Goal: Task Accomplishment & Management: Complete application form

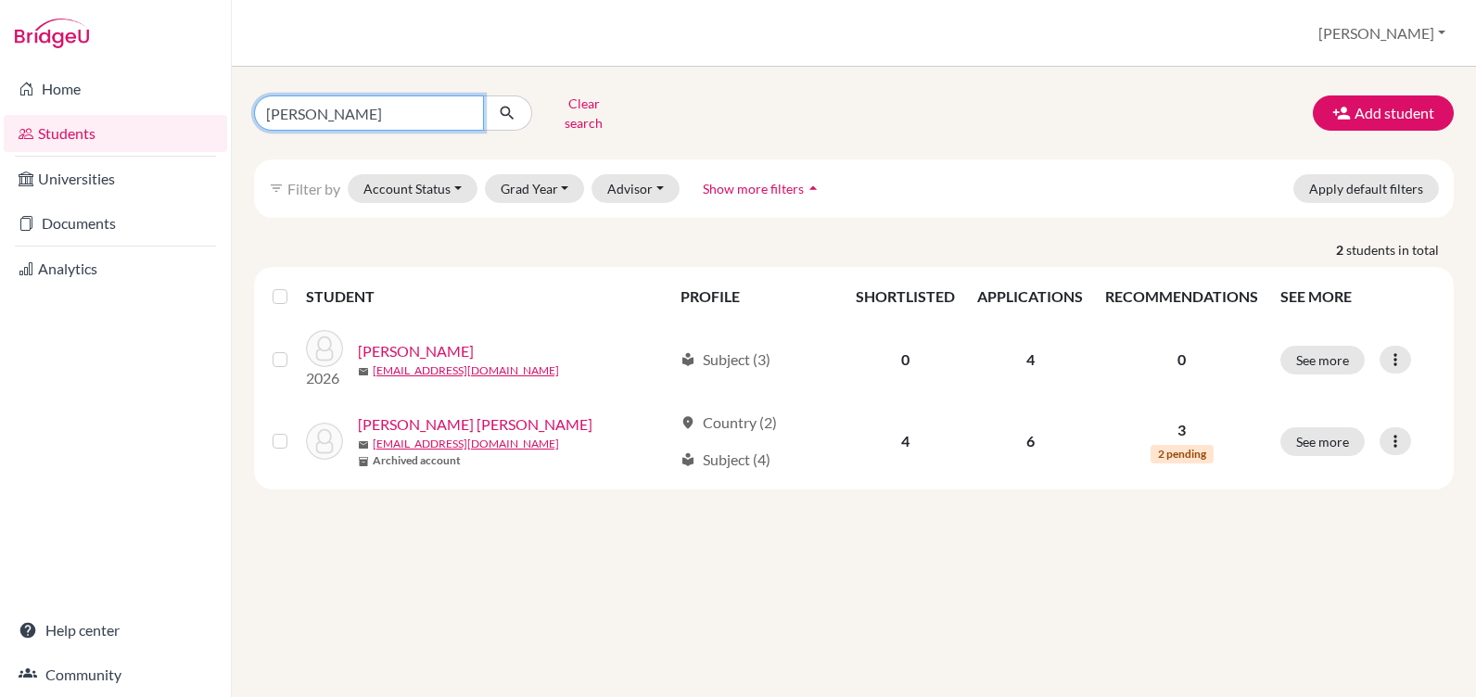
drag, startPoint x: 330, startPoint y: 106, endPoint x: 114, endPoint y: 119, distance: 216.5
click at [152, 116] on div "Home Students Universities Documents Analytics Help center Community Students o…" at bounding box center [738, 348] width 1476 height 697
type input "atala"
click at [510, 110] on icon "submit" at bounding box center [507, 113] width 19 height 19
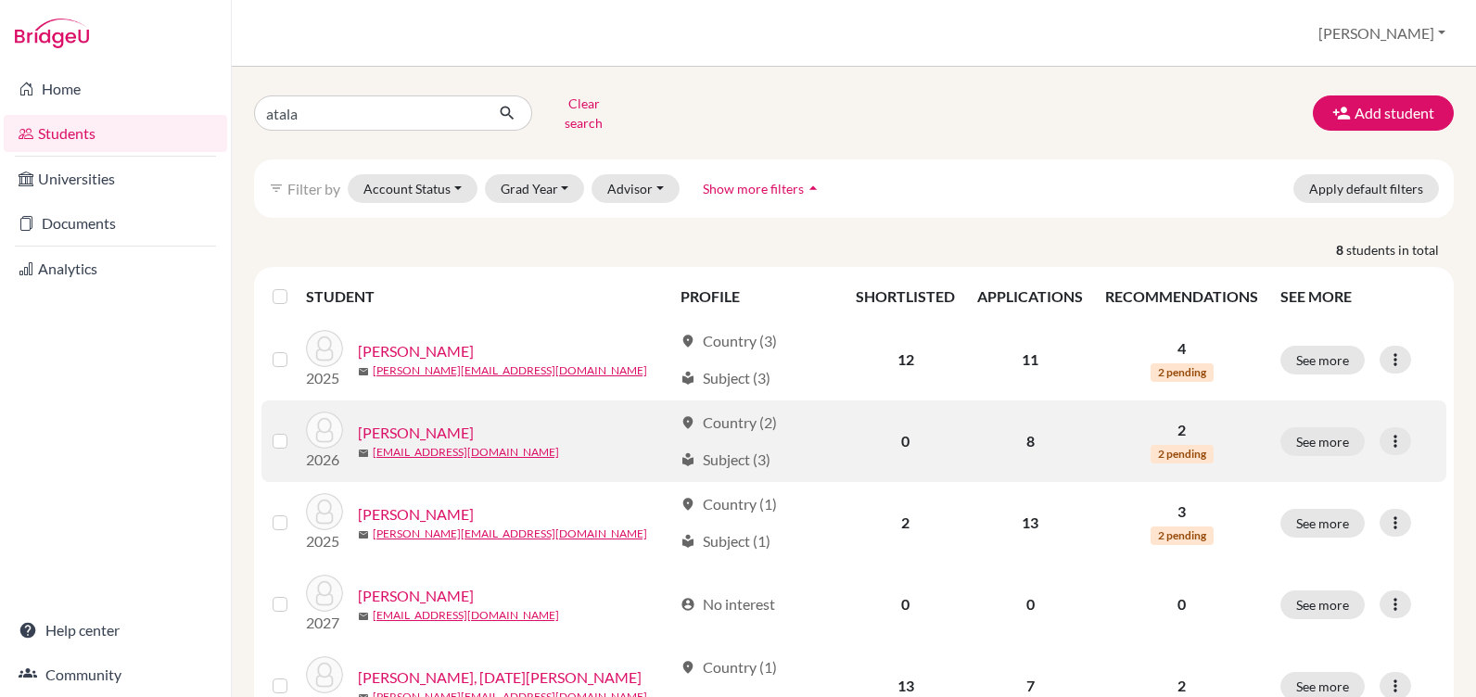
click at [417, 422] on link "[PERSON_NAME]" at bounding box center [416, 433] width 116 height 22
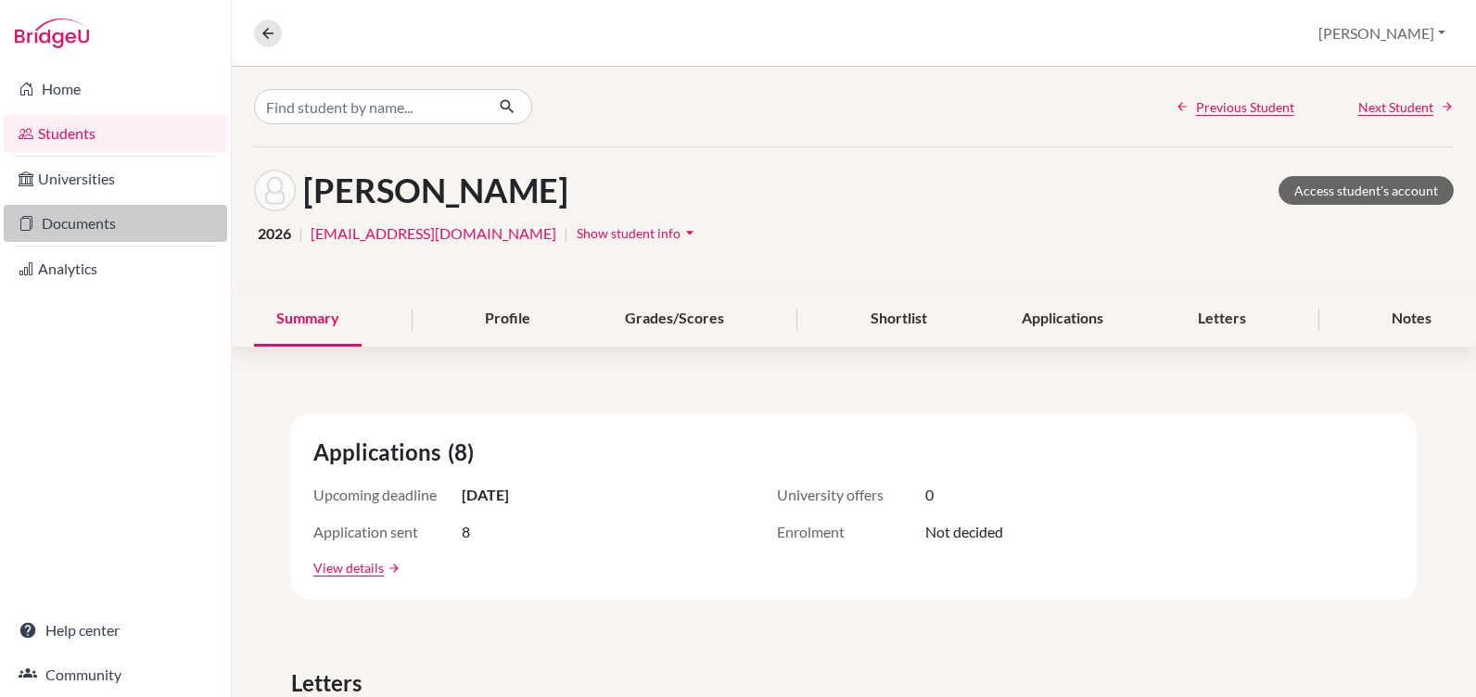
click at [84, 233] on link "Documents" at bounding box center [116, 223] width 224 height 37
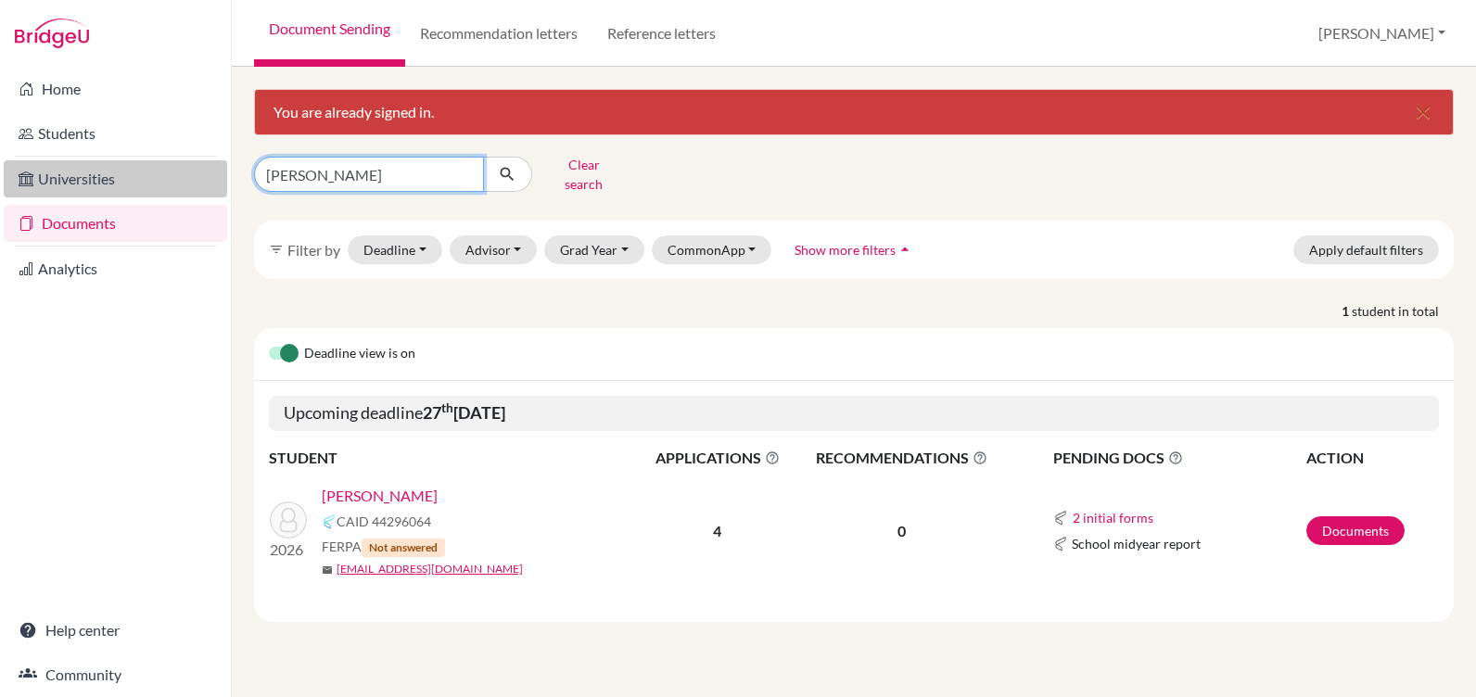
drag, startPoint x: 351, startPoint y: 166, endPoint x: 213, endPoint y: 170, distance: 137.3
click at [213, 170] on div "Home Students Universities Documents Analytics Help center Community Document S…" at bounding box center [738, 348] width 1476 height 697
type input "atala"
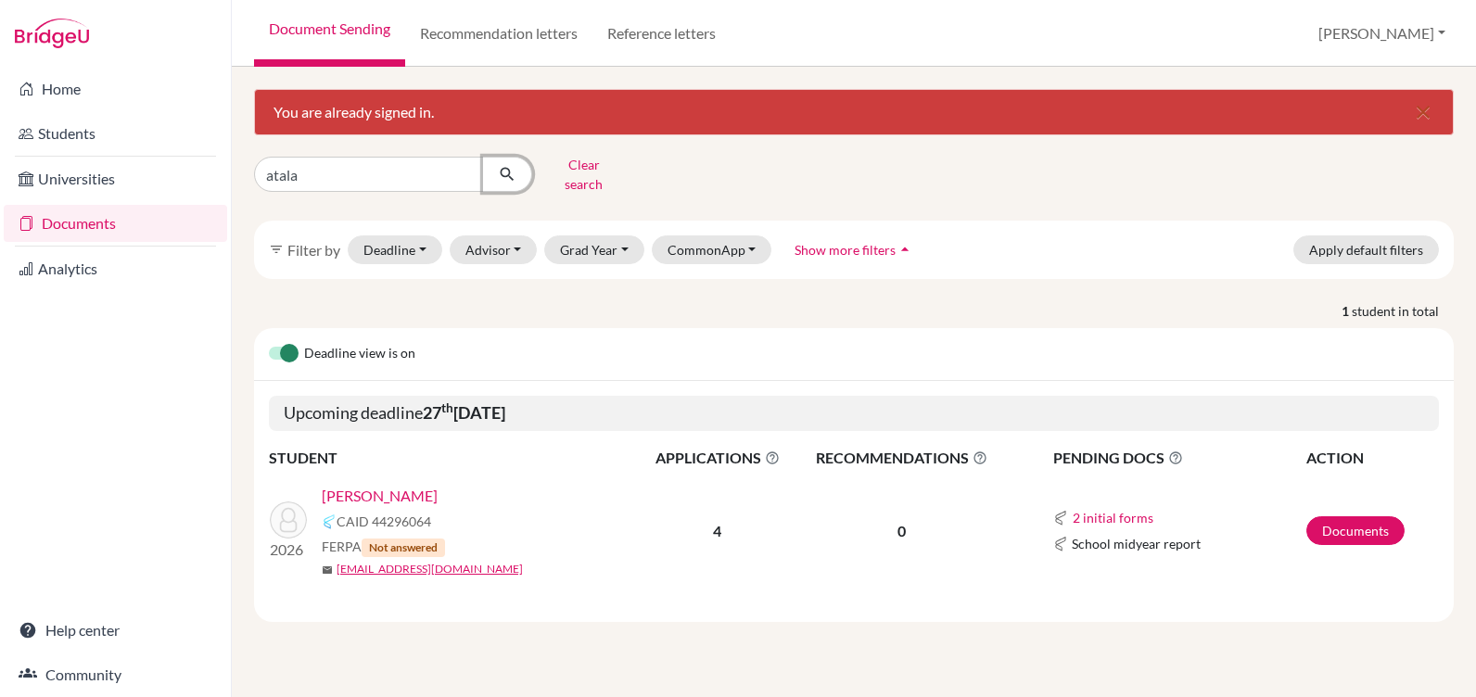
click at [509, 170] on icon "submit" at bounding box center [507, 174] width 19 height 19
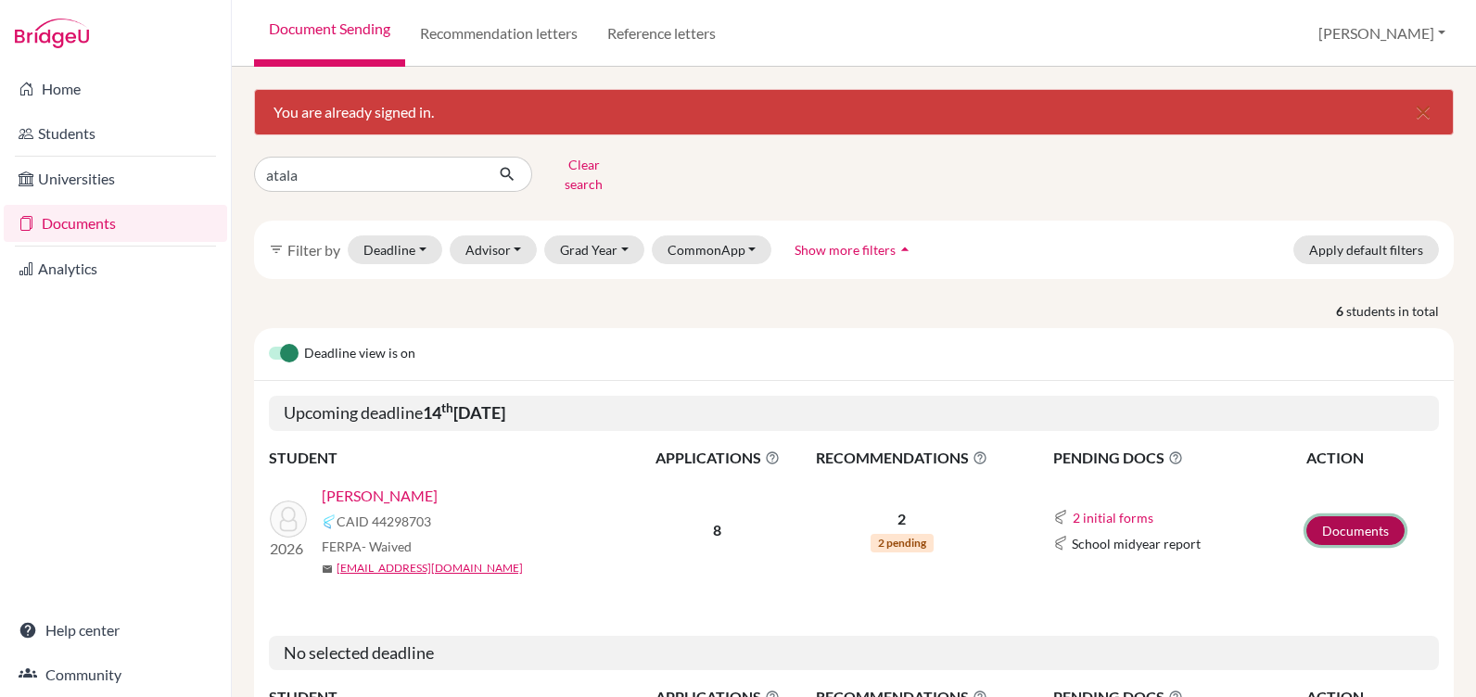
click at [1323, 518] on link "Documents" at bounding box center [1356, 531] width 98 height 29
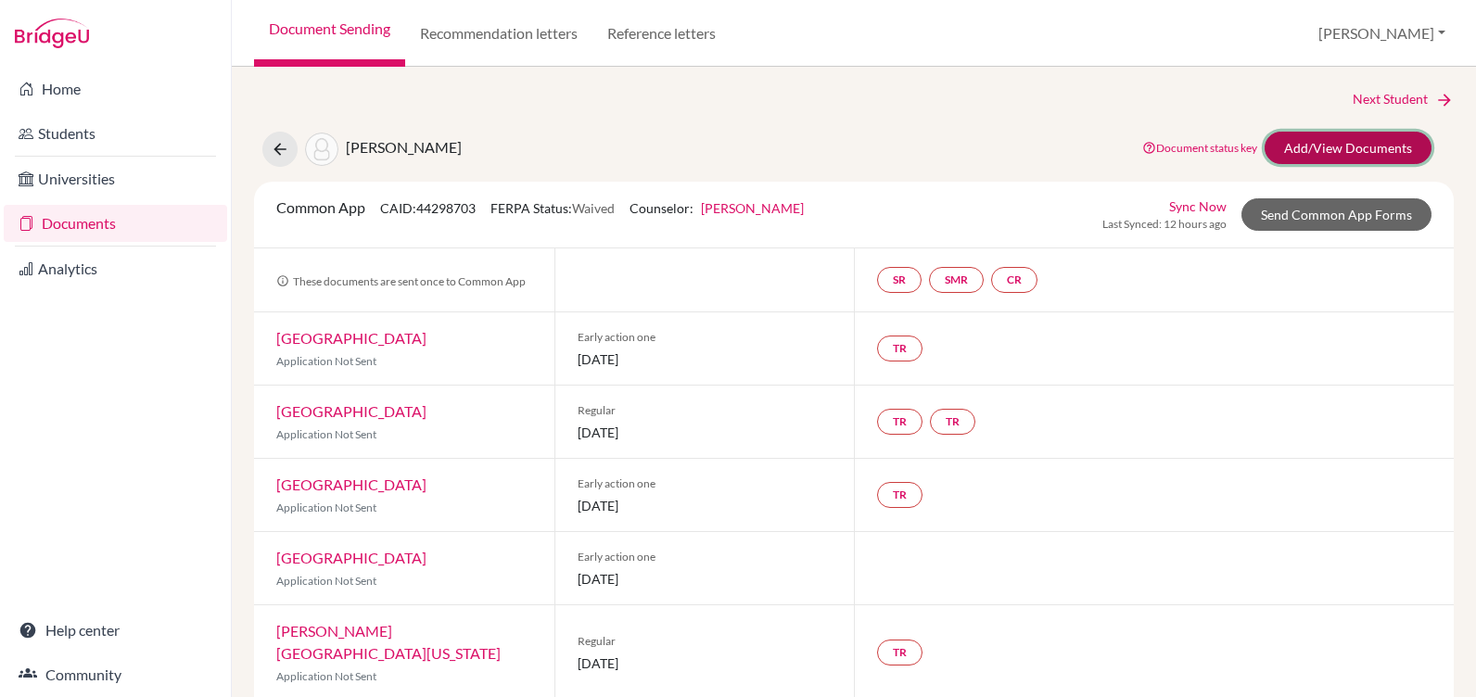
click at [1329, 147] on link "Add/View Documents" at bounding box center [1348, 148] width 167 height 32
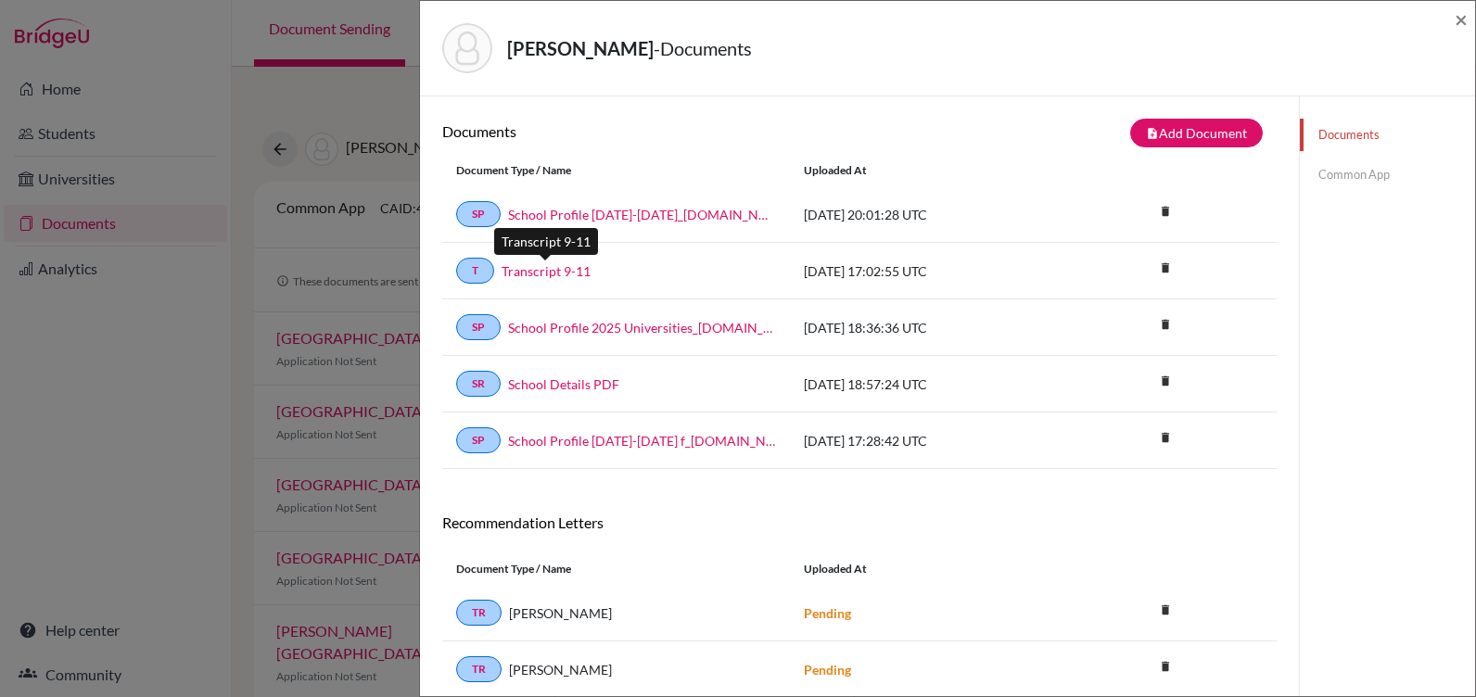
click at [543, 274] on link "Transcript 9-11" at bounding box center [546, 271] width 89 height 19
click at [1348, 173] on link "Common App" at bounding box center [1387, 175] width 175 height 32
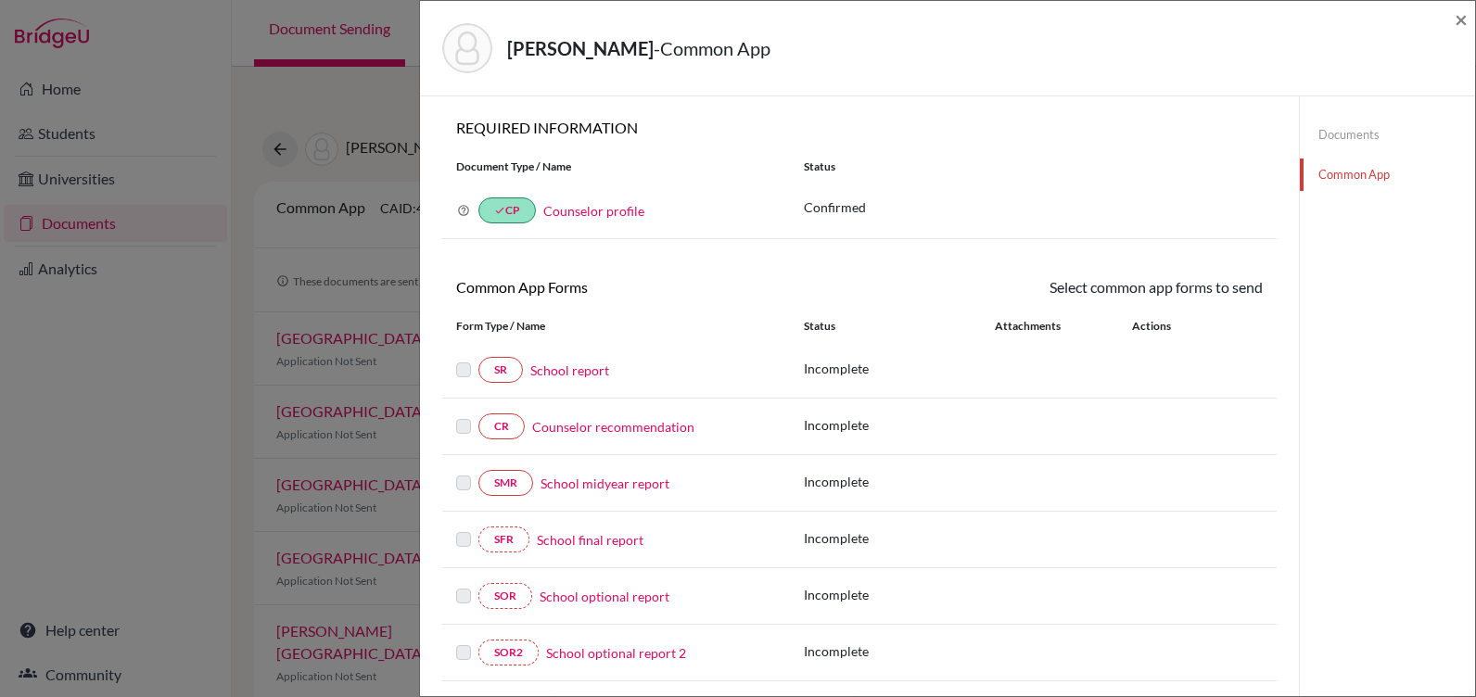
click at [581, 364] on link "School report" at bounding box center [569, 370] width 79 height 19
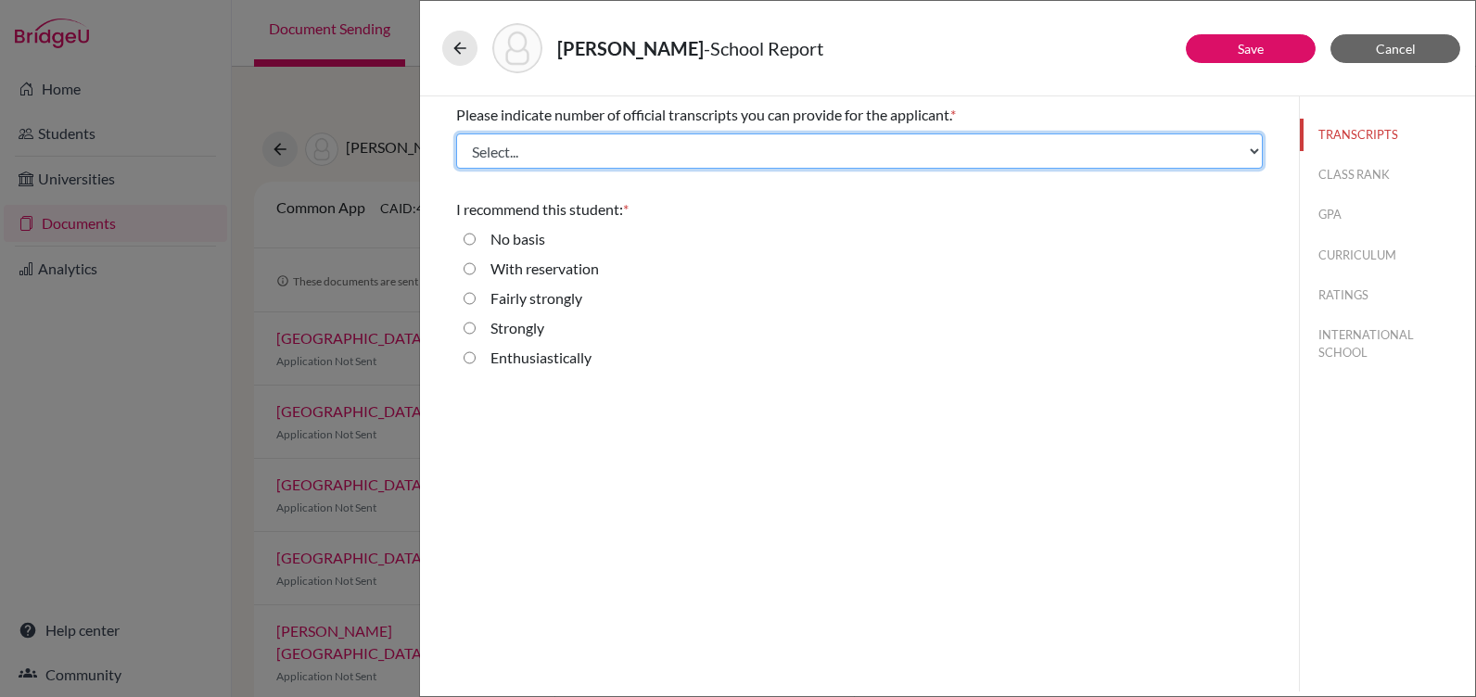
click at [538, 140] on select "Select... 1 2 3 4" at bounding box center [859, 151] width 807 height 35
select select "1"
click at [456, 134] on select "Select... 1 2 3 4" at bounding box center [859, 151] width 807 height 35
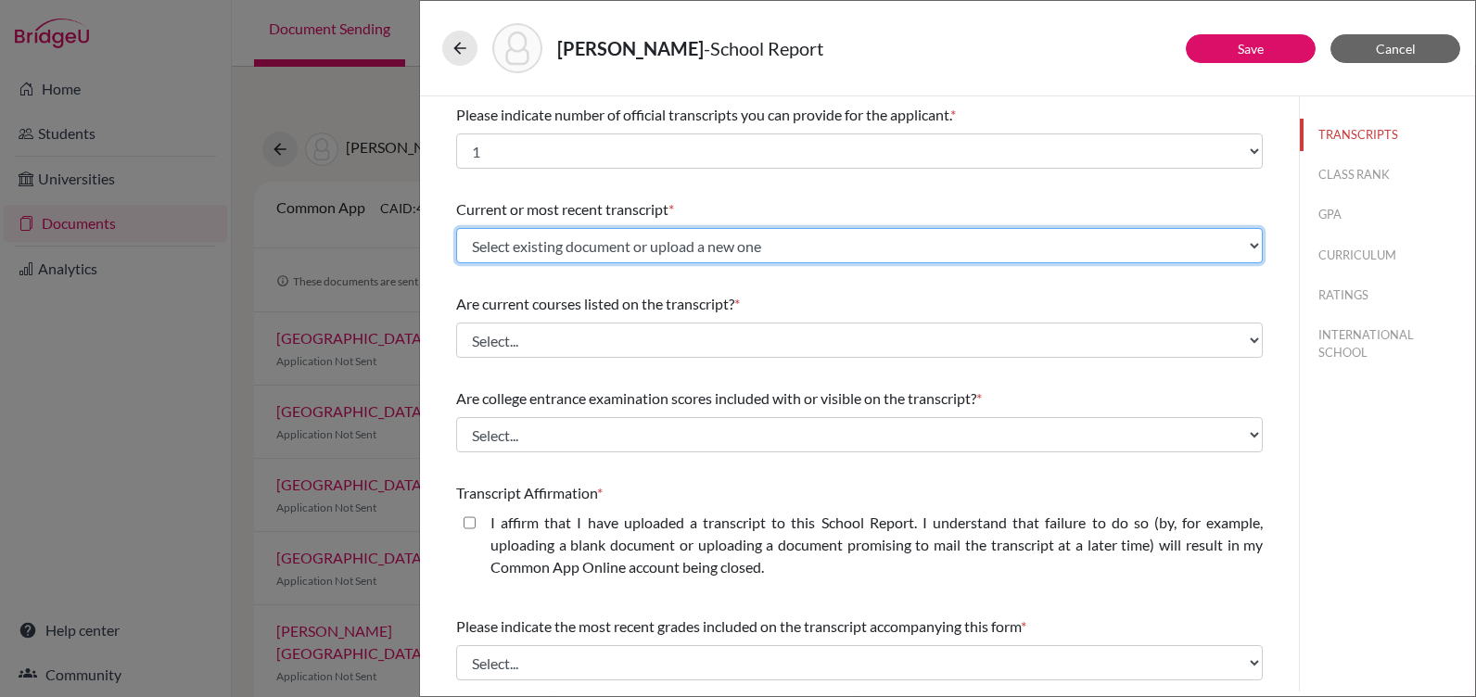
click at [534, 246] on select "Select existing document or upload a new one Transcript 9-11 Upload New File" at bounding box center [859, 245] width 807 height 35
select select "666942"
click at [456, 228] on select "Select existing document or upload a new one Transcript 9-11 Upload New File" at bounding box center [859, 245] width 807 height 35
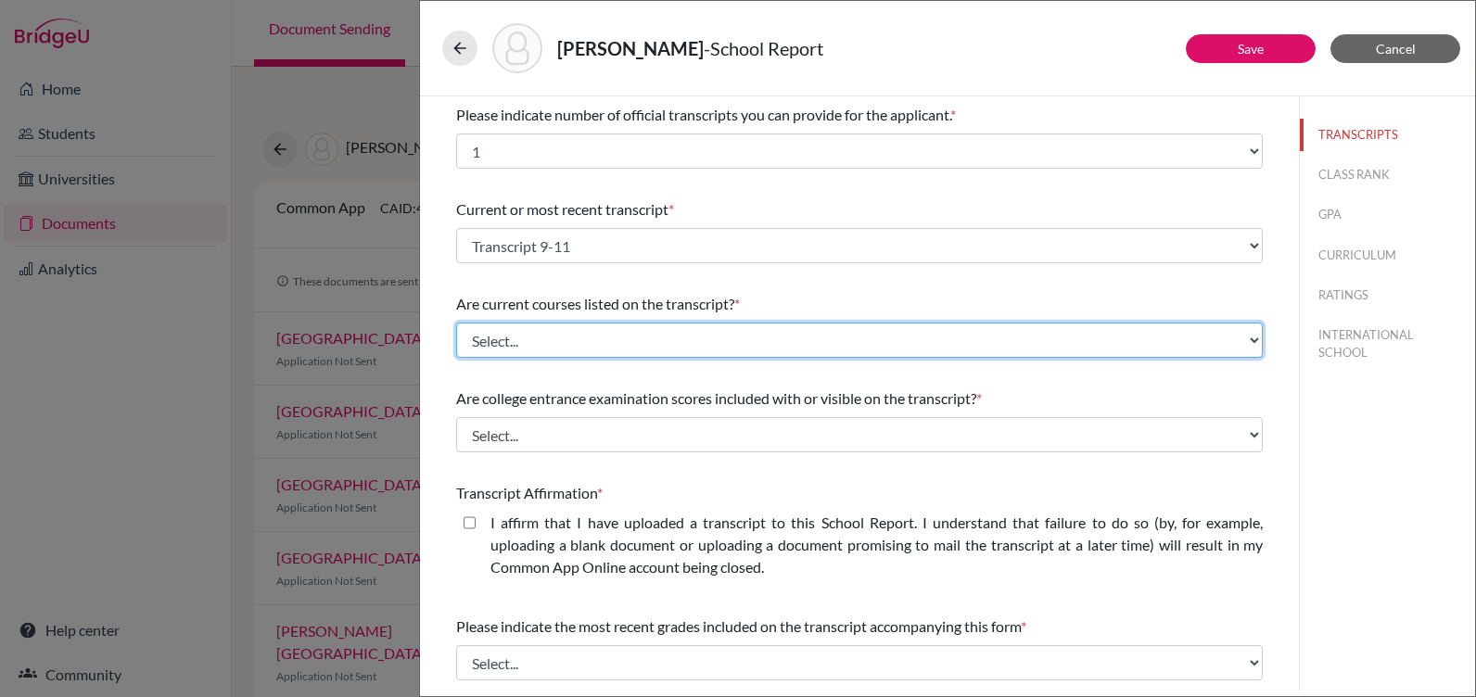
click at [518, 343] on select "Select... Yes No" at bounding box center [859, 340] width 807 height 35
select select "0"
click at [456, 323] on select "Select... Yes No" at bounding box center [859, 340] width 807 height 35
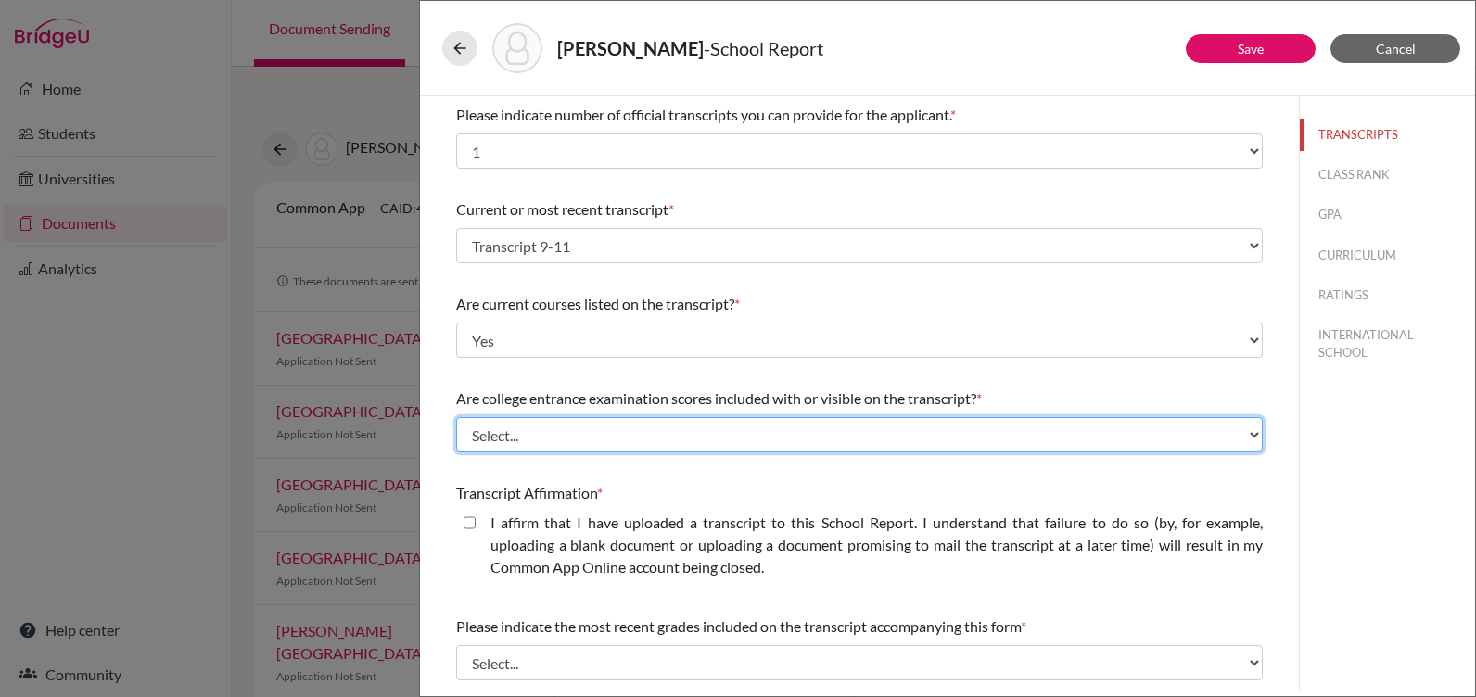
click at [502, 440] on select "Select... Yes No" at bounding box center [859, 434] width 807 height 35
select select "1"
click at [456, 417] on select "Select... Yes No" at bounding box center [859, 434] width 807 height 35
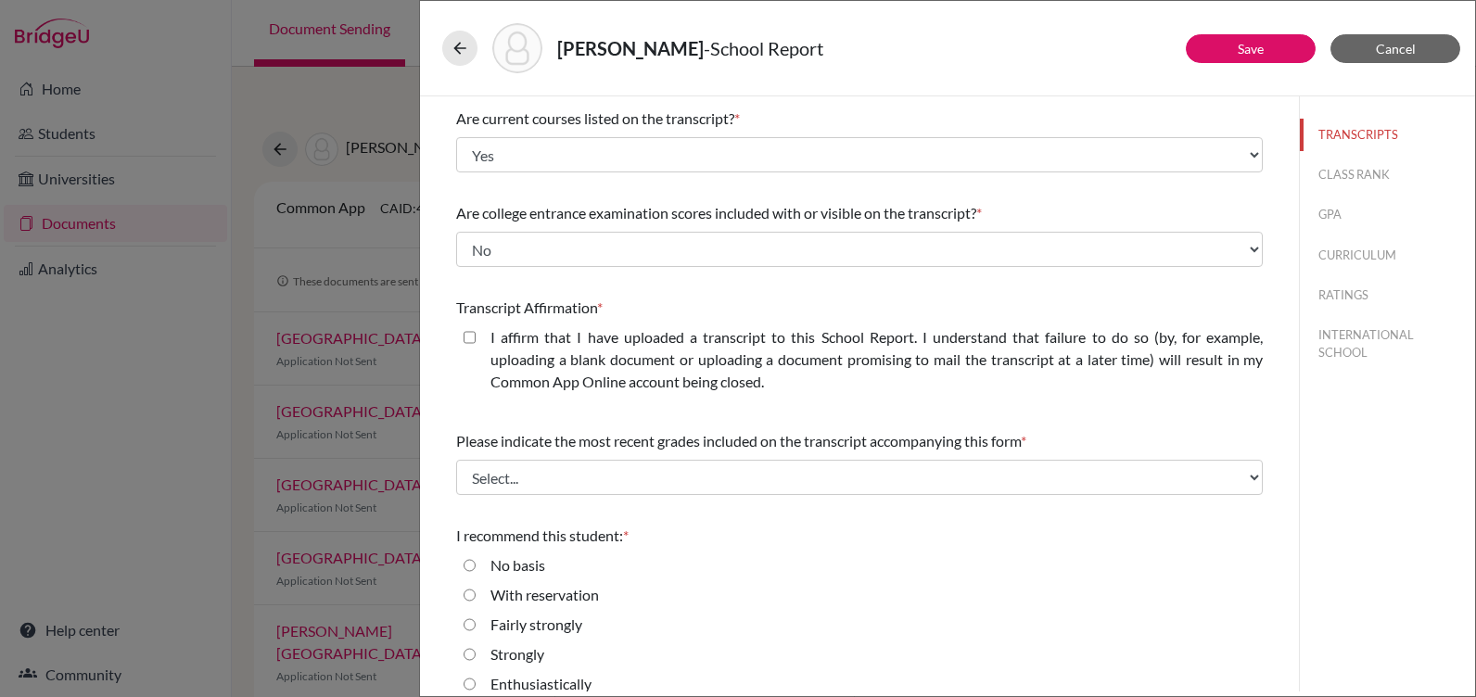
click at [472, 336] on closed\ "I affirm that I have uploaded a transcript to this School Report. I understand …" at bounding box center [470, 337] width 12 height 22
checkbox closed\ "true"
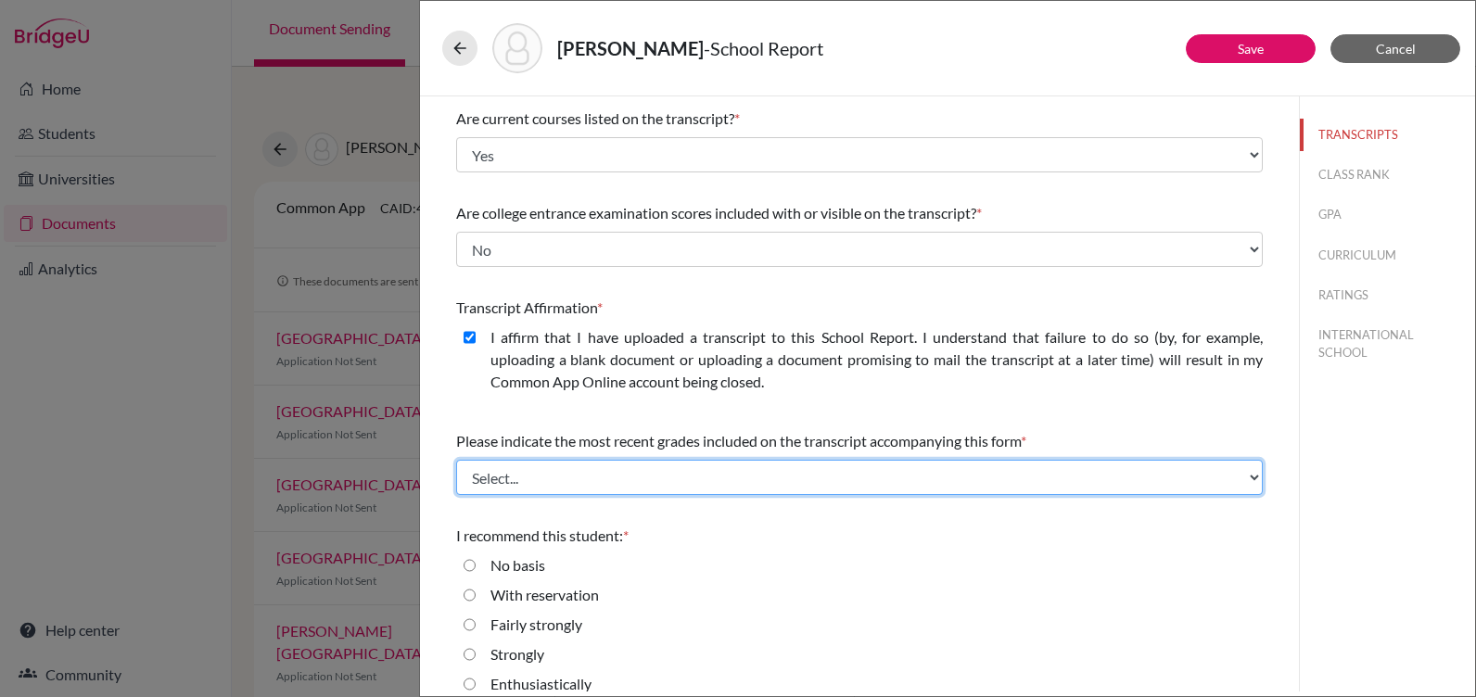
click at [584, 484] on select "Select... Final junior year grades 1st Quarter senior year grades 2nd Quarter/1…" at bounding box center [859, 477] width 807 height 35
select select "0"
click at [456, 460] on select "Select... Final junior year grades 1st Quarter senior year grades 2nd Quarter/1…" at bounding box center [859, 477] width 807 height 35
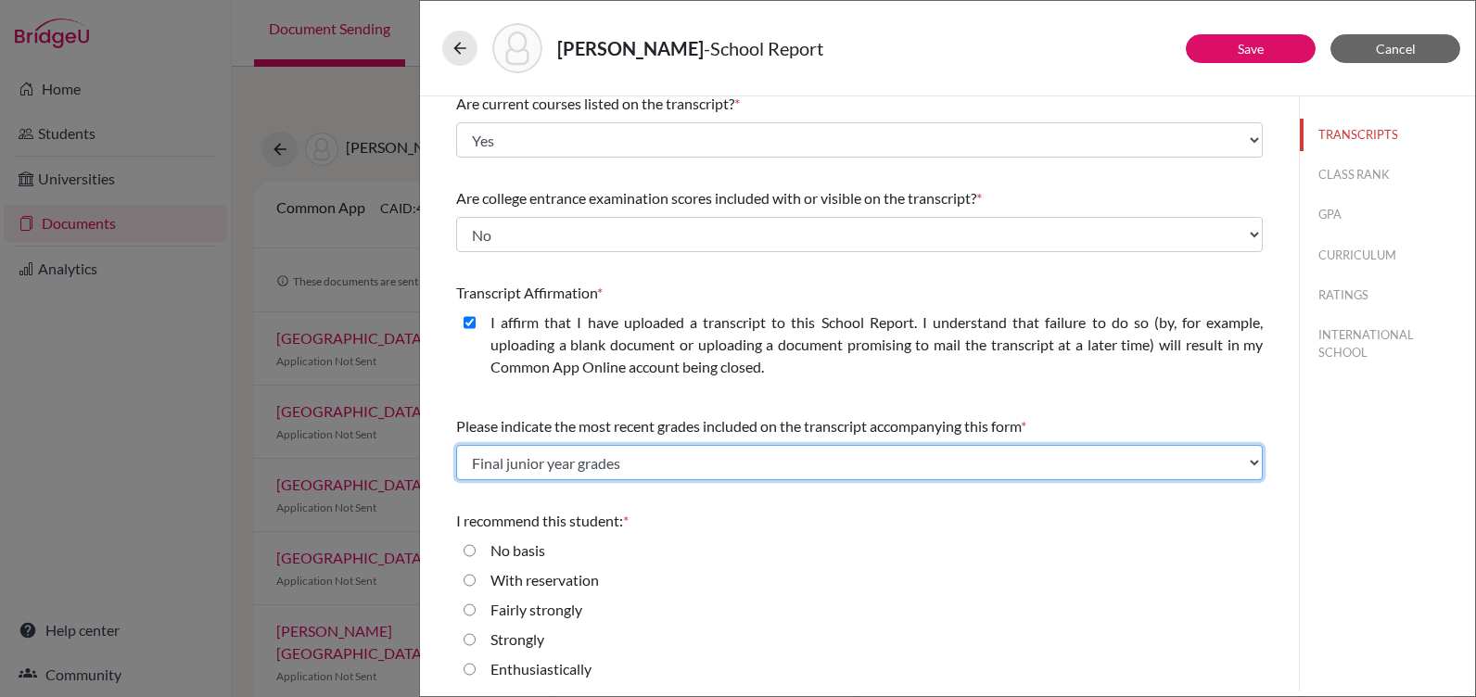
scroll to position [204, 0]
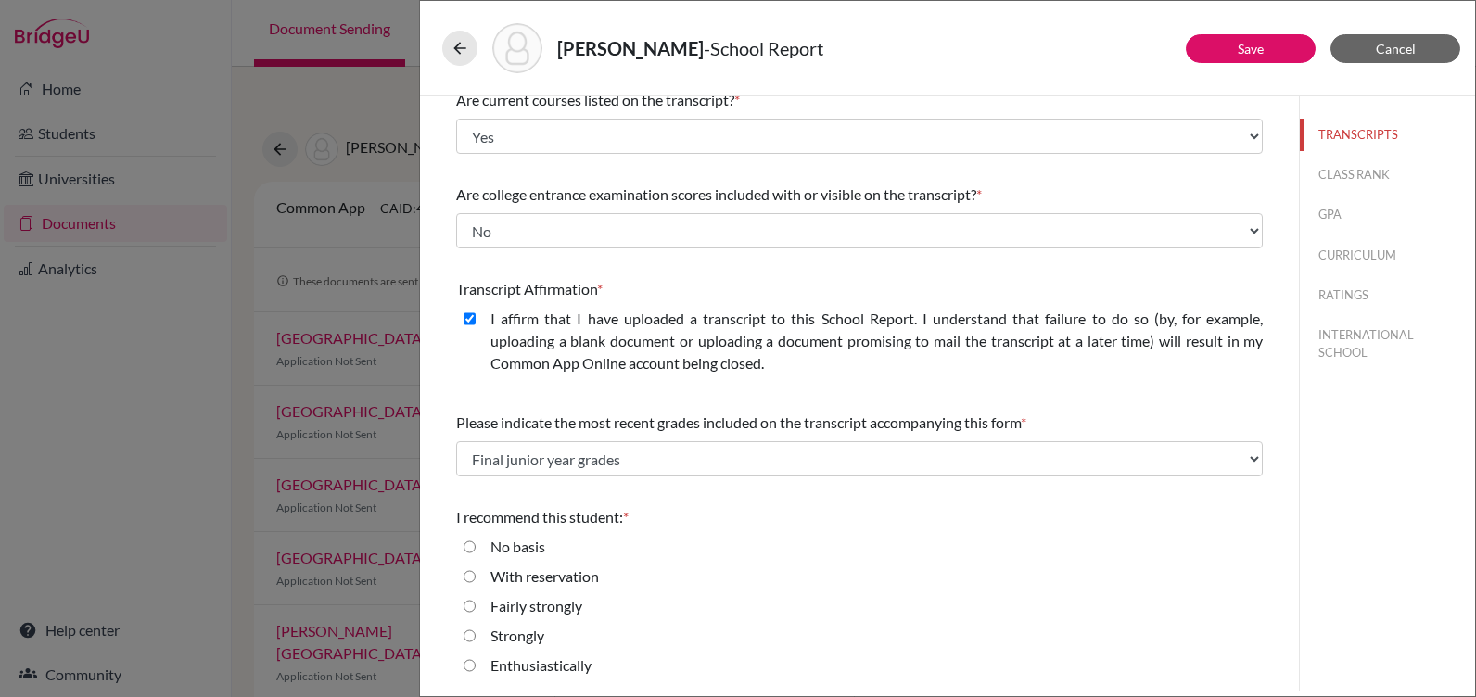
click at [468, 666] on input "Enthusiastically" at bounding box center [470, 666] width 12 height 22
radio input "true"
click at [1327, 173] on button "CLASS RANK" at bounding box center [1387, 175] width 175 height 32
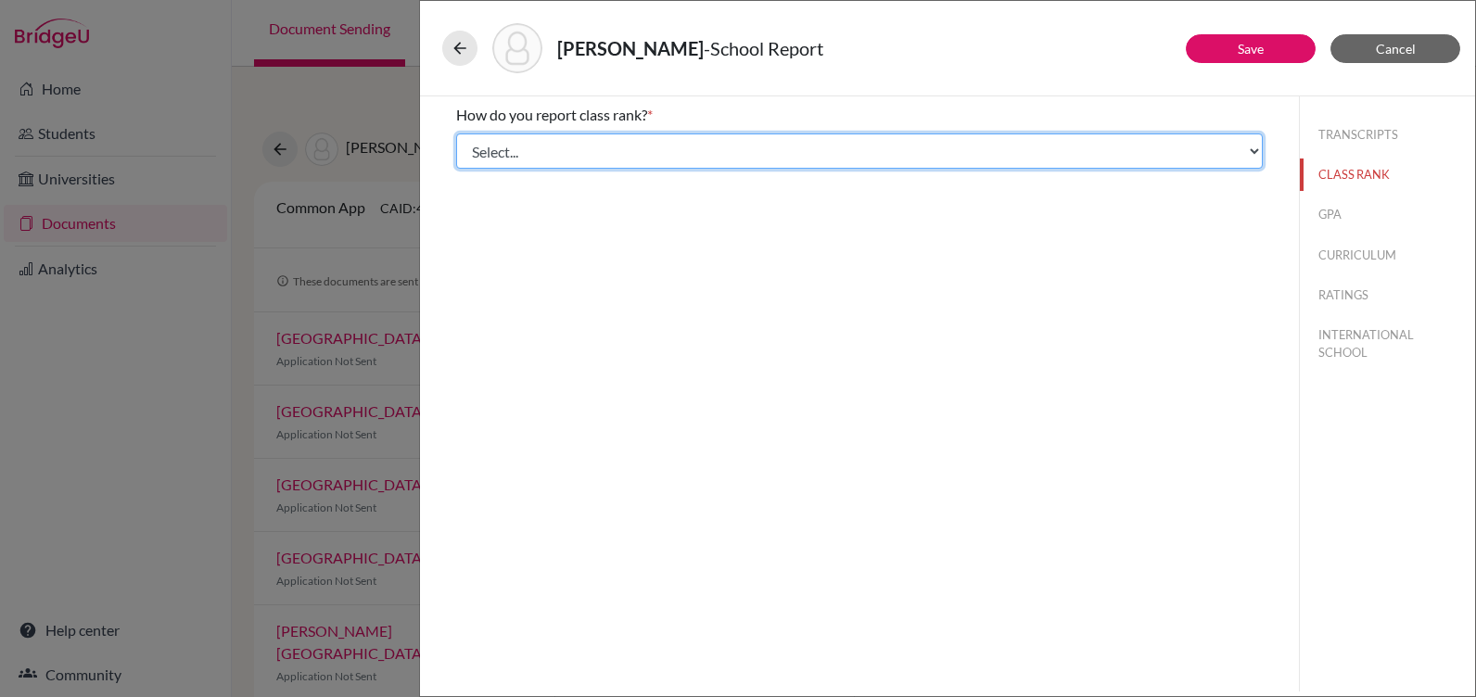
click at [594, 154] on select "Select... Exact Decile Quintile Quartile None" at bounding box center [859, 151] width 807 height 35
select select "5"
click at [456, 134] on select "Select... Exact Decile Quintile Quartile None" at bounding box center [859, 151] width 807 height 35
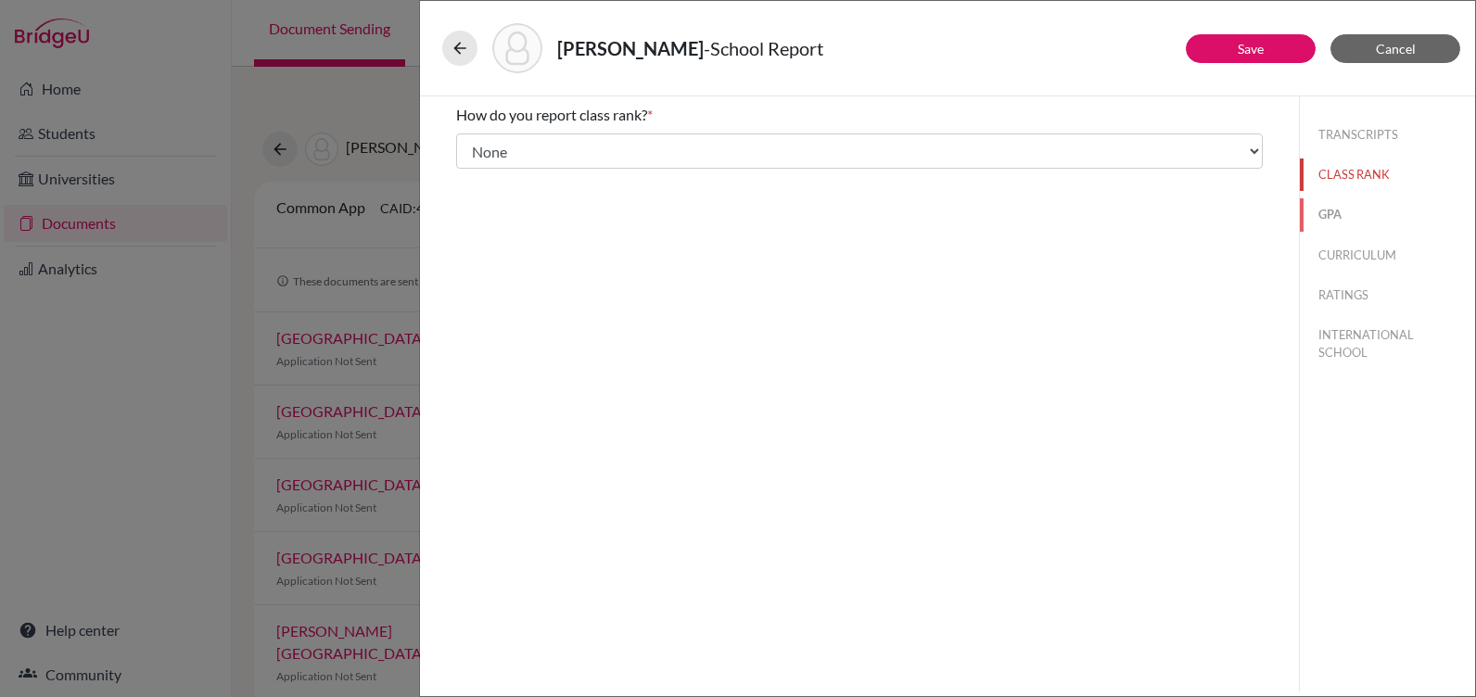
click at [1334, 205] on button "GPA" at bounding box center [1387, 214] width 175 height 32
click at [468, 146] on input "Yes" at bounding box center [470, 145] width 12 height 22
radio input "true"
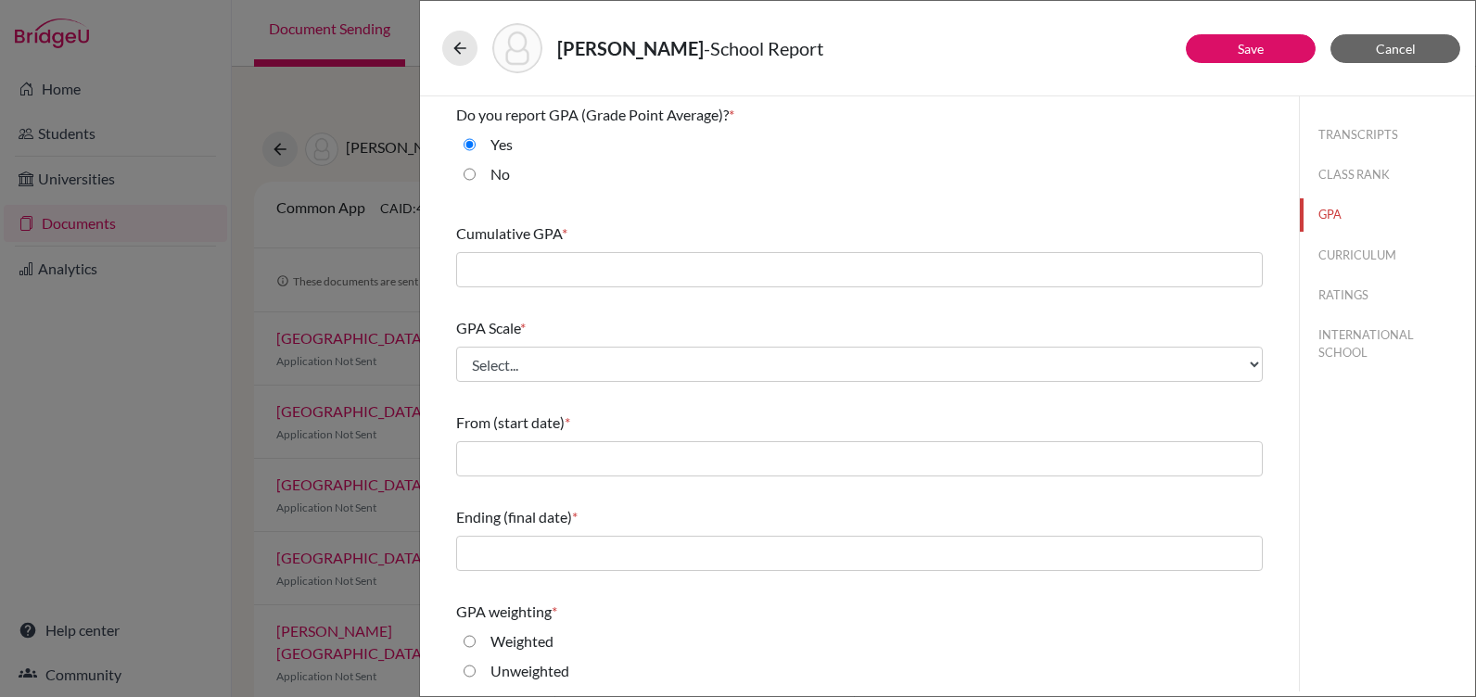
click at [782, 235] on div "Cumulative GPA *" at bounding box center [859, 234] width 807 height 22
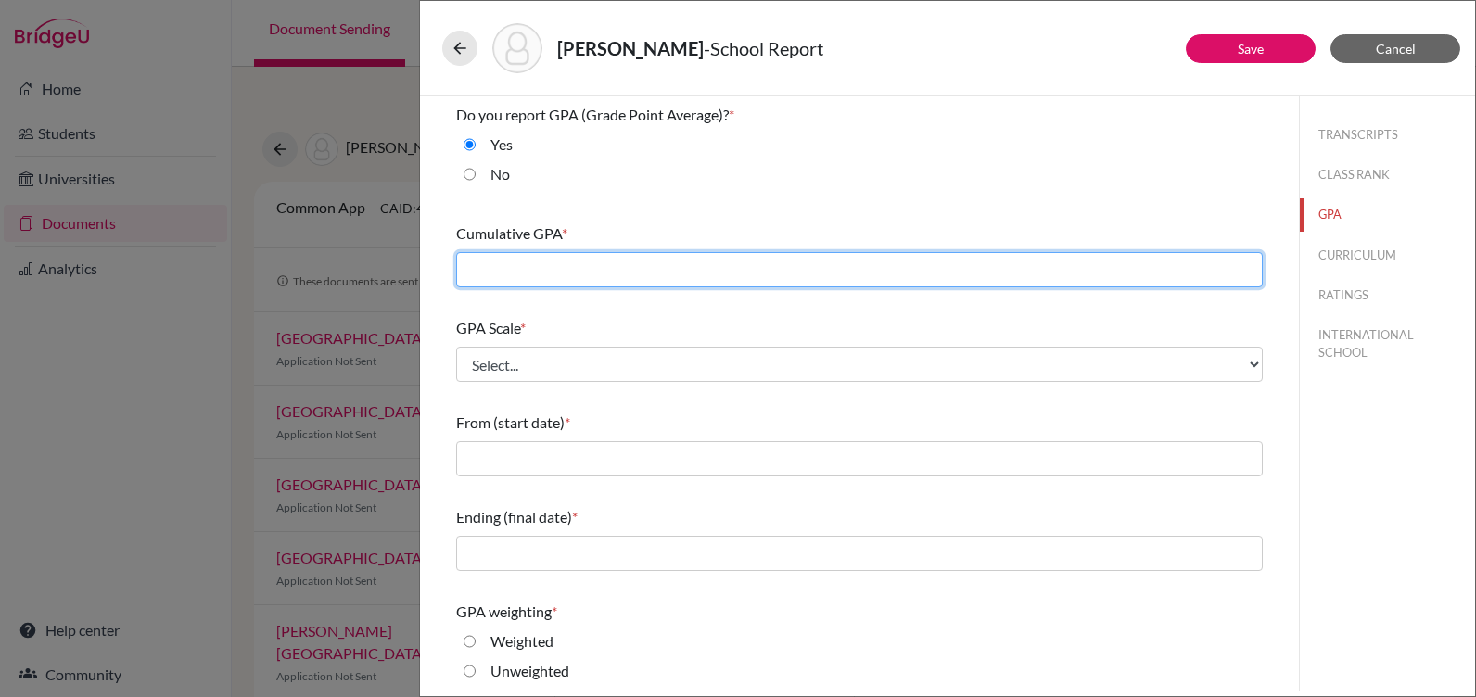
click at [773, 262] on input "text" at bounding box center [859, 269] width 807 height 35
type input "3.99"
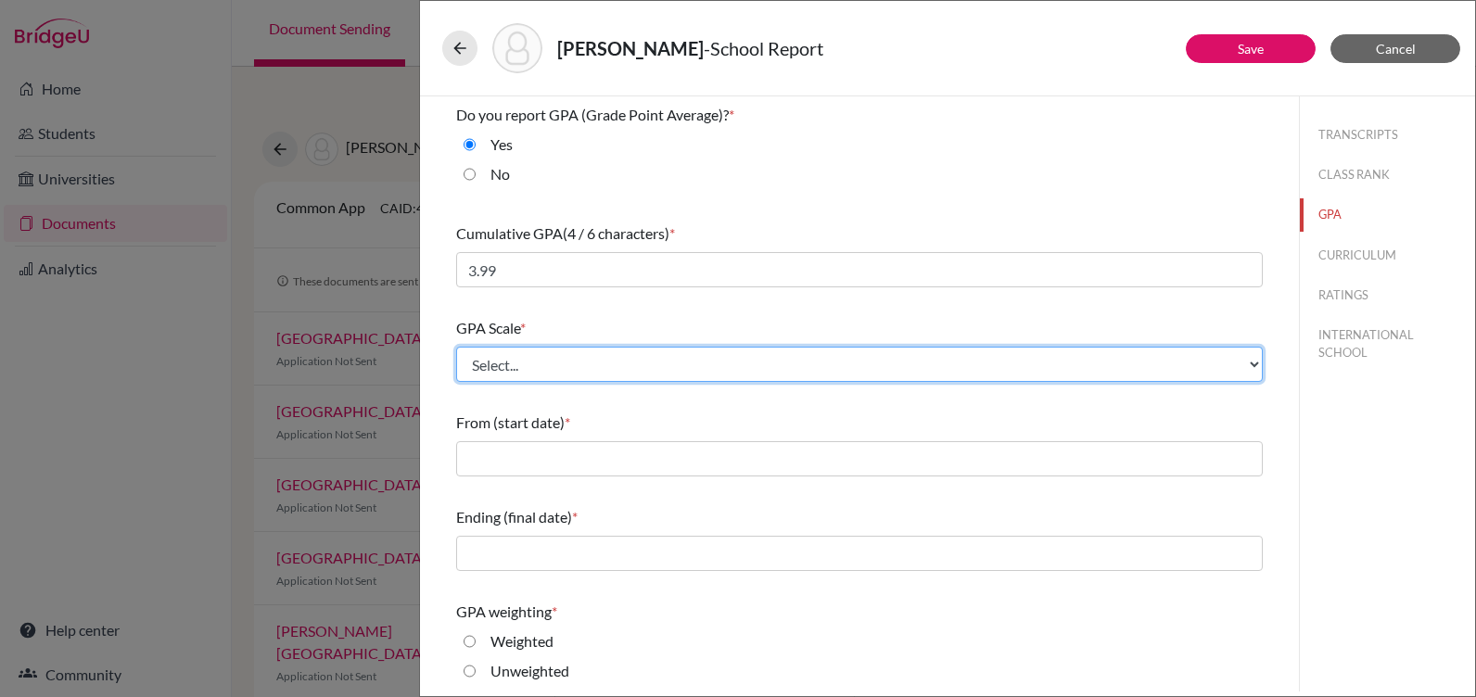
click at [564, 355] on select "Select... 4 5 6 7 8 9 10 11 12 13 14 15 16 17 18 19 20 100" at bounding box center [859, 364] width 807 height 35
select select "4"
click at [456, 347] on select "Select... 4 5 6 7 8 9 10 11 12 13 14 15 16 17 18 19 20 100" at bounding box center [859, 364] width 807 height 35
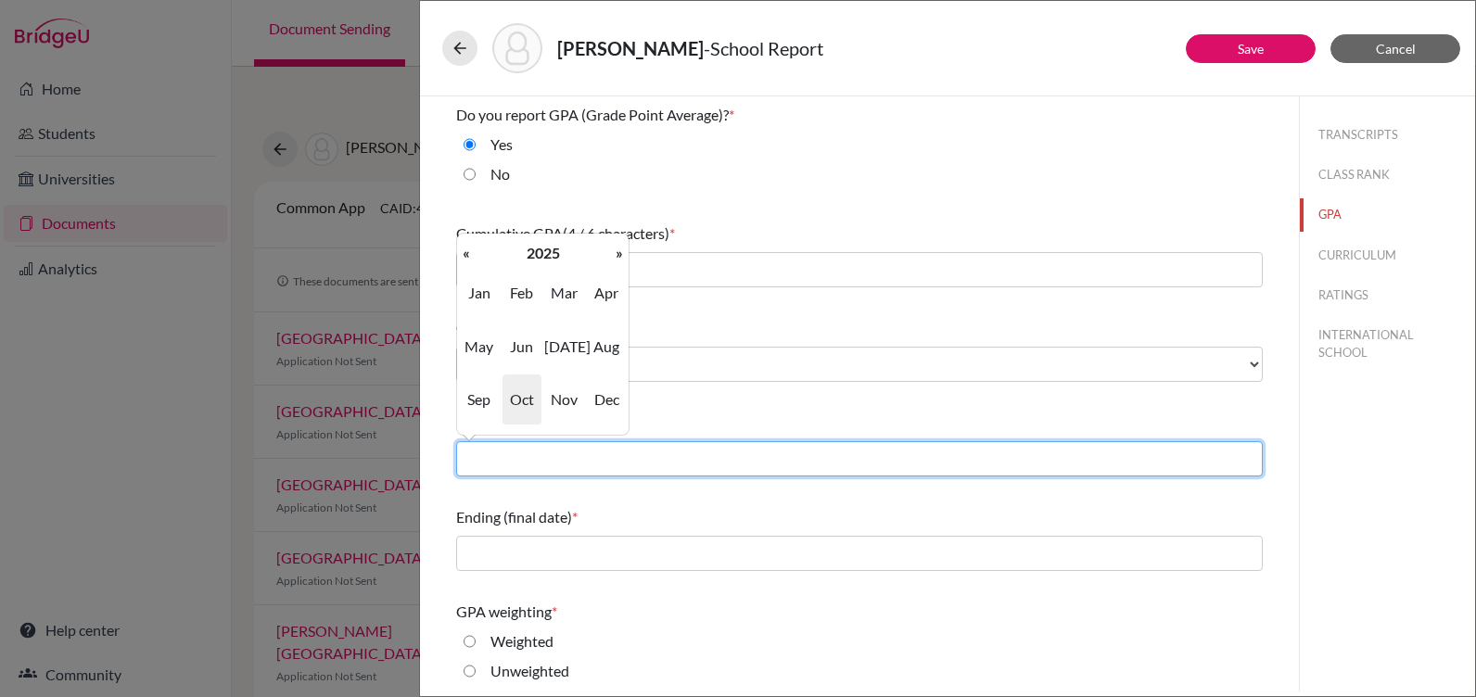
click at [558, 447] on input "text" at bounding box center [859, 458] width 807 height 35
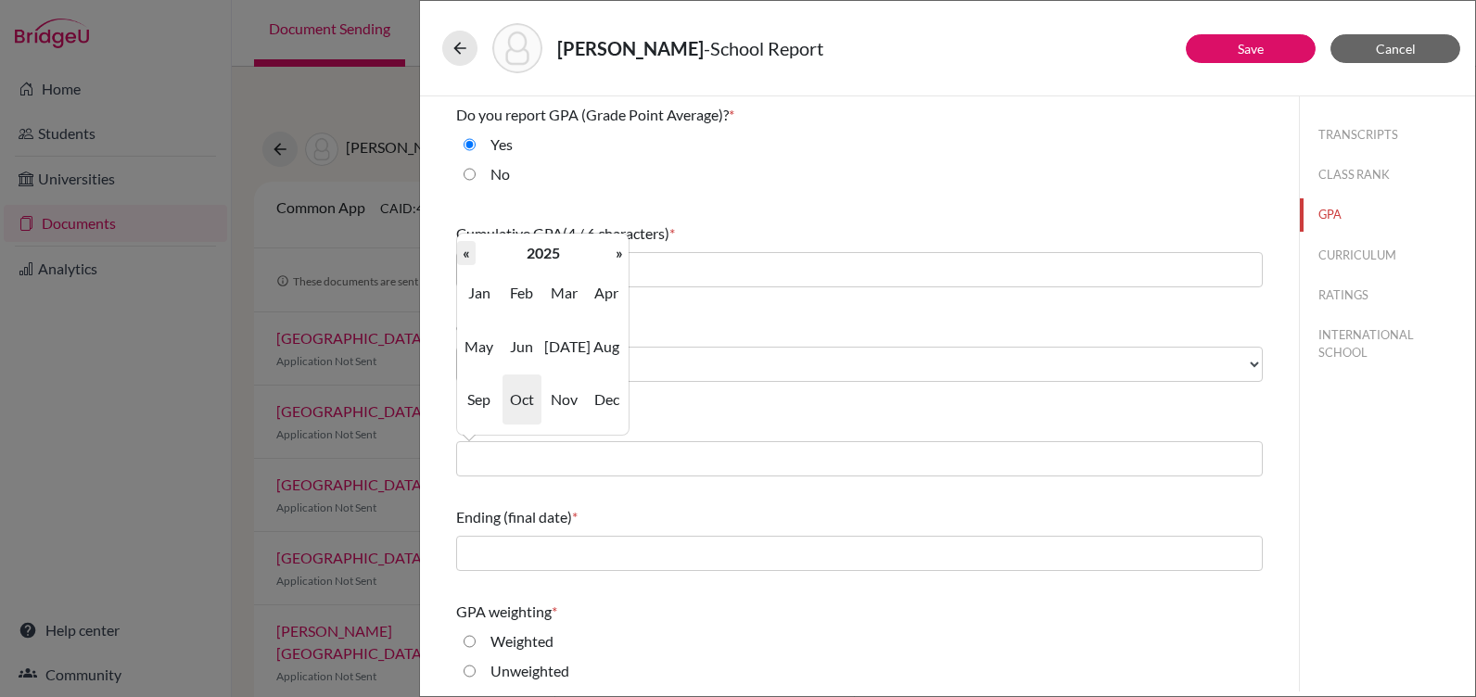
click at [464, 258] on th "«" at bounding box center [466, 253] width 19 height 24
click at [463, 258] on th "«" at bounding box center [466, 253] width 19 height 24
click at [607, 350] on span "Aug" at bounding box center [606, 347] width 39 height 50
type input "08/2022"
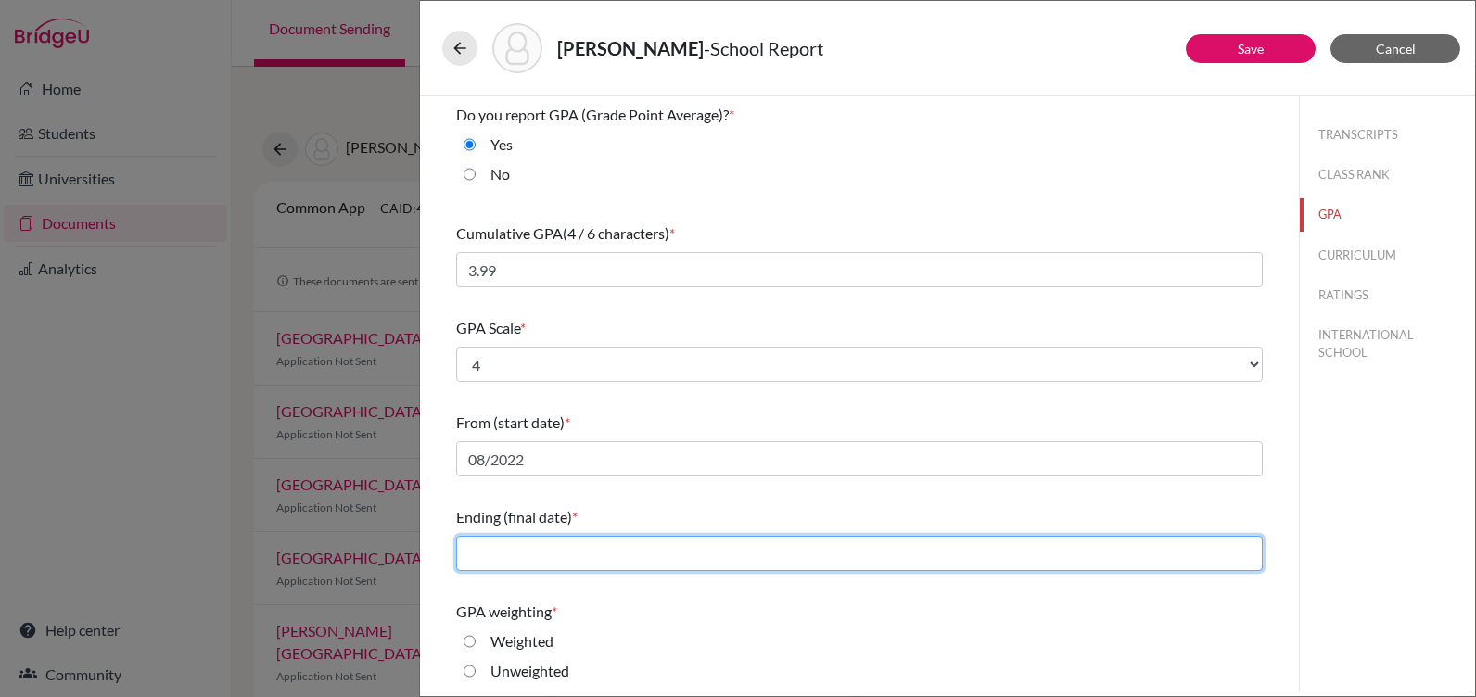
click at [545, 549] on input "text" at bounding box center [859, 553] width 807 height 35
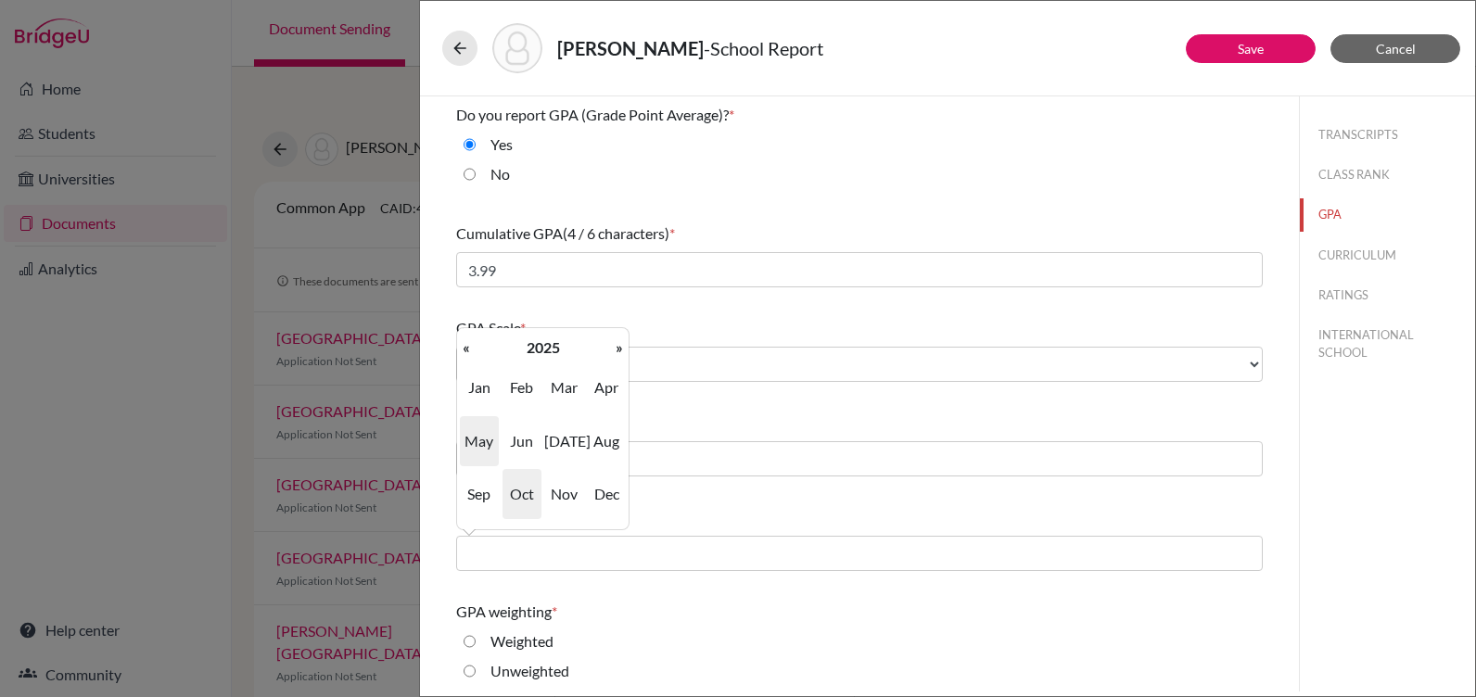
click at [478, 440] on span "May" at bounding box center [479, 441] width 39 height 50
type input "05/2025"
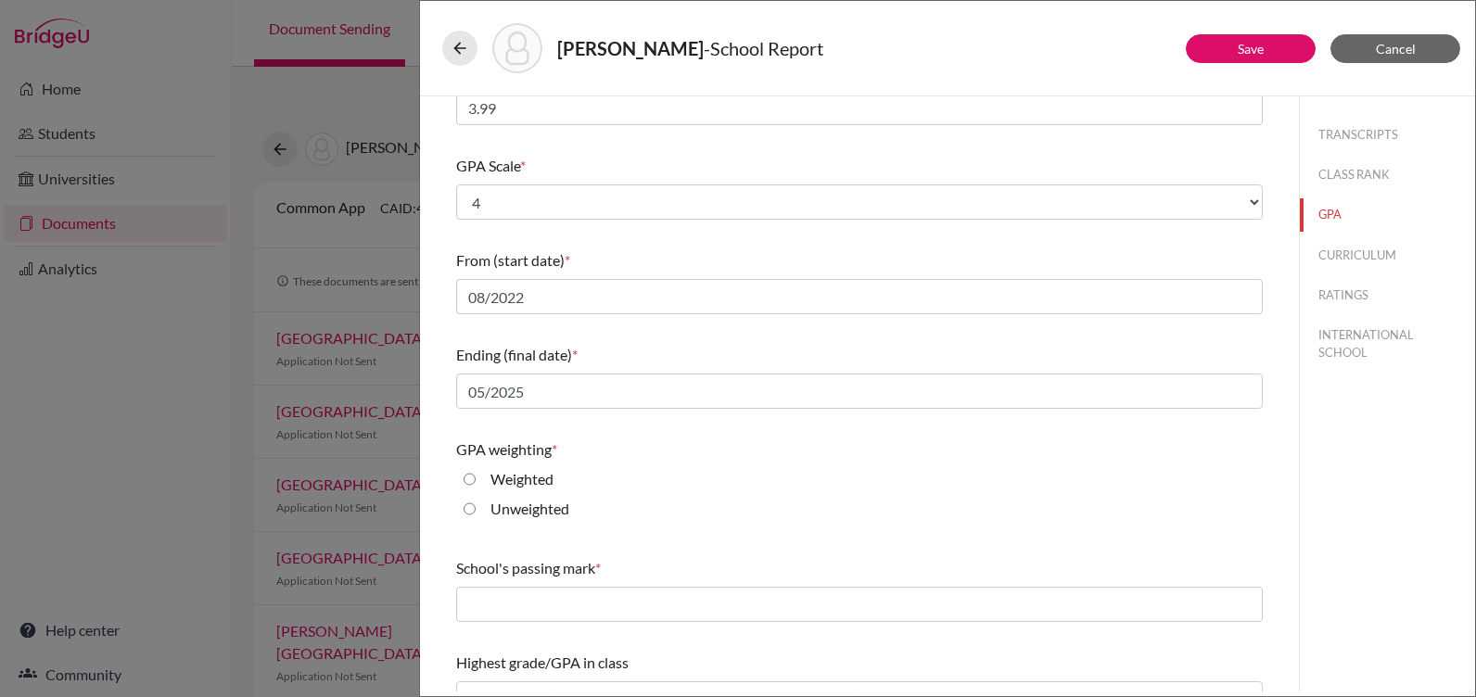
scroll to position [195, 0]
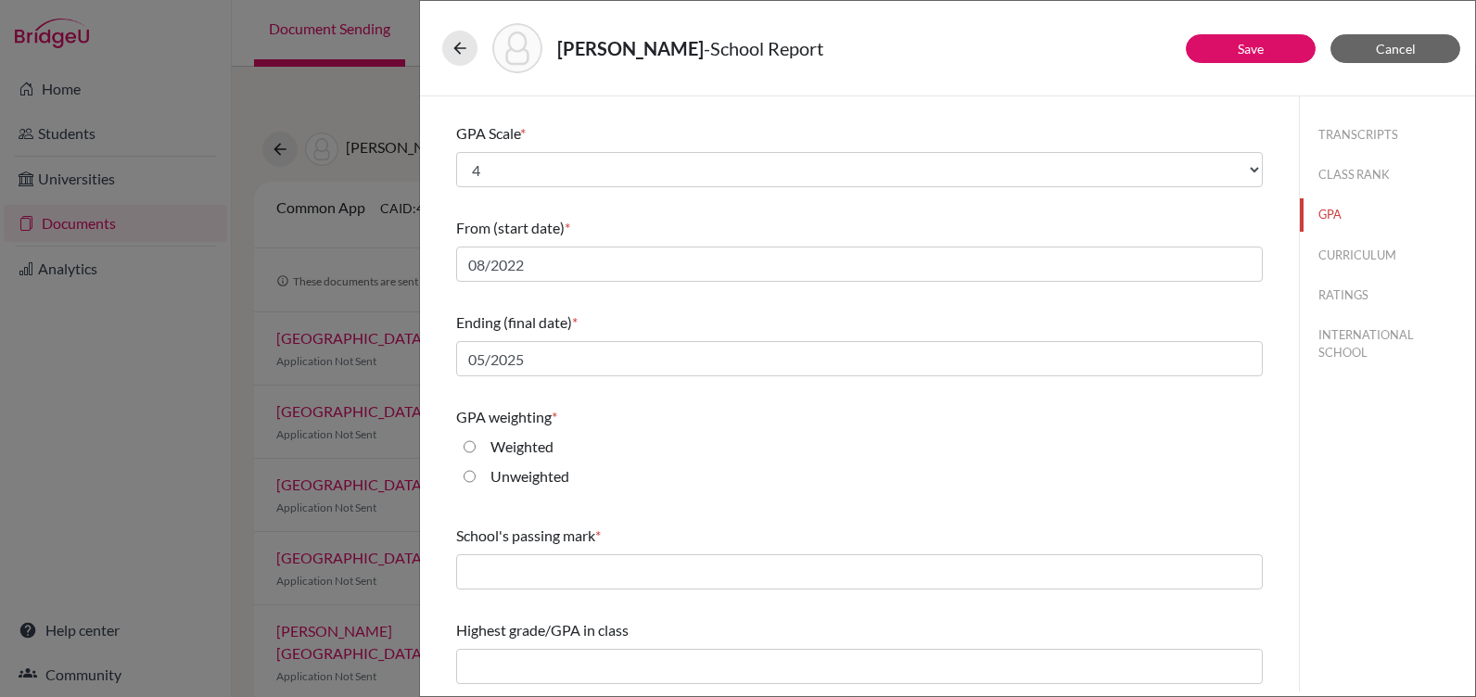
click at [466, 452] on input "Weighted" at bounding box center [470, 447] width 12 height 22
radio input "true"
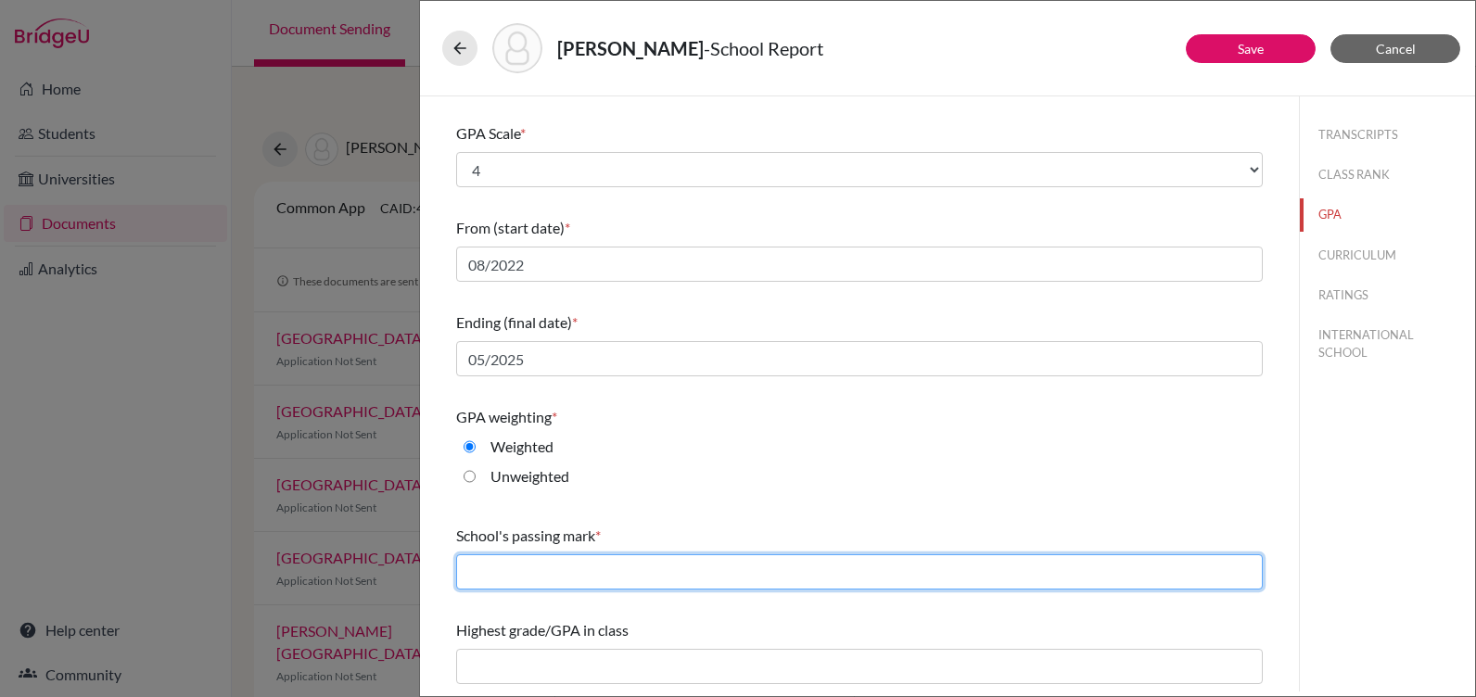
click at [529, 573] on input "text" at bounding box center [859, 572] width 807 height 35
type input "70"
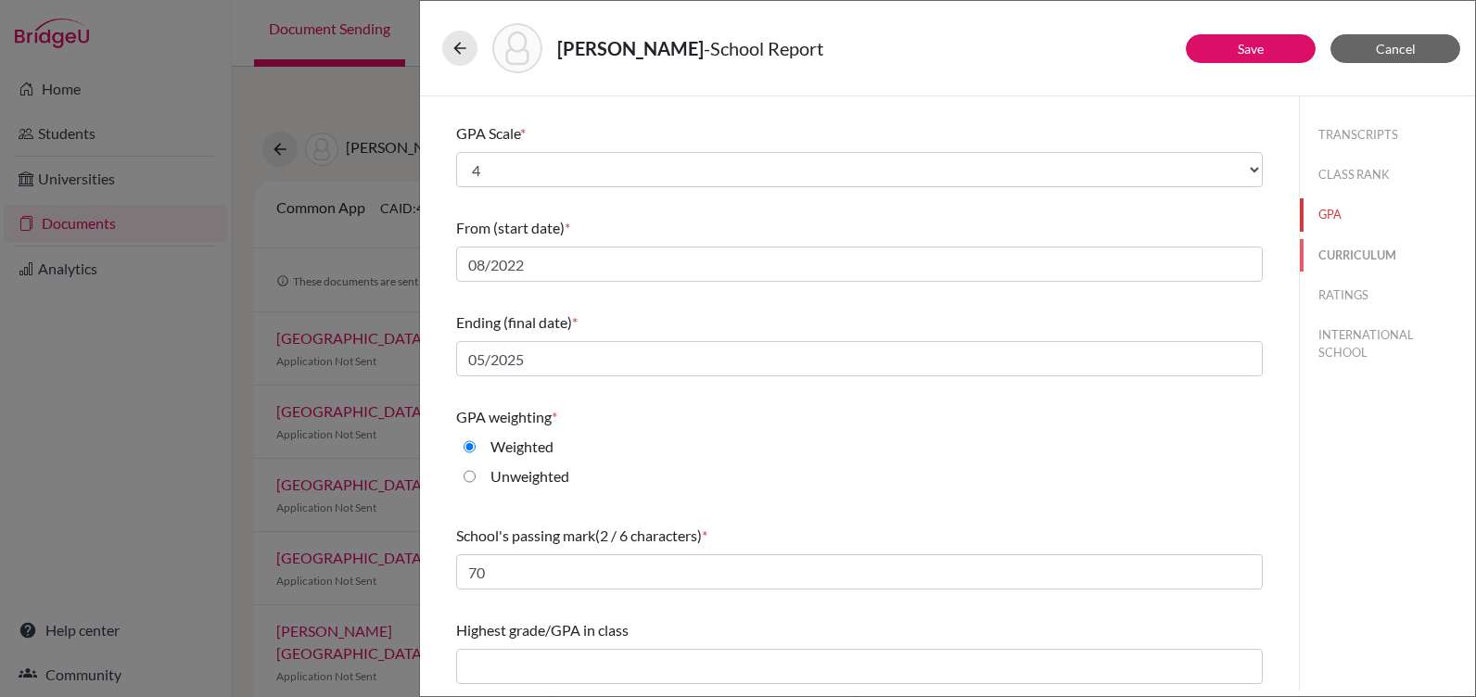
click at [1356, 257] on button "CURRICULUM" at bounding box center [1387, 255] width 175 height 32
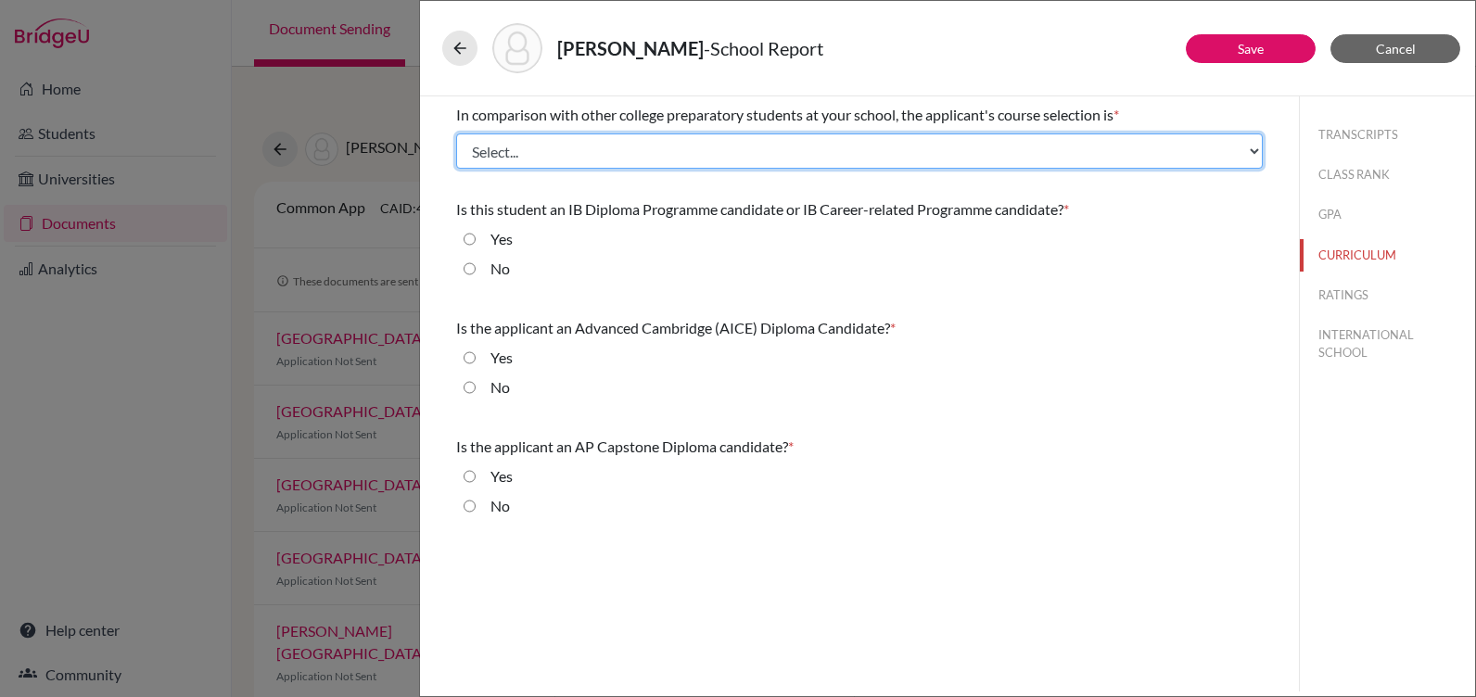
click at [627, 153] on select "Select... Less than demanding Average Demanding Very demanding Most demanding P…" at bounding box center [859, 151] width 807 height 35
select select "3"
click at [456, 134] on select "Select... Less than demanding Average Demanding Very demanding Most demanding P…" at bounding box center [859, 151] width 807 height 35
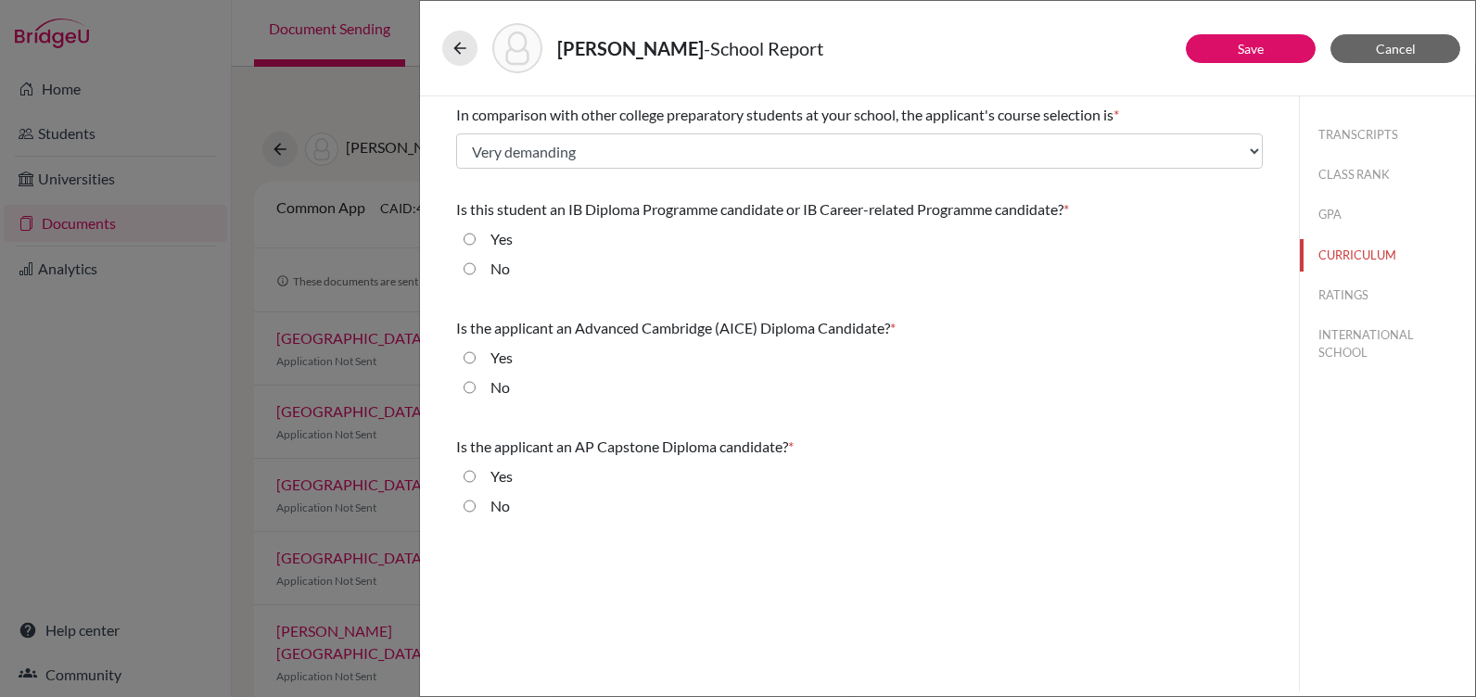
click at [469, 236] on input "Yes" at bounding box center [470, 239] width 12 height 22
radio input "true"
click at [465, 380] on input "No" at bounding box center [470, 388] width 12 height 22
radio input "true"
click at [463, 505] on div "No" at bounding box center [859, 510] width 807 height 30
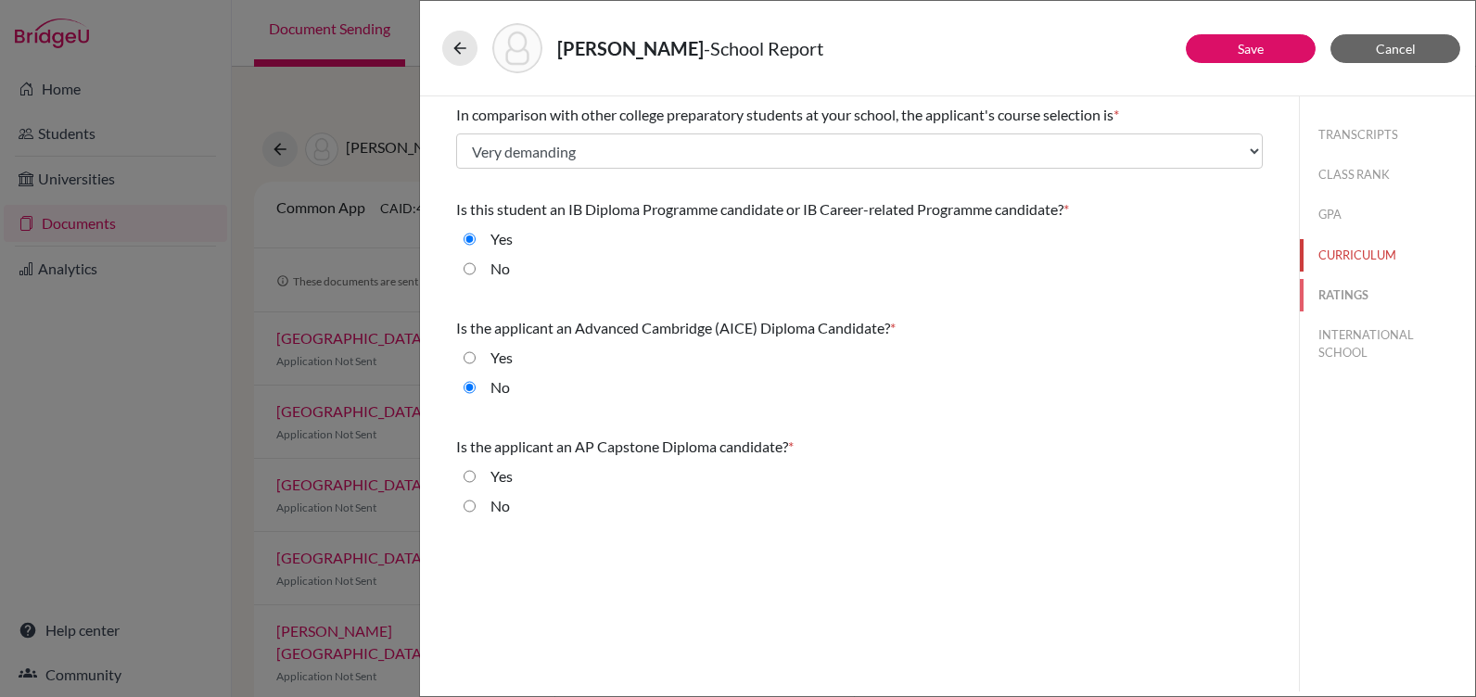
click at [1344, 296] on button "RATINGS" at bounding box center [1387, 295] width 175 height 32
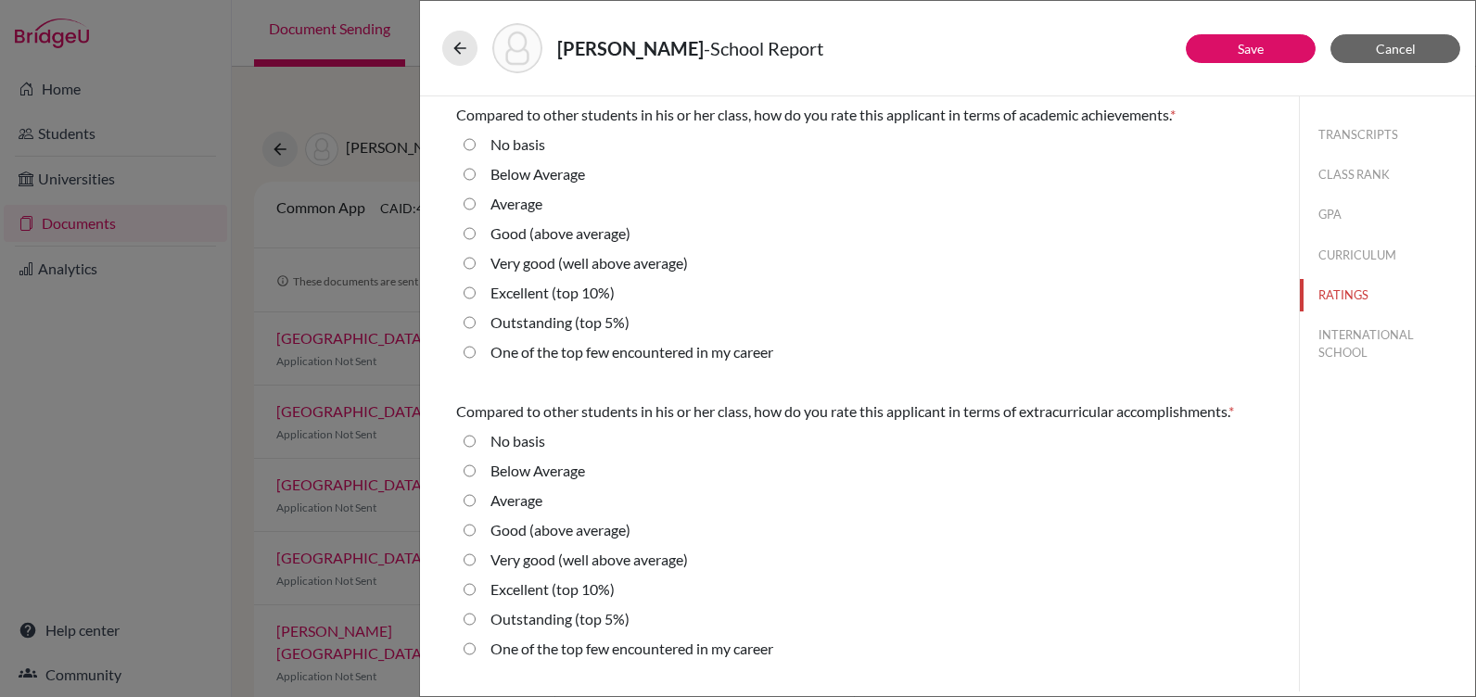
click at [474, 291] on 10\%\) "Excellent (top 10%)" at bounding box center [470, 293] width 12 height 22
radio 10\%\) "true"
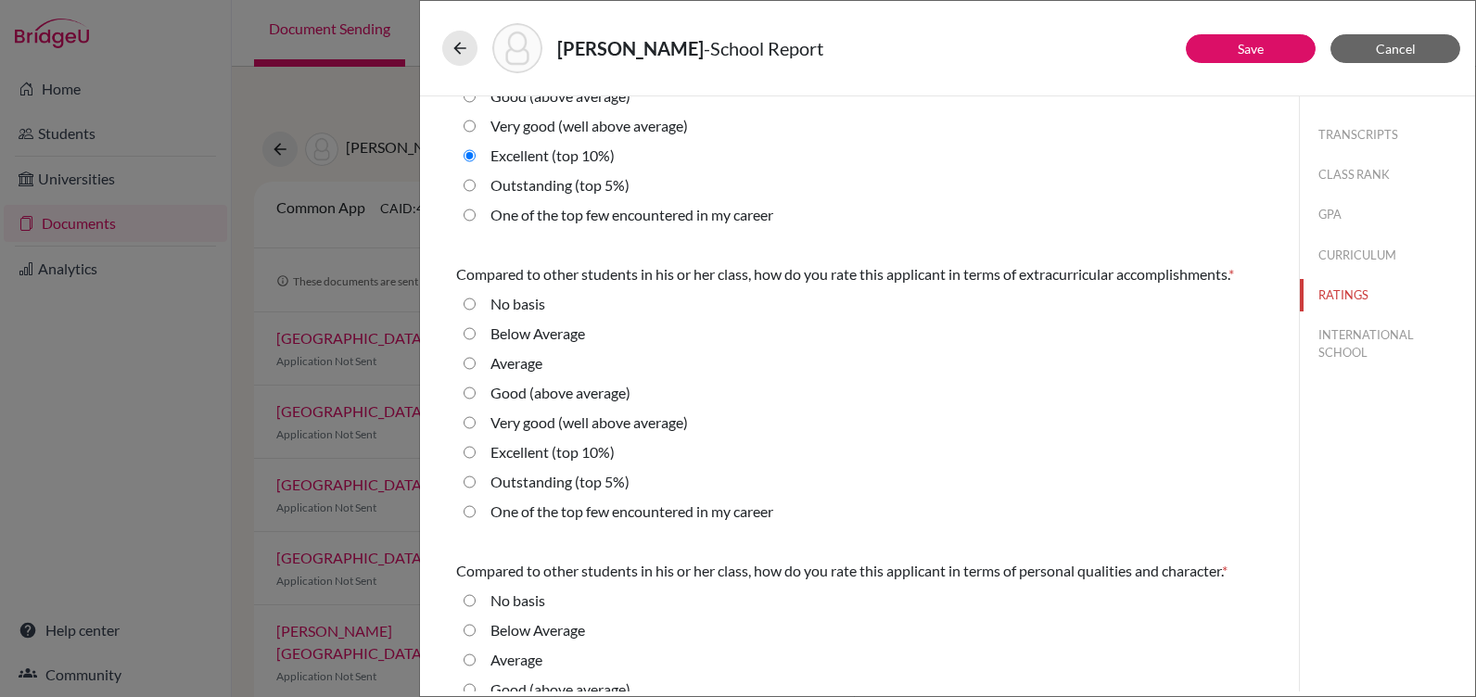
scroll to position [185, 0]
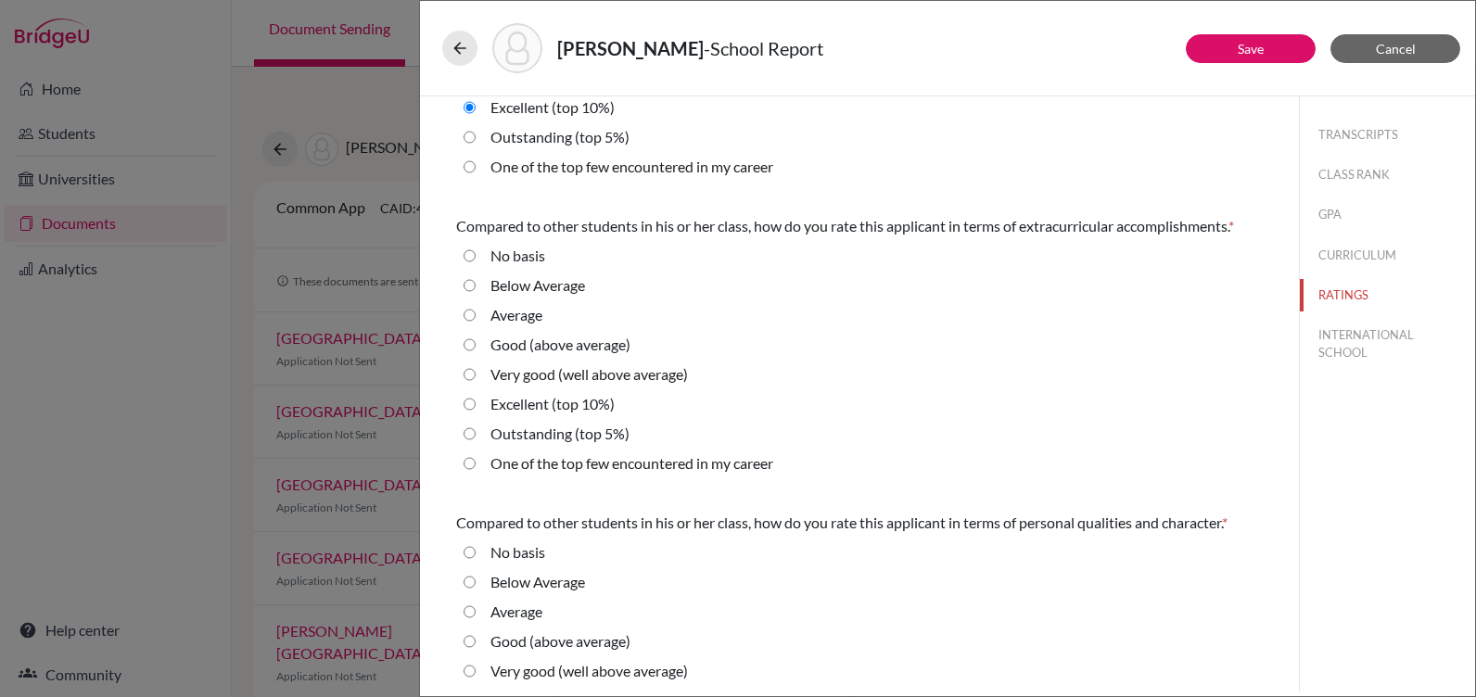
click at [473, 401] on 10\%\) "Excellent (top 10%)" at bounding box center [470, 404] width 12 height 22
radio 10\%\) "true"
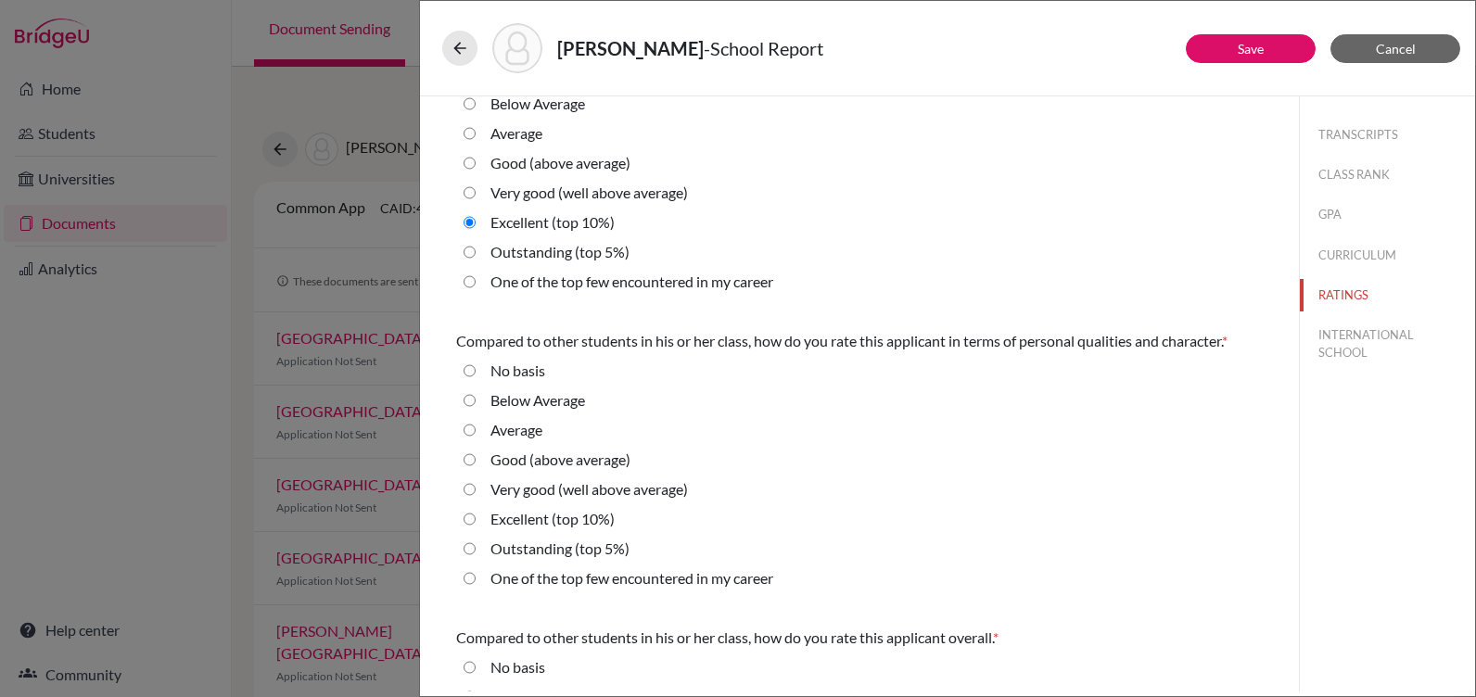
scroll to position [371, 0]
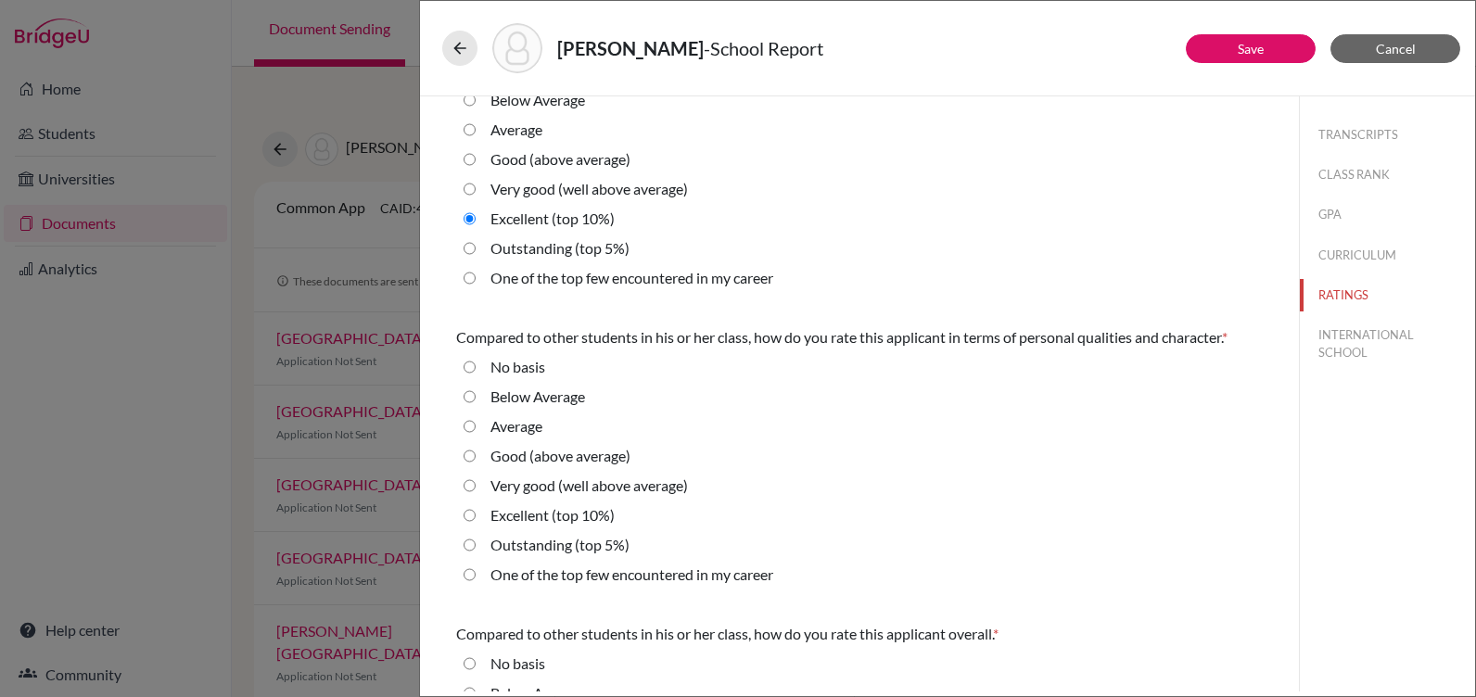
click at [475, 517] on div "Excellent (top 10%)" at bounding box center [859, 520] width 807 height 30
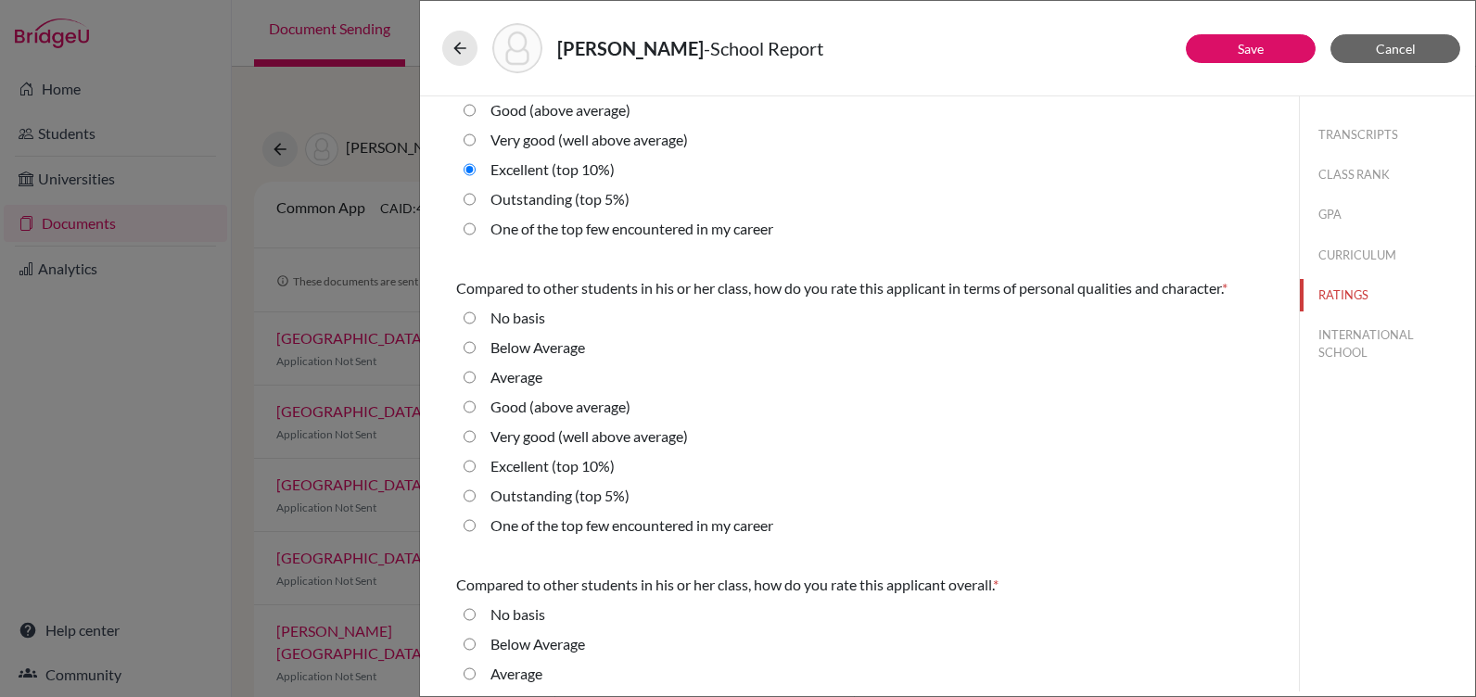
scroll to position [556, 0]
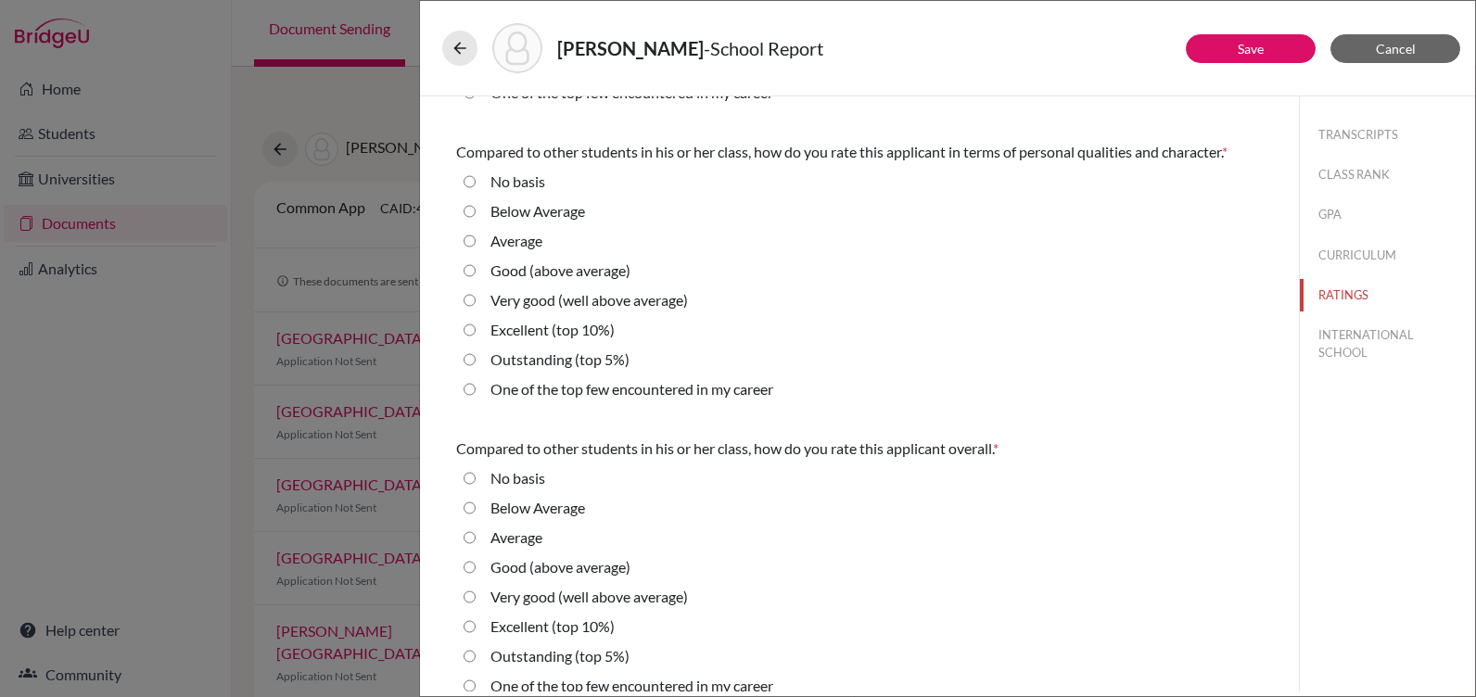
click at [468, 333] on 10\%\) "Excellent (top 10%)" at bounding box center [470, 330] width 12 height 22
radio 10\%\) "true"
click at [467, 629] on 10\%\) "Excellent (top 10%)" at bounding box center [470, 627] width 12 height 22
radio 10\%\) "true"
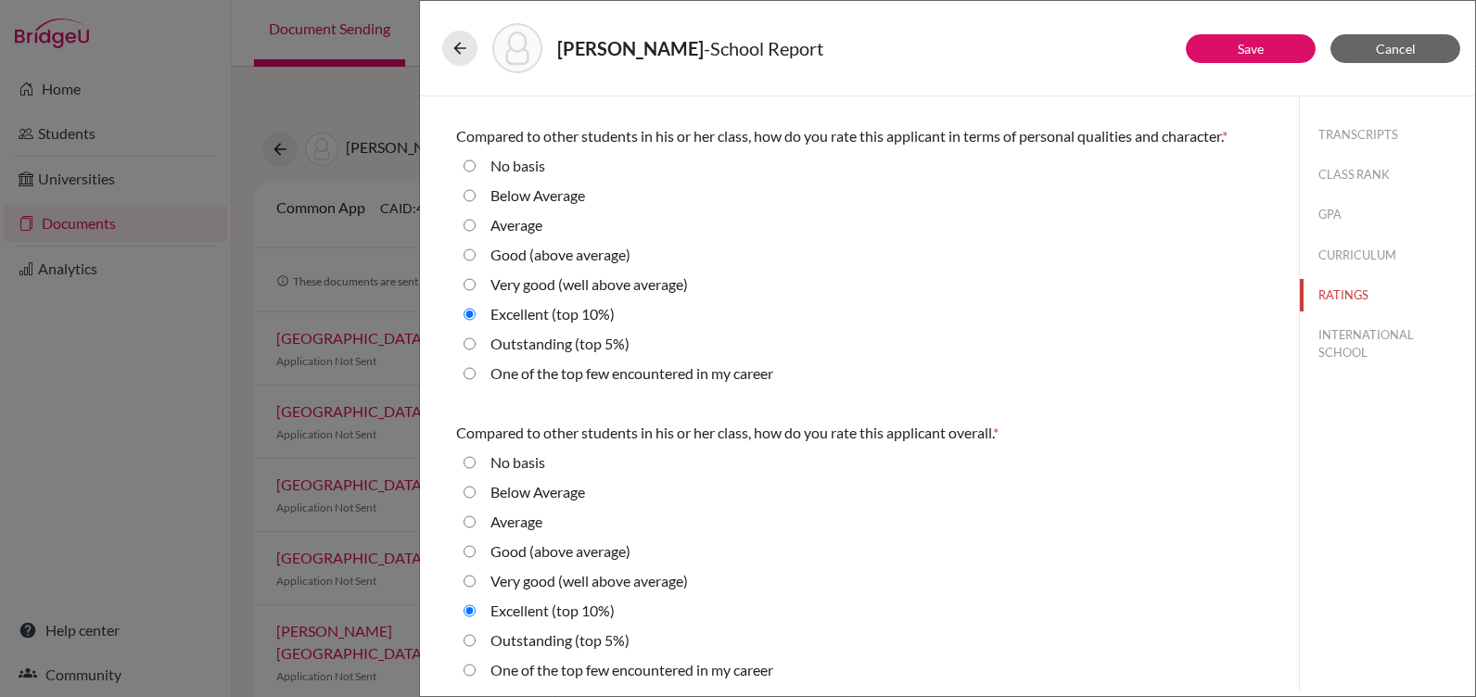
scroll to position [577, 0]
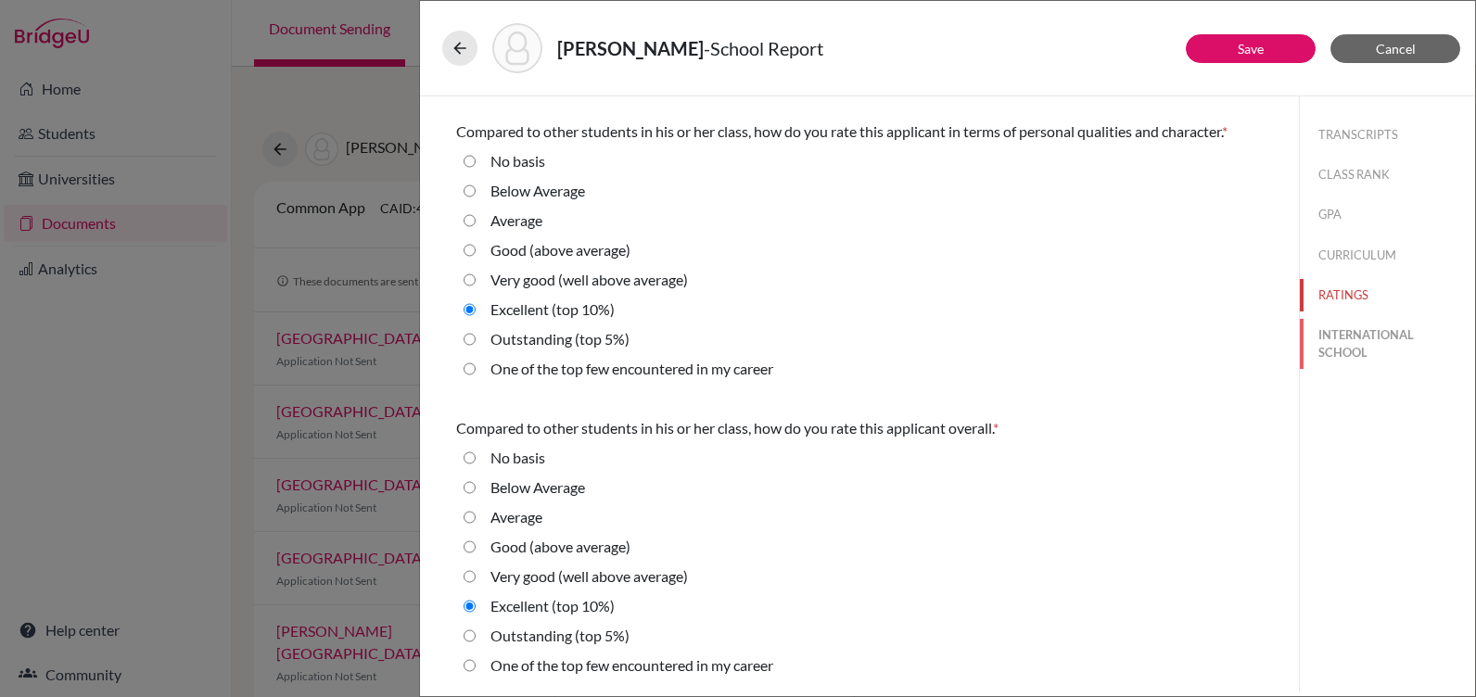
click at [1341, 327] on button "INTERNATIONAL SCHOOL" at bounding box center [1387, 344] width 175 height 50
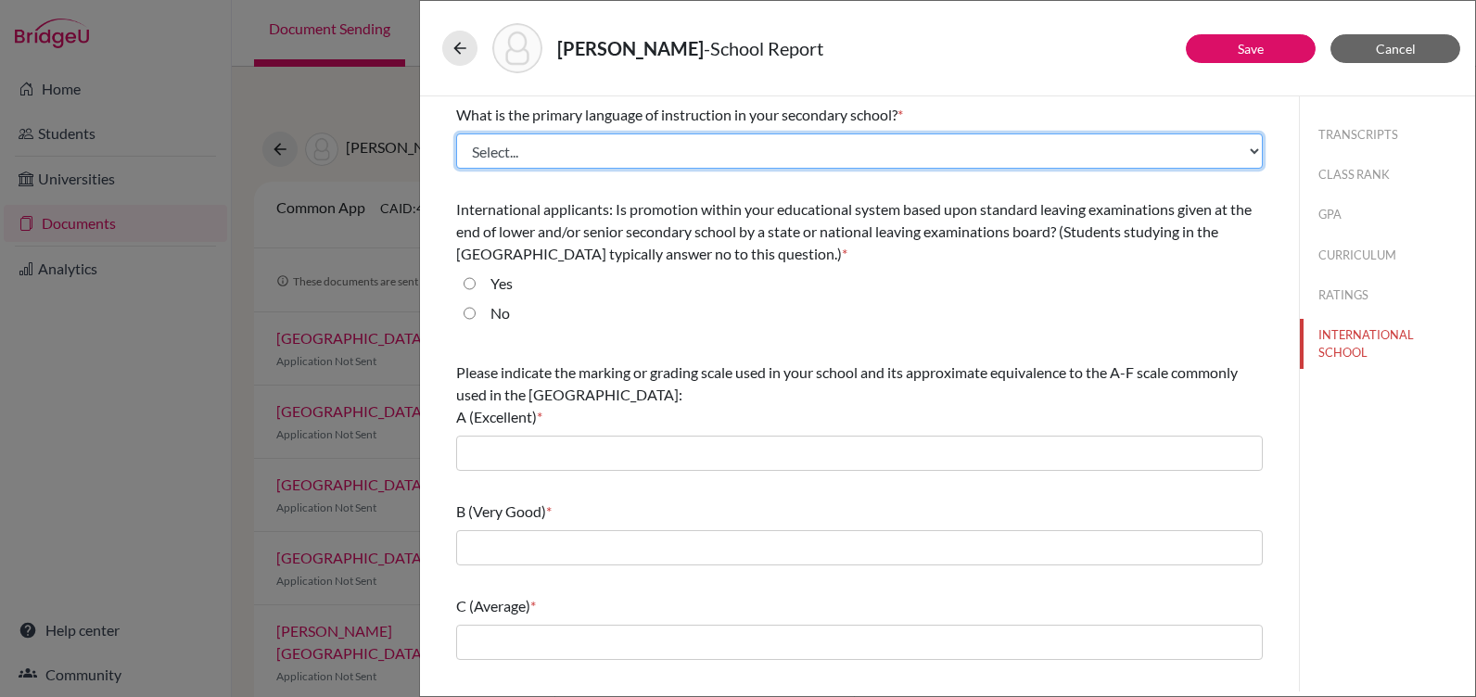
click at [581, 153] on select "Select... Albanian Arabic Armenian Assamese Azerbaijani Belarusian Bengali Bulg…" at bounding box center [859, 151] width 807 height 35
select select "14"
click at [456, 134] on select "Select... Albanian Arabic Armenian Assamese Azerbaijani Belarusian Bengali Bulg…" at bounding box center [859, 151] width 807 height 35
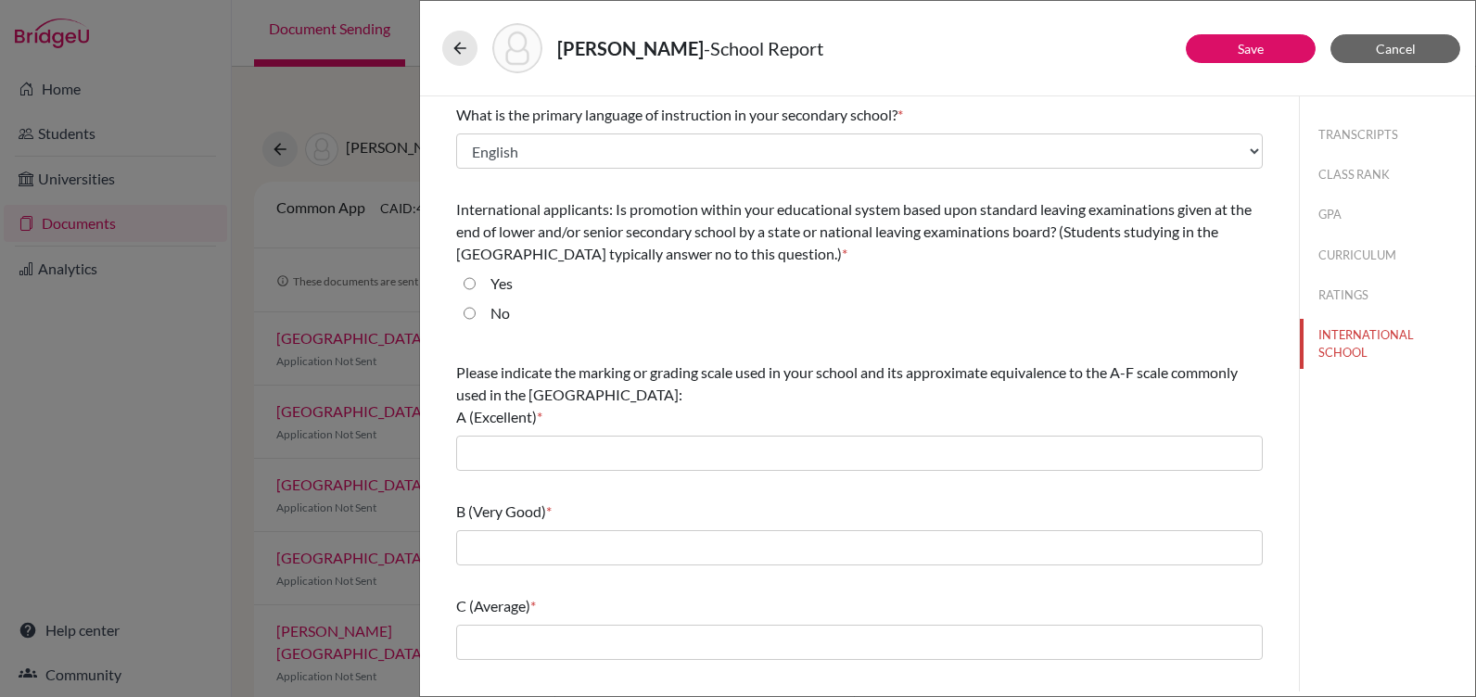
click at [467, 315] on input "No" at bounding box center [470, 313] width 12 height 22
radio input "true"
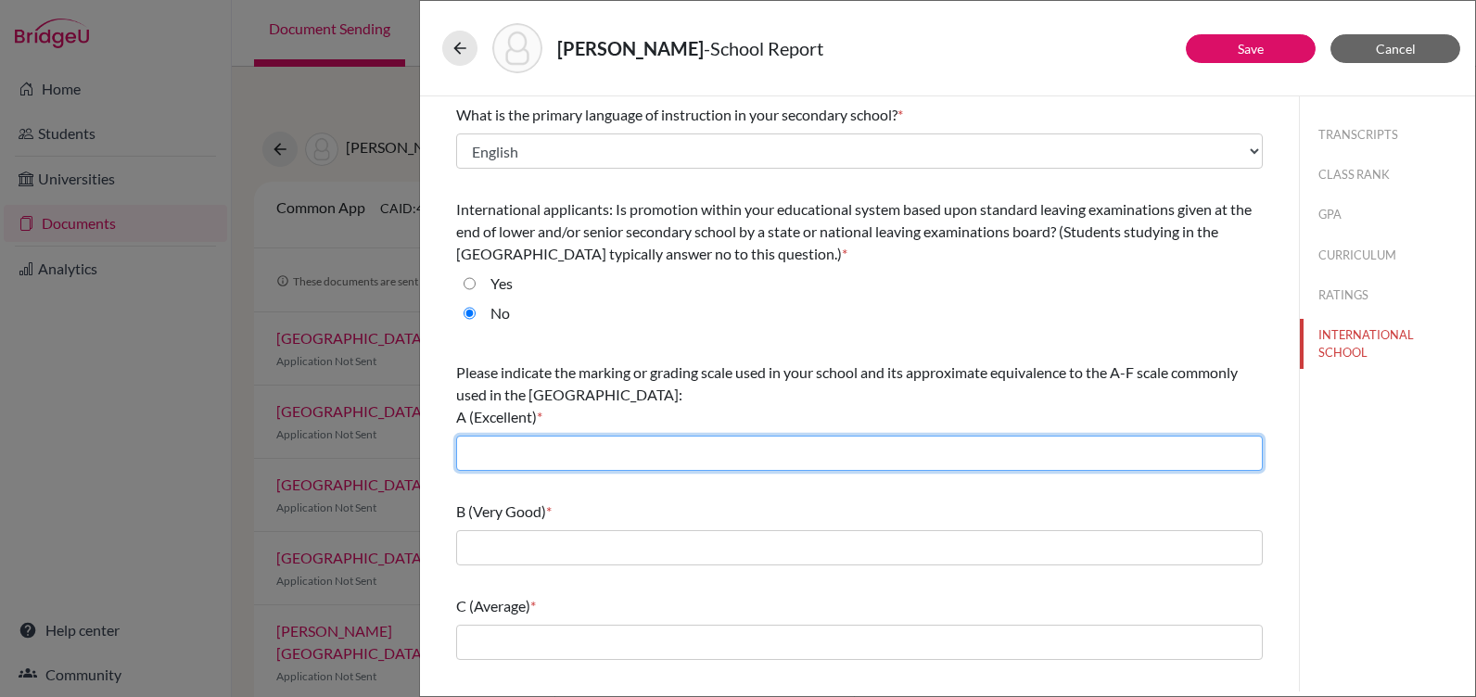
click at [490, 462] on input "text" at bounding box center [859, 453] width 807 height 35
type input "93-100"
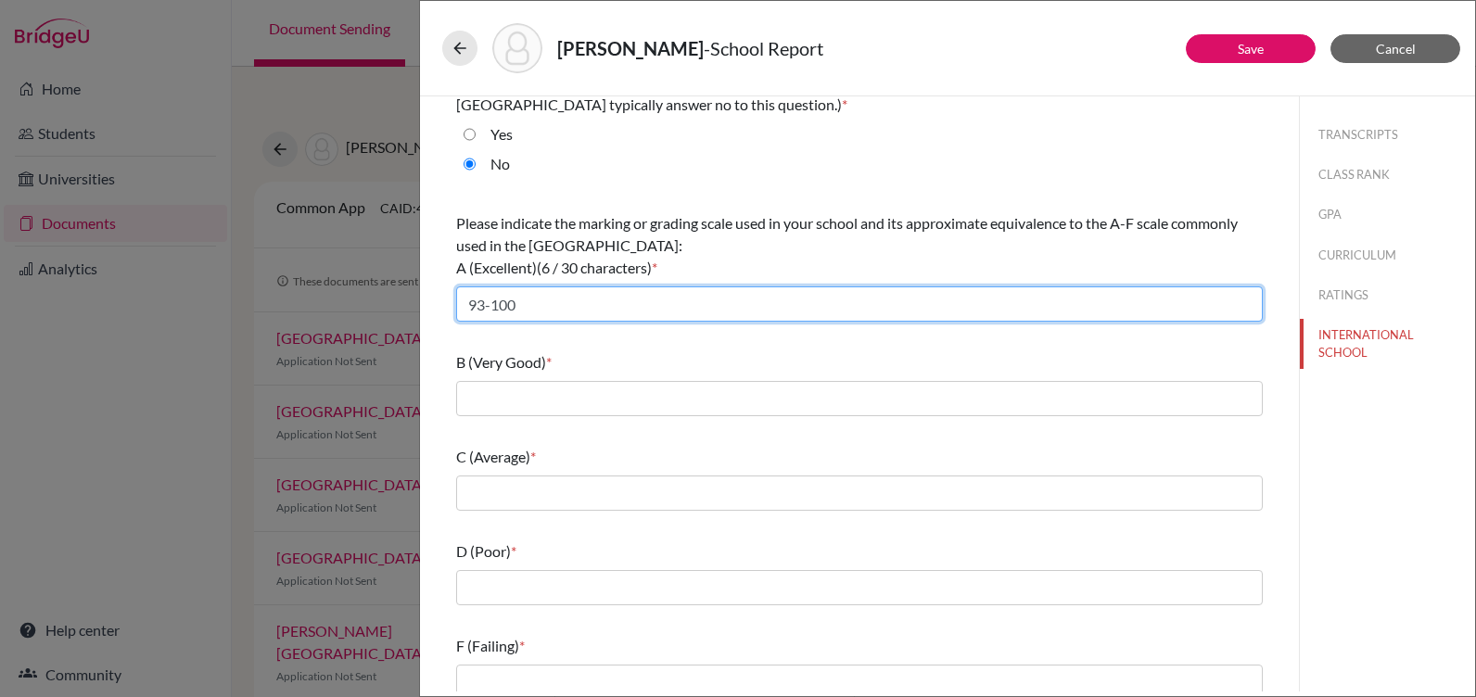
scroll to position [165, 0]
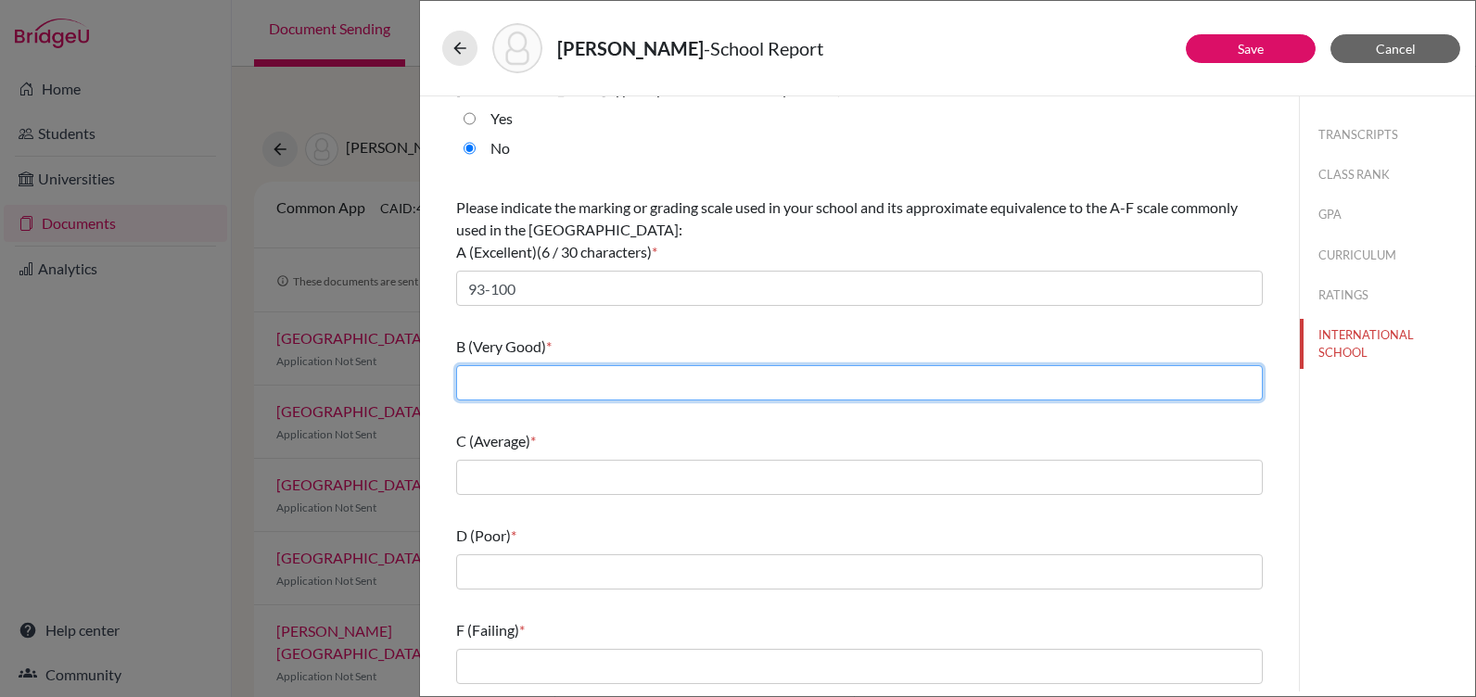
click at [546, 377] on input "text" at bounding box center [859, 382] width 807 height 35
type input "85-92"
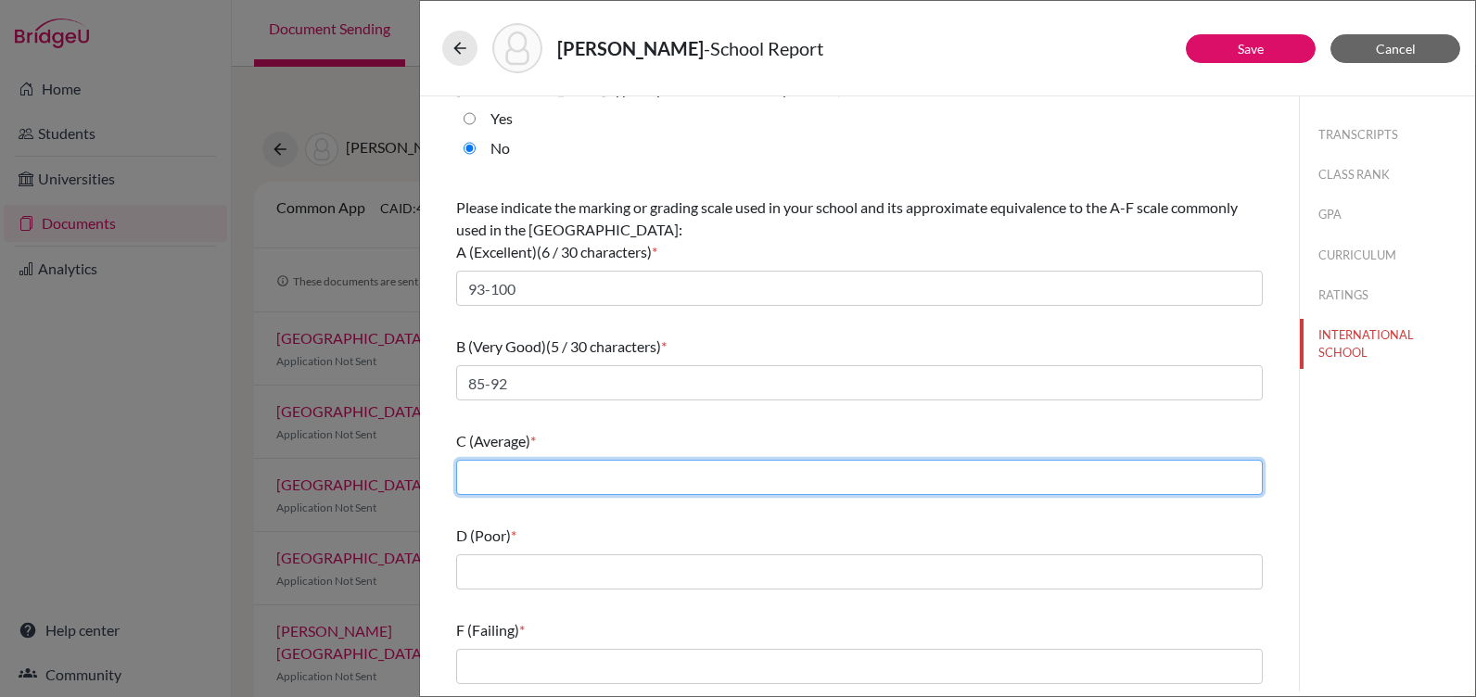
click at [486, 485] on input "text" at bounding box center [859, 477] width 807 height 35
type input "77-84"
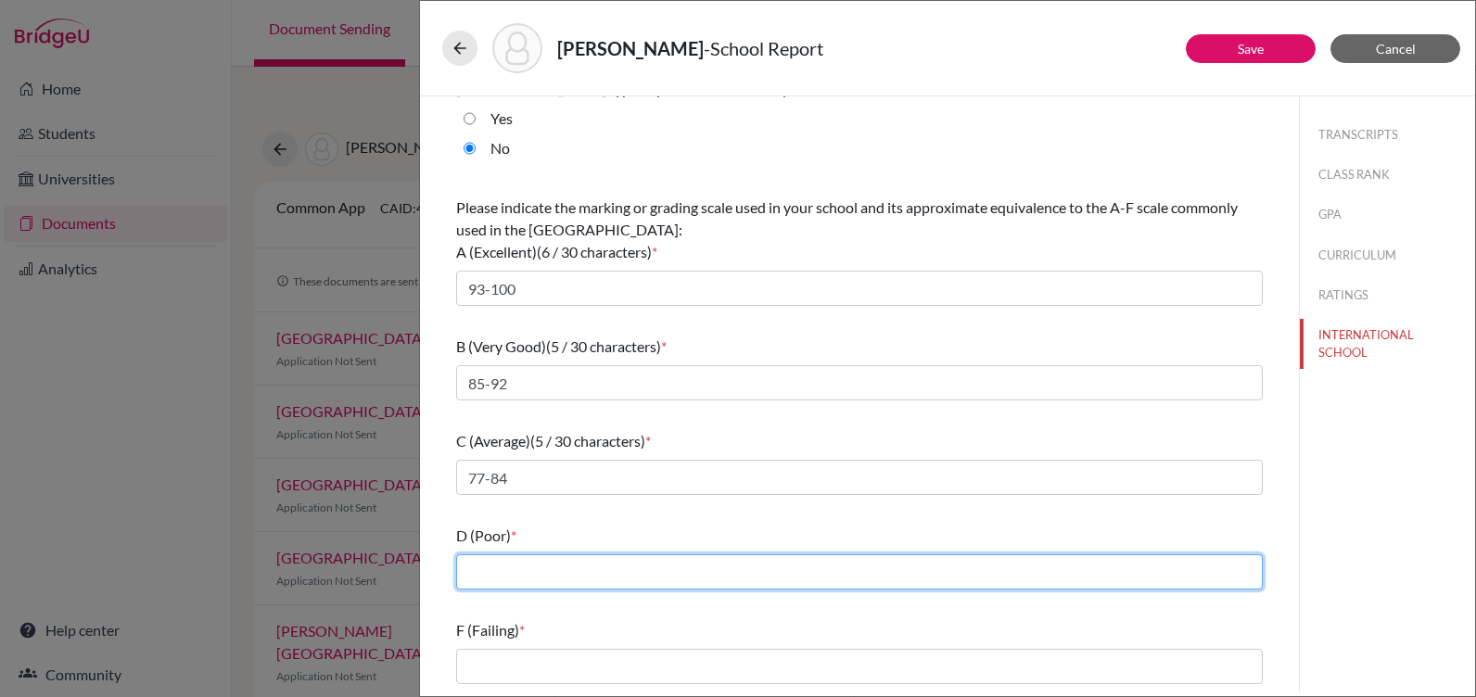
click at [519, 568] on input "text" at bounding box center [859, 572] width 807 height 35
type input "70-76"
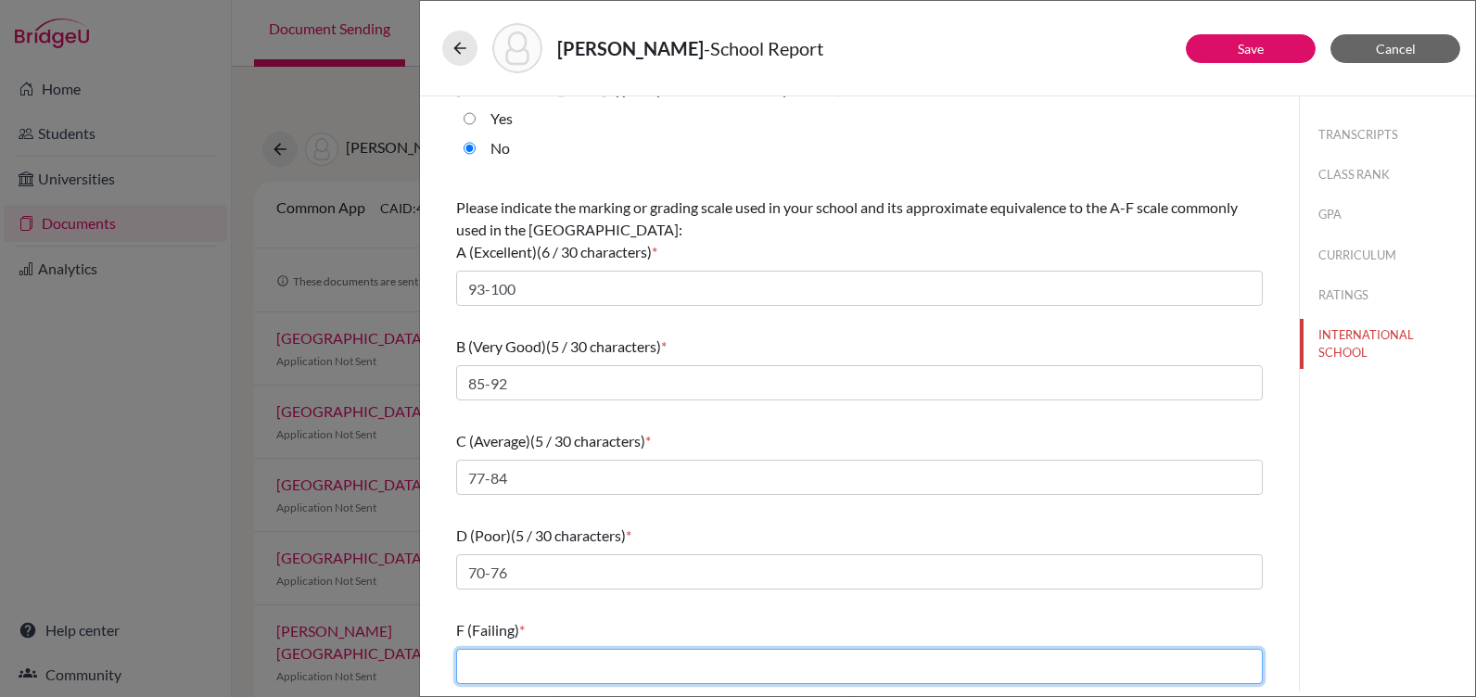
click at [466, 657] on input "text" at bounding box center [859, 666] width 807 height 35
type input "0-69"
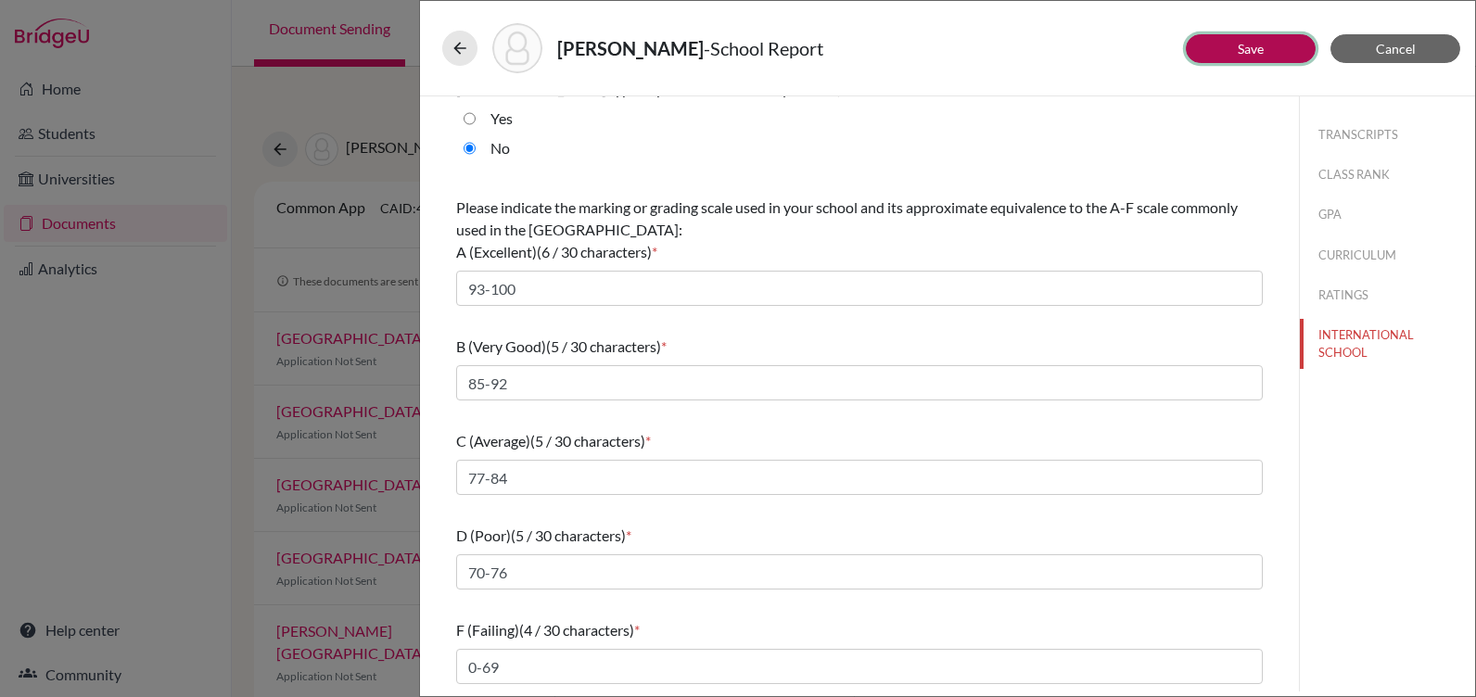
click at [1292, 47] on button "Save" at bounding box center [1251, 48] width 130 height 29
select select "3"
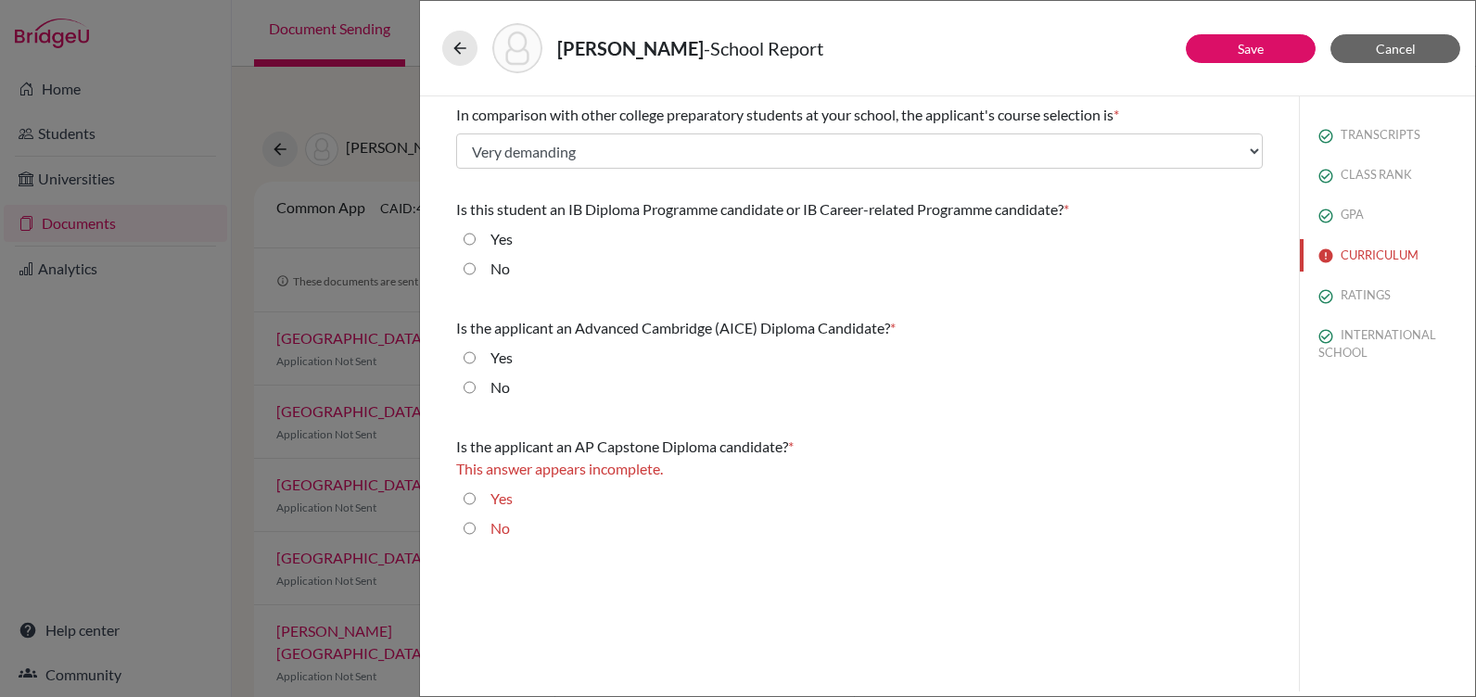
scroll to position [0, 0]
click at [473, 236] on input "Yes" at bounding box center [470, 239] width 12 height 22
radio input "true"
click at [1208, 45] on button "Save" at bounding box center [1251, 48] width 130 height 29
click at [1246, 41] on link "Save" at bounding box center [1251, 49] width 26 height 16
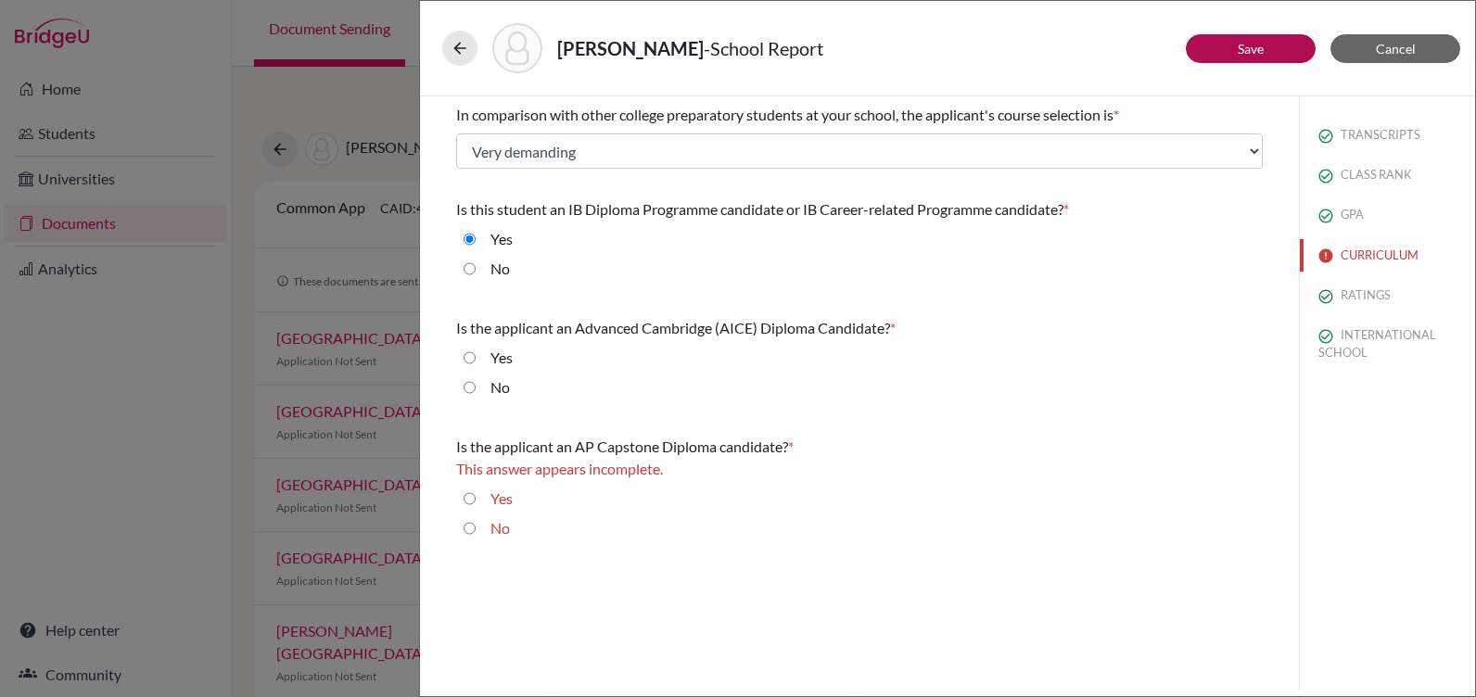
click at [470, 526] on input "No" at bounding box center [470, 529] width 12 height 22
radio input "true"
click at [1260, 51] on link "Save" at bounding box center [1251, 49] width 26 height 16
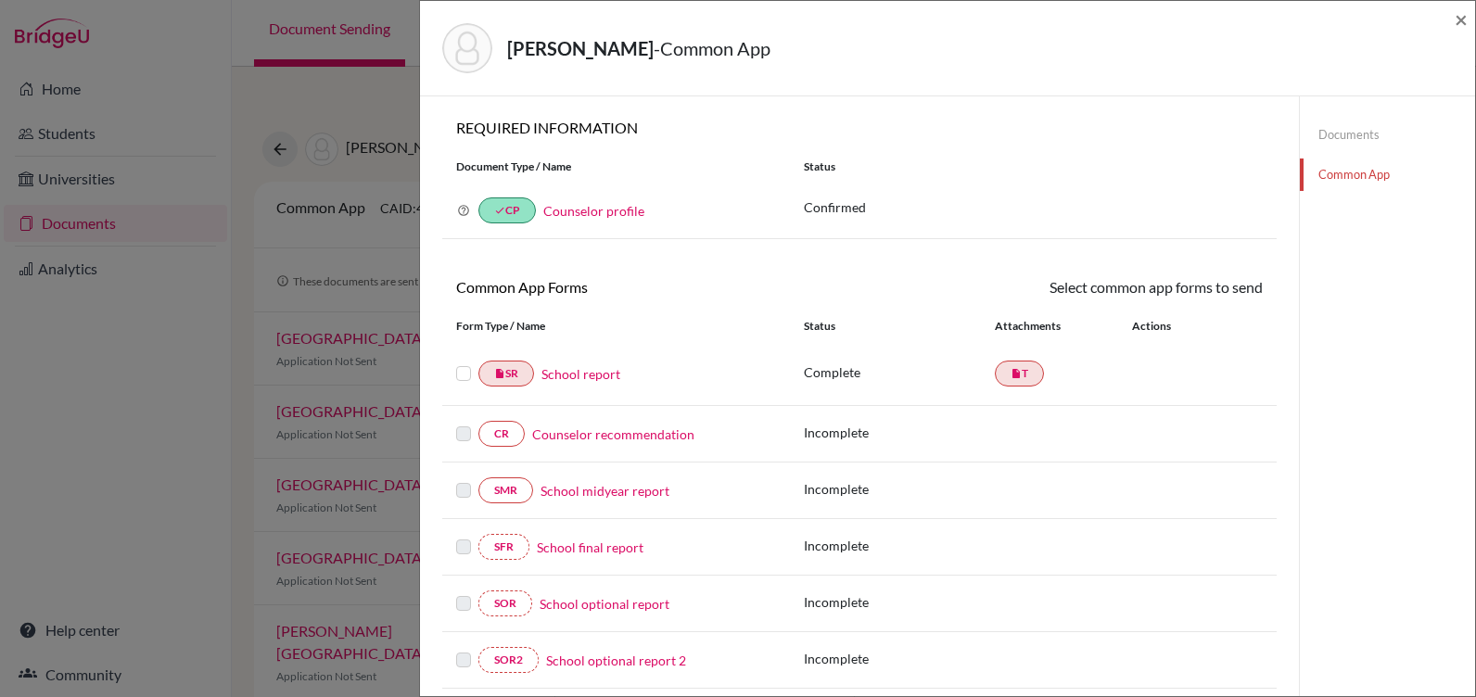
click at [459, 363] on label at bounding box center [463, 363] width 15 height 0
click at [0, 0] on input "checkbox" at bounding box center [0, 0] width 0 height 0
click at [1227, 287] on link "Send" at bounding box center [1224, 290] width 77 height 29
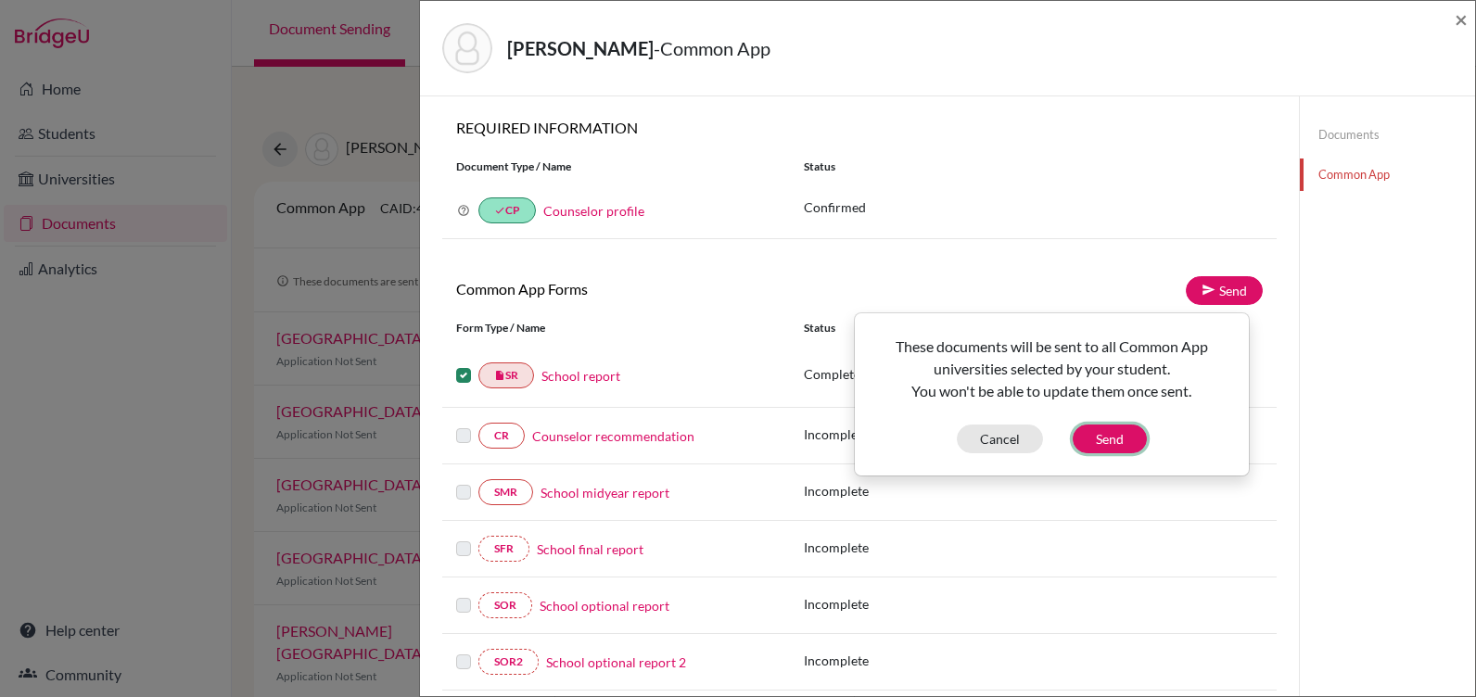
click at [1112, 442] on button "Send" at bounding box center [1110, 439] width 74 height 29
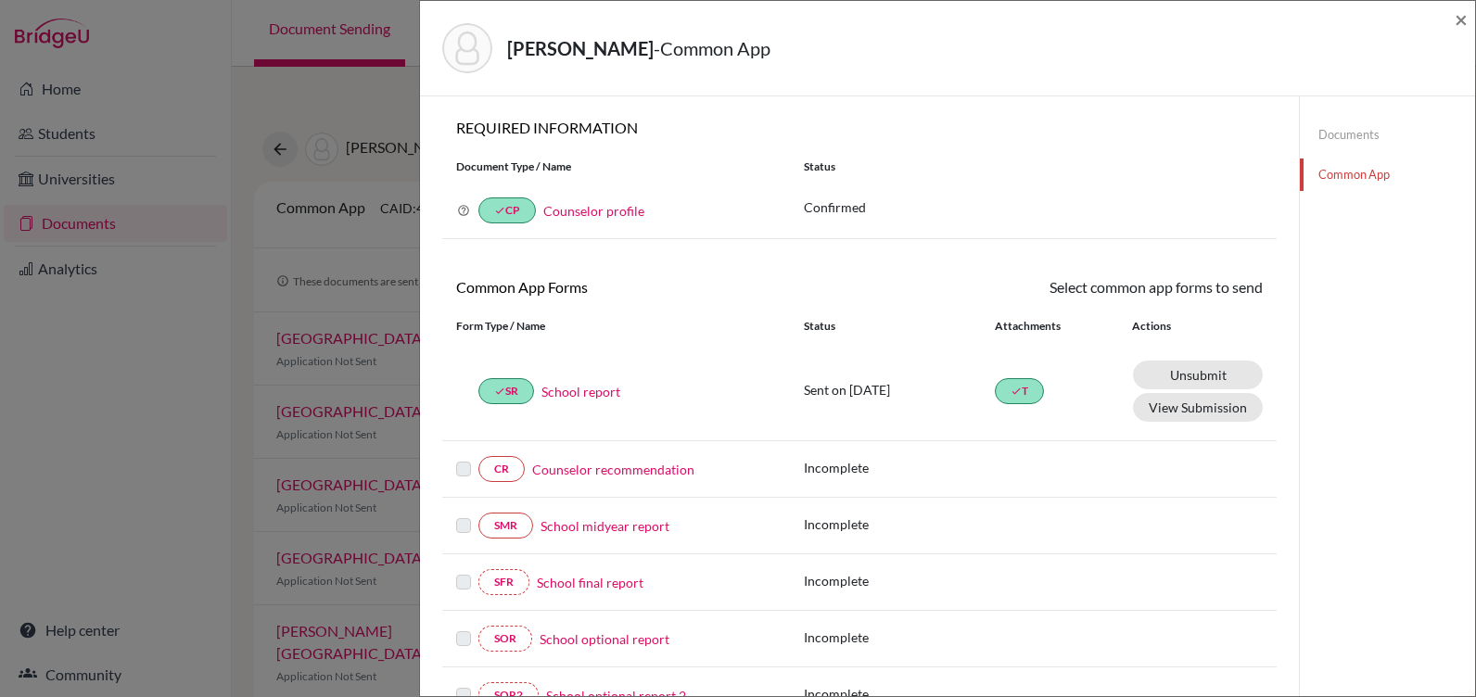
click at [1334, 128] on link "Documents" at bounding box center [1387, 135] width 175 height 32
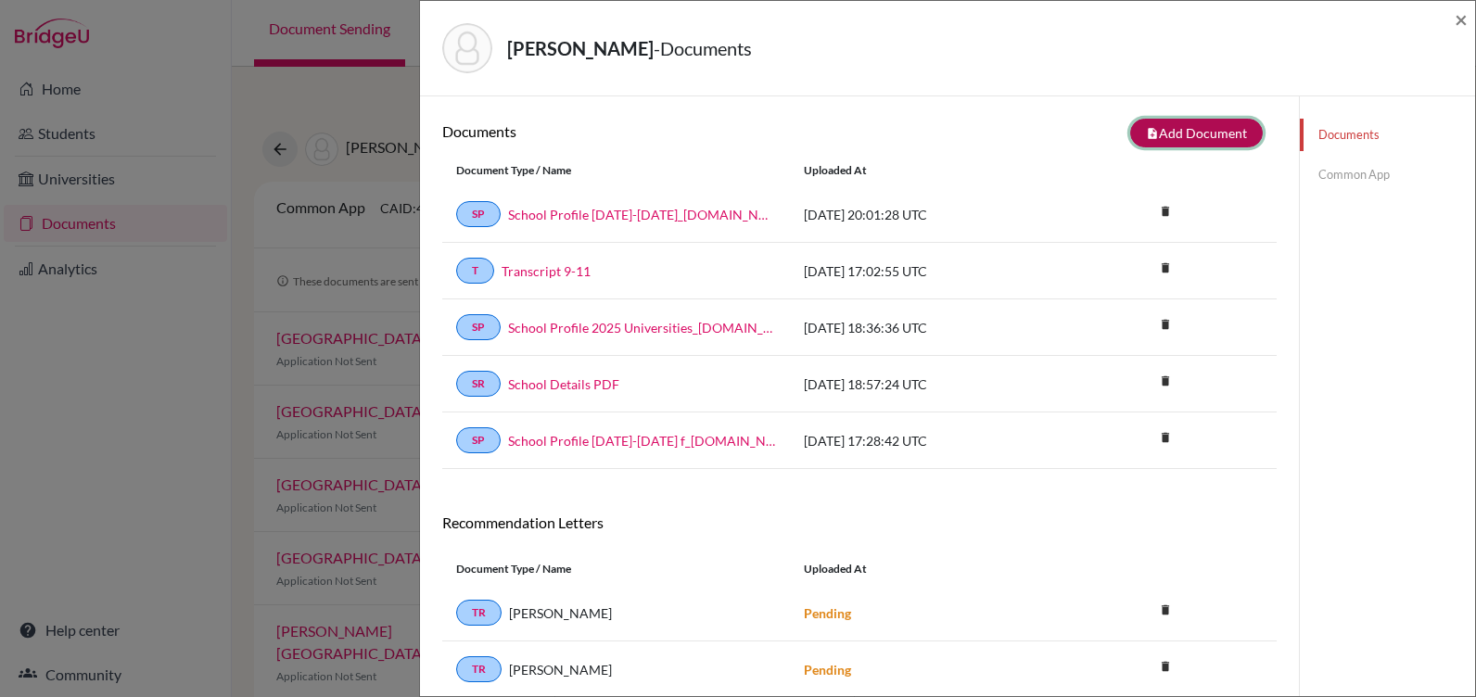
click at [1178, 126] on button "note_add Add Document" at bounding box center [1197, 133] width 133 height 29
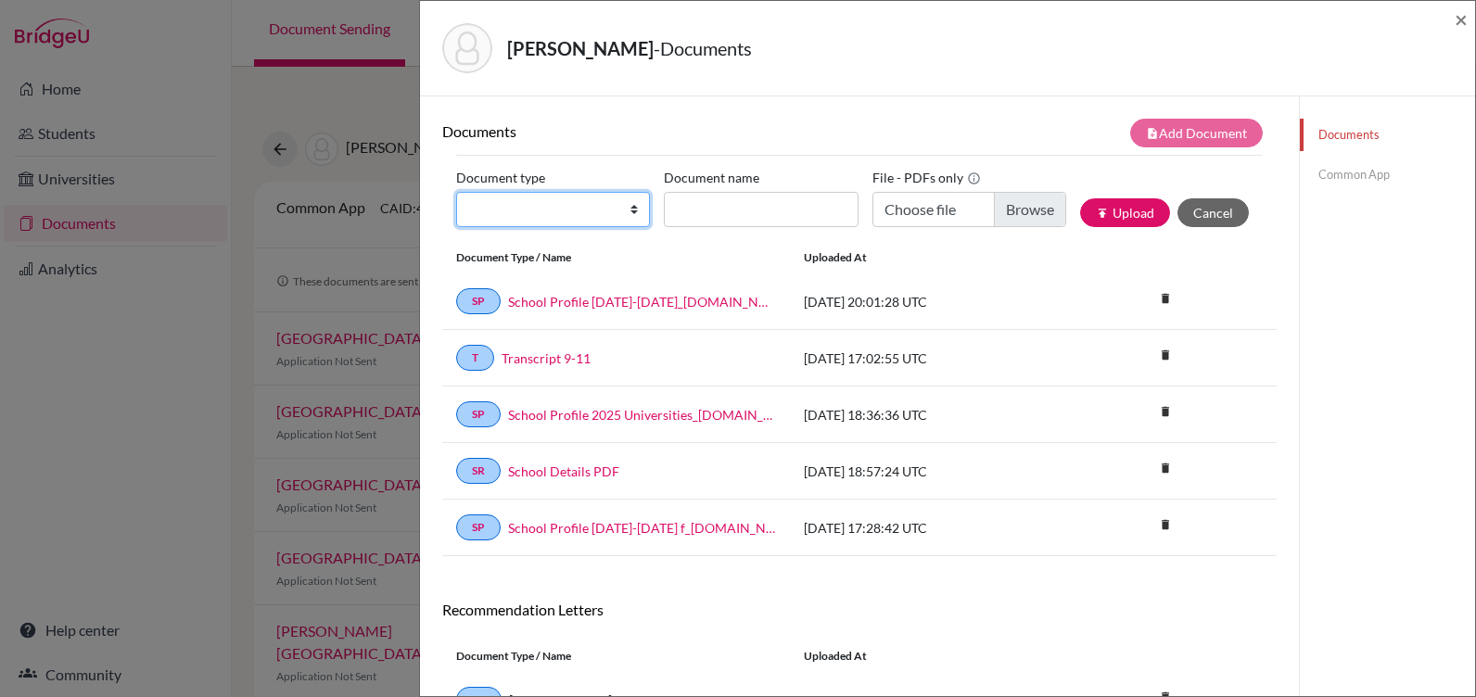
click at [620, 206] on select "Change explanation for Common App reports Counselor recommendation Internationa…" at bounding box center [553, 209] width 194 height 35
select select "39"
click at [456, 192] on select "Change explanation for Common App reports Counselor recommendation Internationa…" at bounding box center [553, 209] width 194 height 35
click at [724, 204] on input "Document name" at bounding box center [761, 209] width 194 height 35
type input "Rec NSLC"
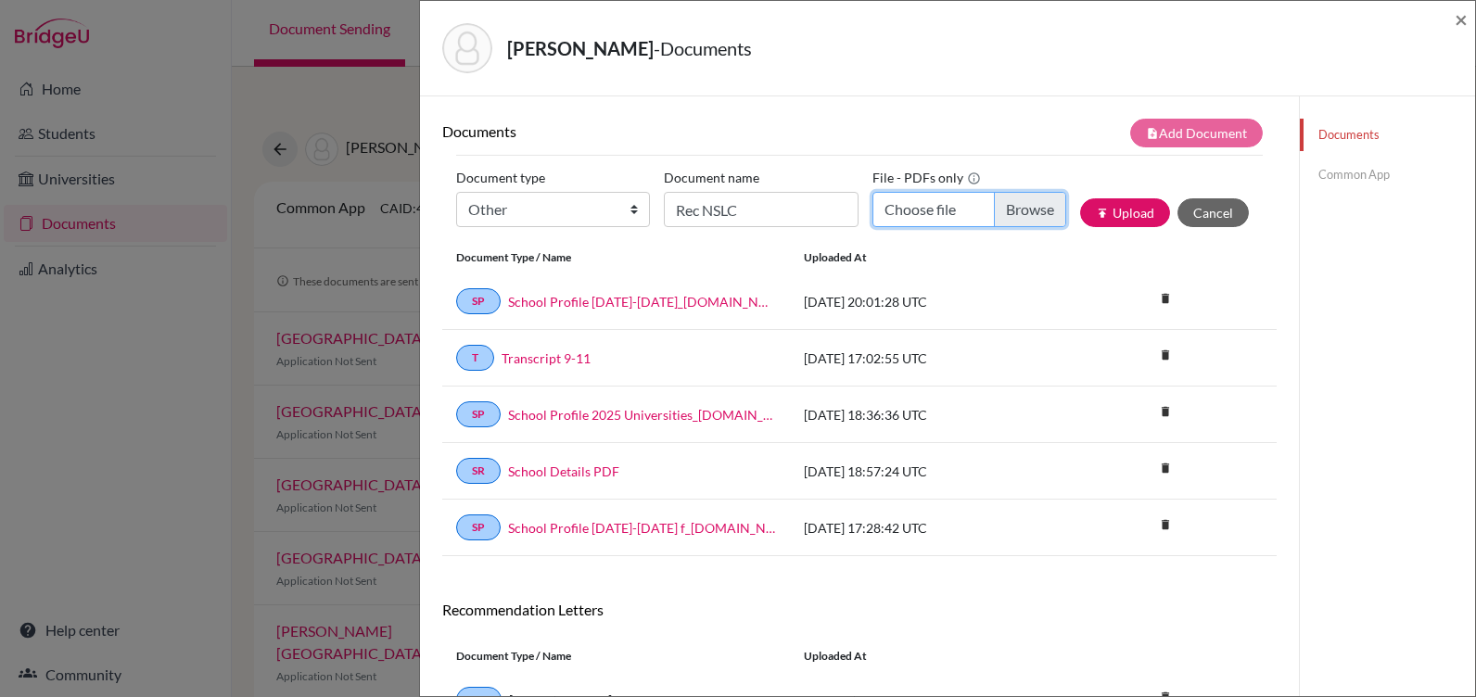
click at [1010, 202] on input "Choose file" at bounding box center [970, 209] width 194 height 35
type input "C:\fakepath\Alessandra Atala-NSLC.pdf"
click at [1112, 209] on button "publish Upload" at bounding box center [1125, 212] width 90 height 29
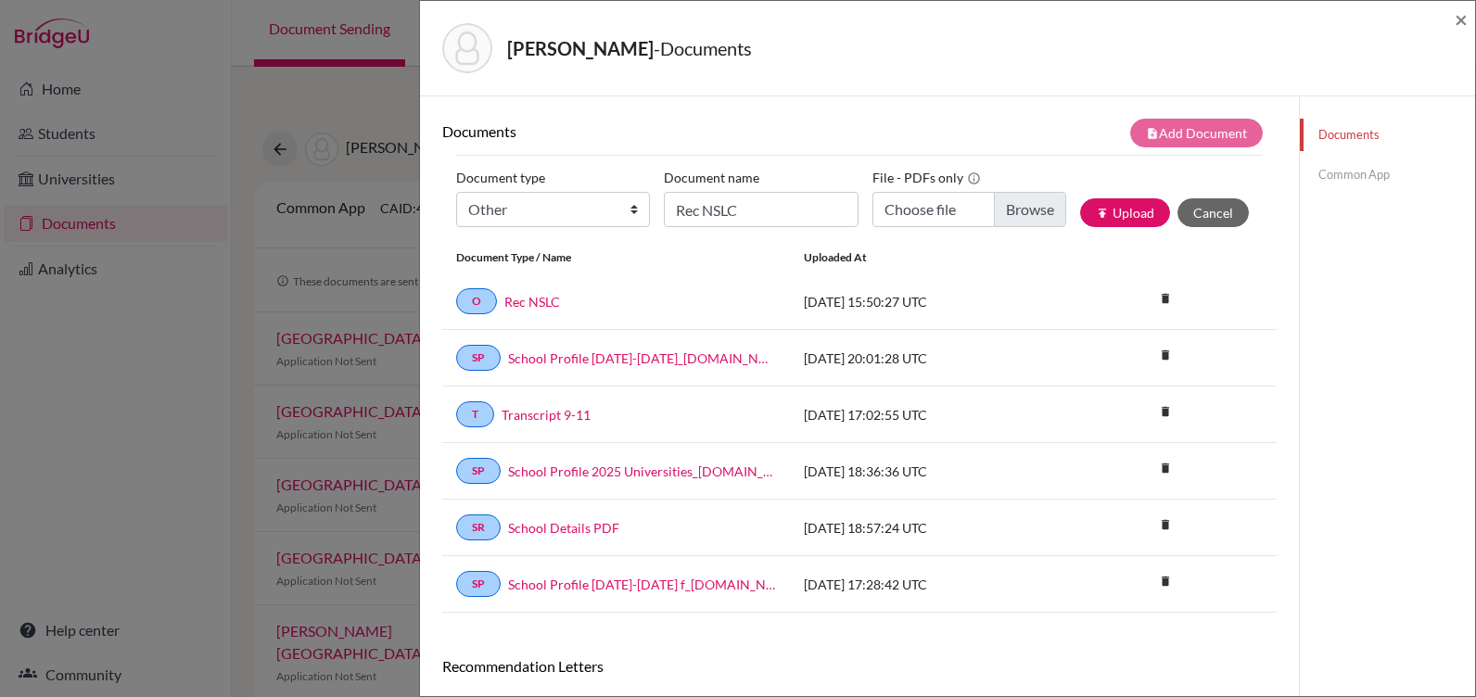
click at [1326, 170] on link "Common App" at bounding box center [1387, 175] width 175 height 32
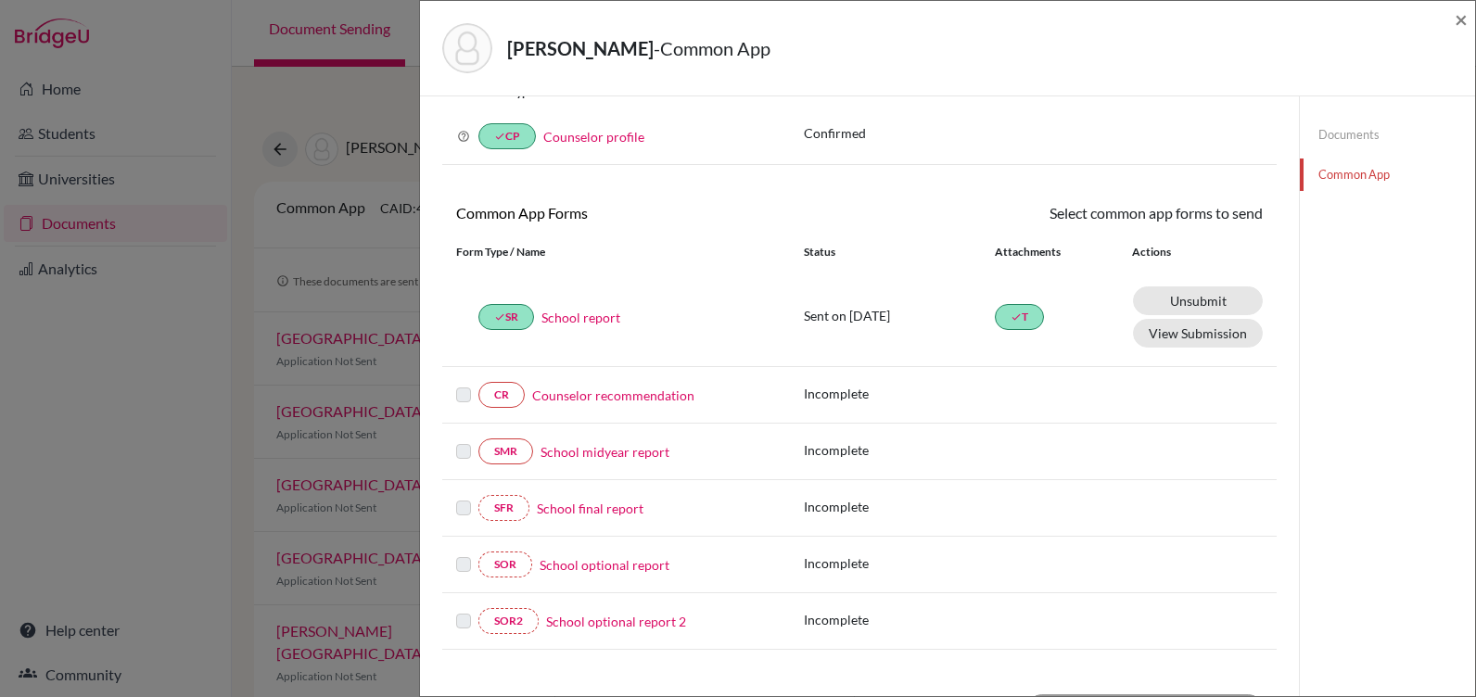
scroll to position [185, 0]
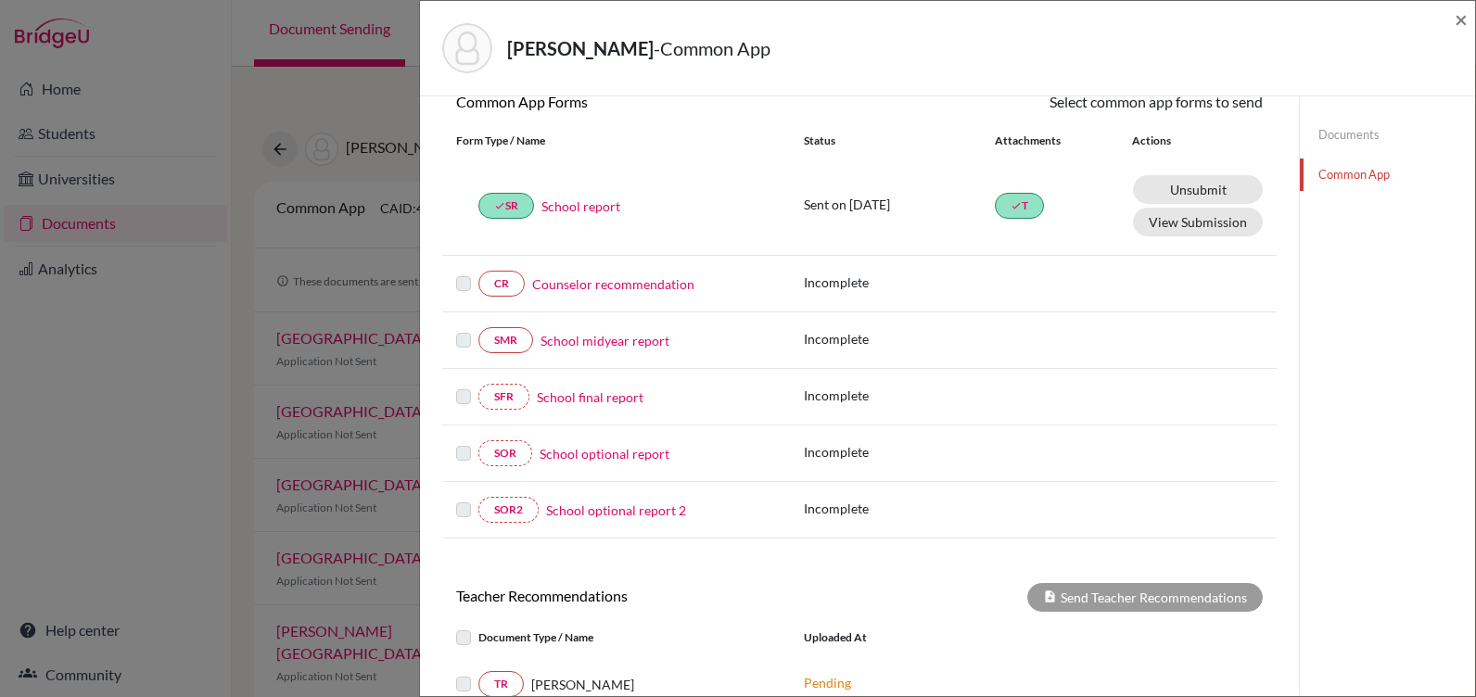
click at [590, 454] on link "School optional report" at bounding box center [605, 453] width 130 height 19
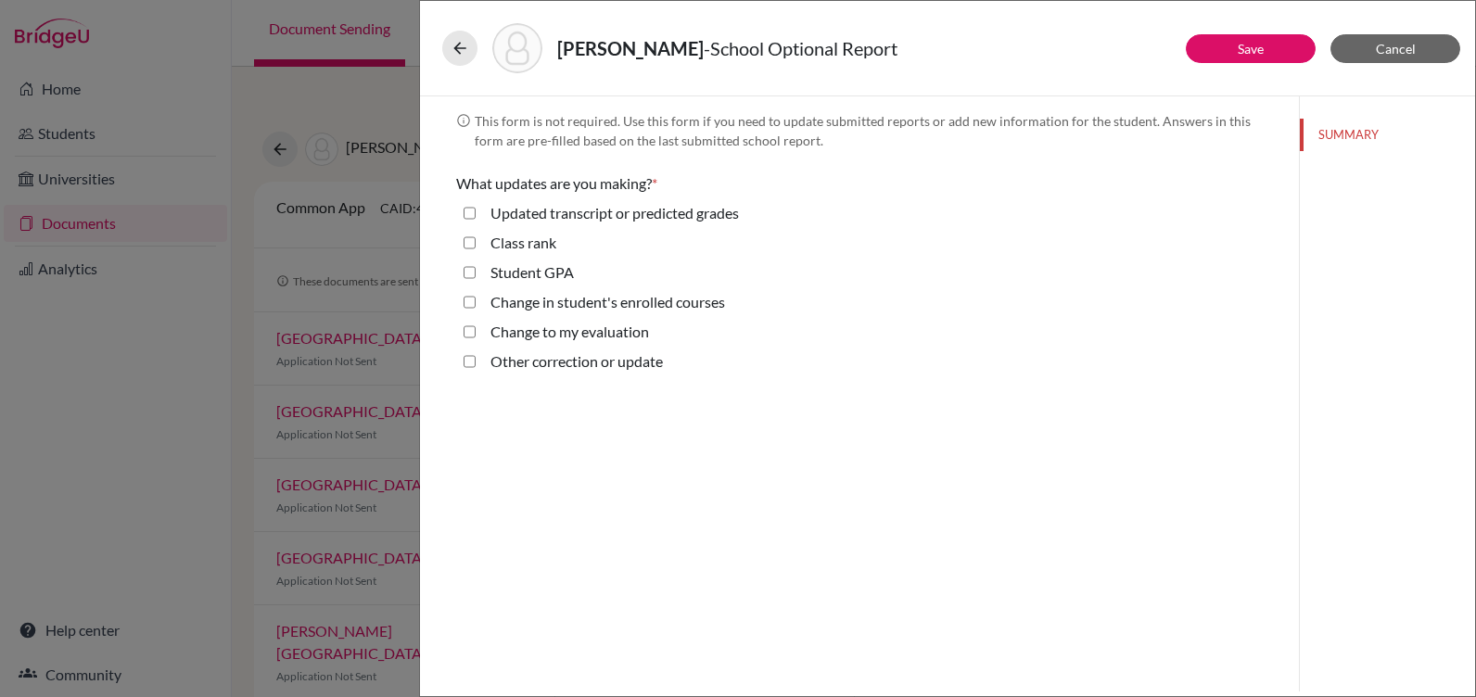
click at [459, 362] on div "Other correction or update" at bounding box center [859, 366] width 807 height 30
click at [470, 362] on update "Other correction or update" at bounding box center [470, 362] width 12 height 22
checkbox update "true"
click at [1246, 50] on link "Save" at bounding box center [1251, 49] width 26 height 16
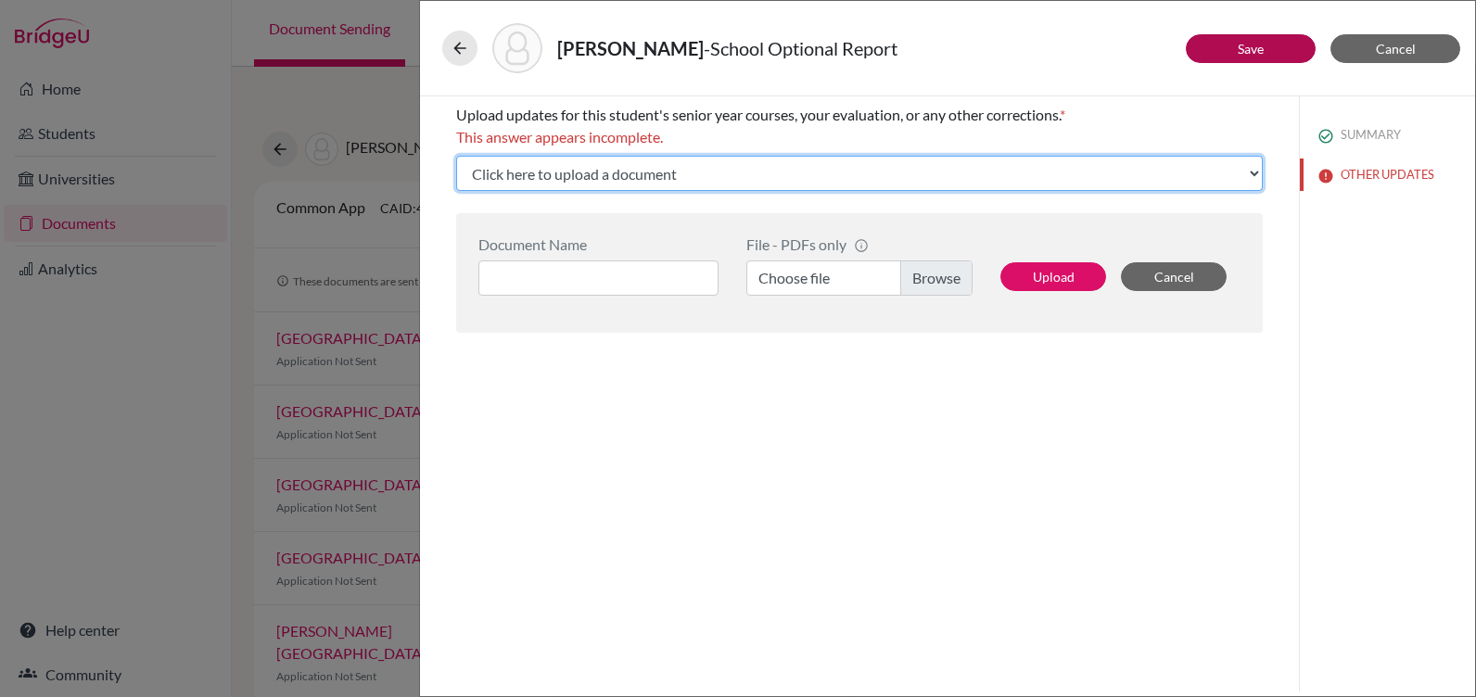
click at [600, 168] on select "Click here to upload a document Upload New File" at bounding box center [859, 173] width 807 height 35
click at [1254, 172] on select "Click here to upload a document Upload New File" at bounding box center [859, 173] width 807 height 35
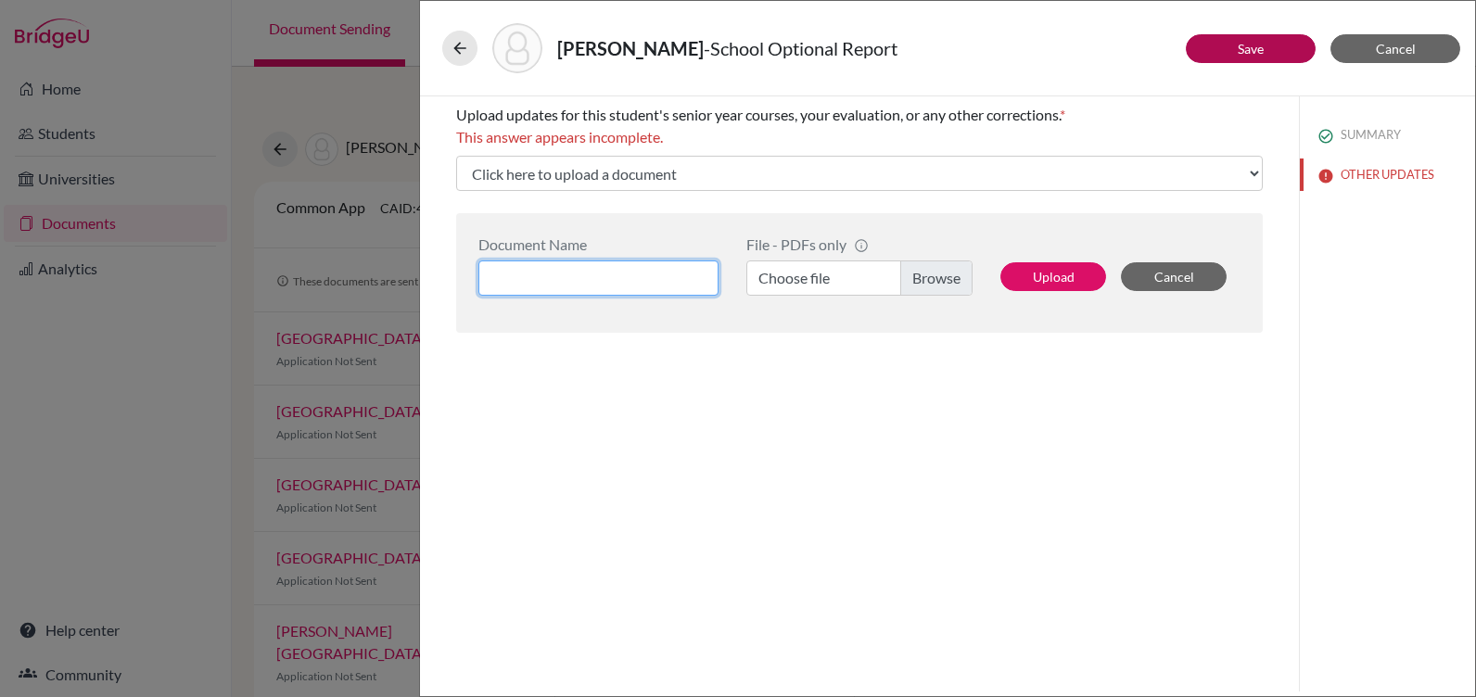
click at [585, 275] on input at bounding box center [599, 278] width 240 height 35
type input "Rec NSLC"
click at [940, 281] on label "Choose file" at bounding box center [860, 278] width 226 height 35
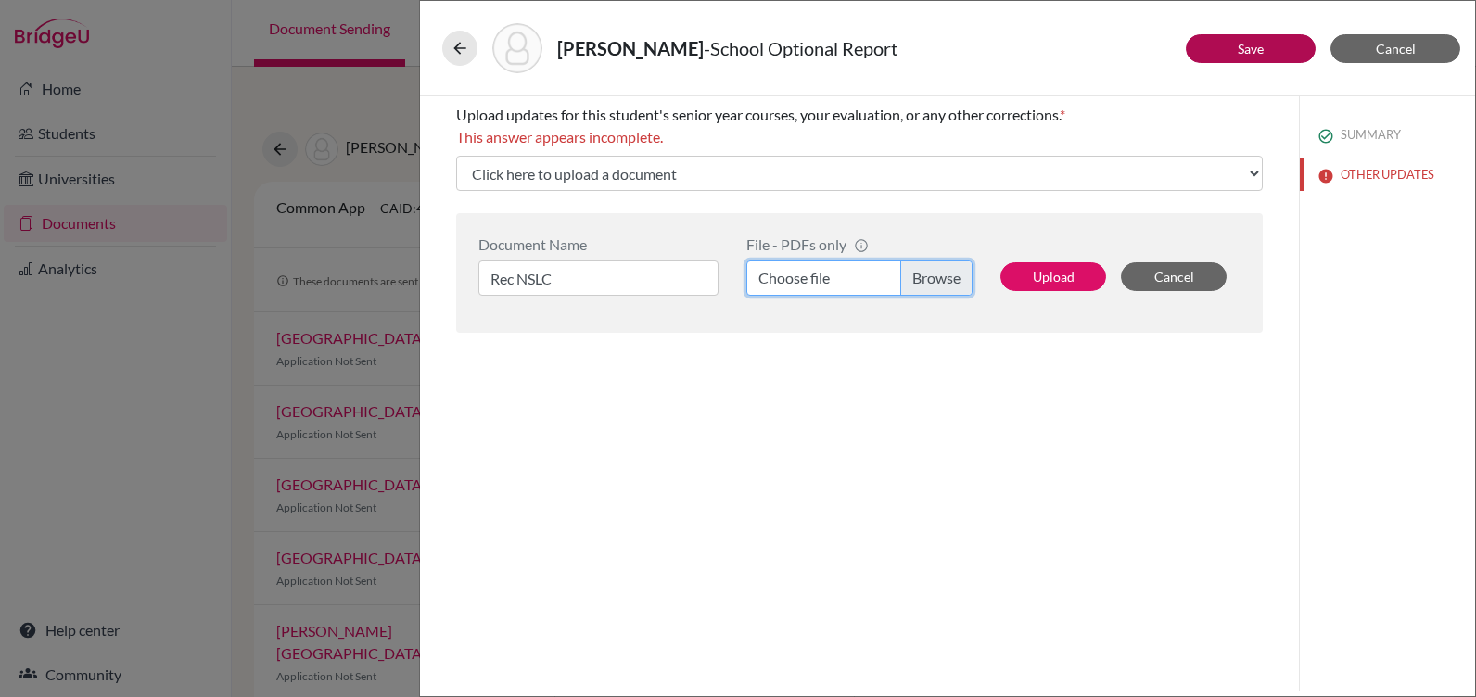
click at [940, 281] on input "Choose file" at bounding box center [860, 278] width 226 height 35
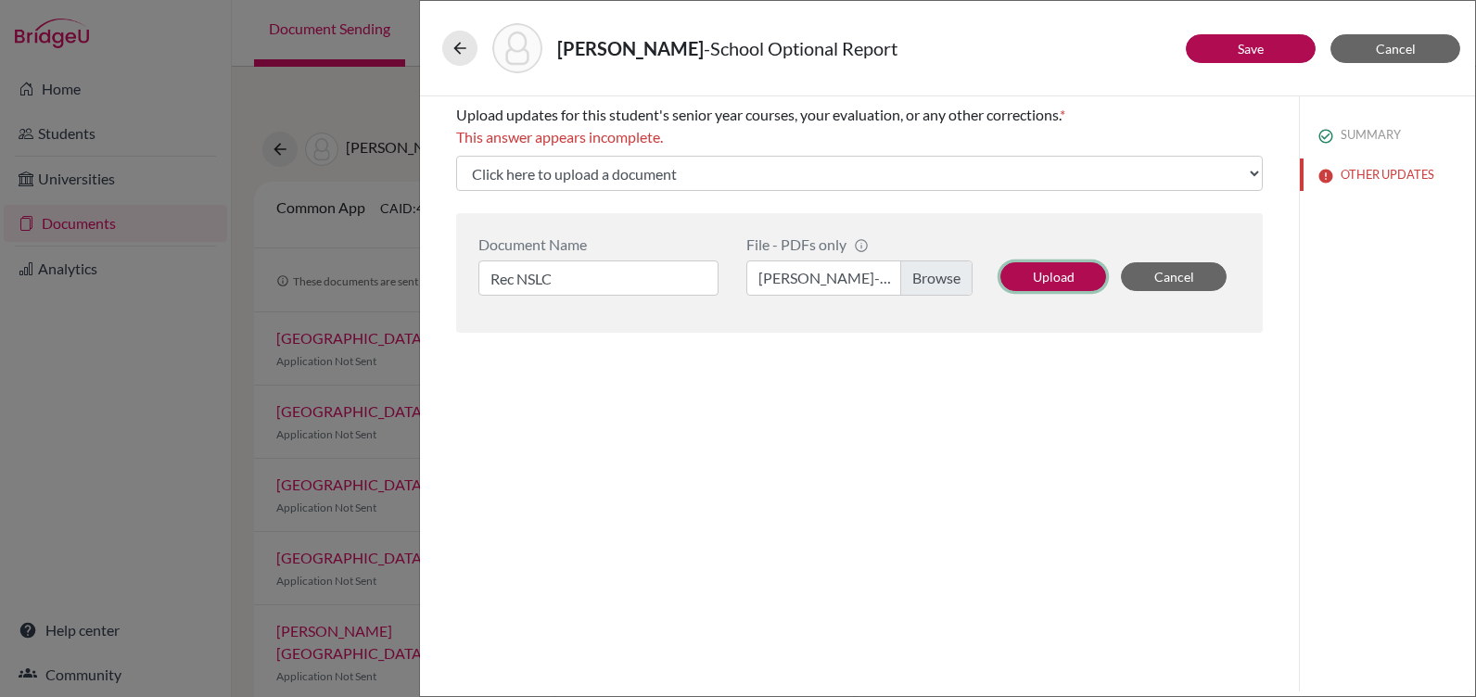
click at [1055, 271] on button "Upload" at bounding box center [1054, 276] width 106 height 29
select select "678727"
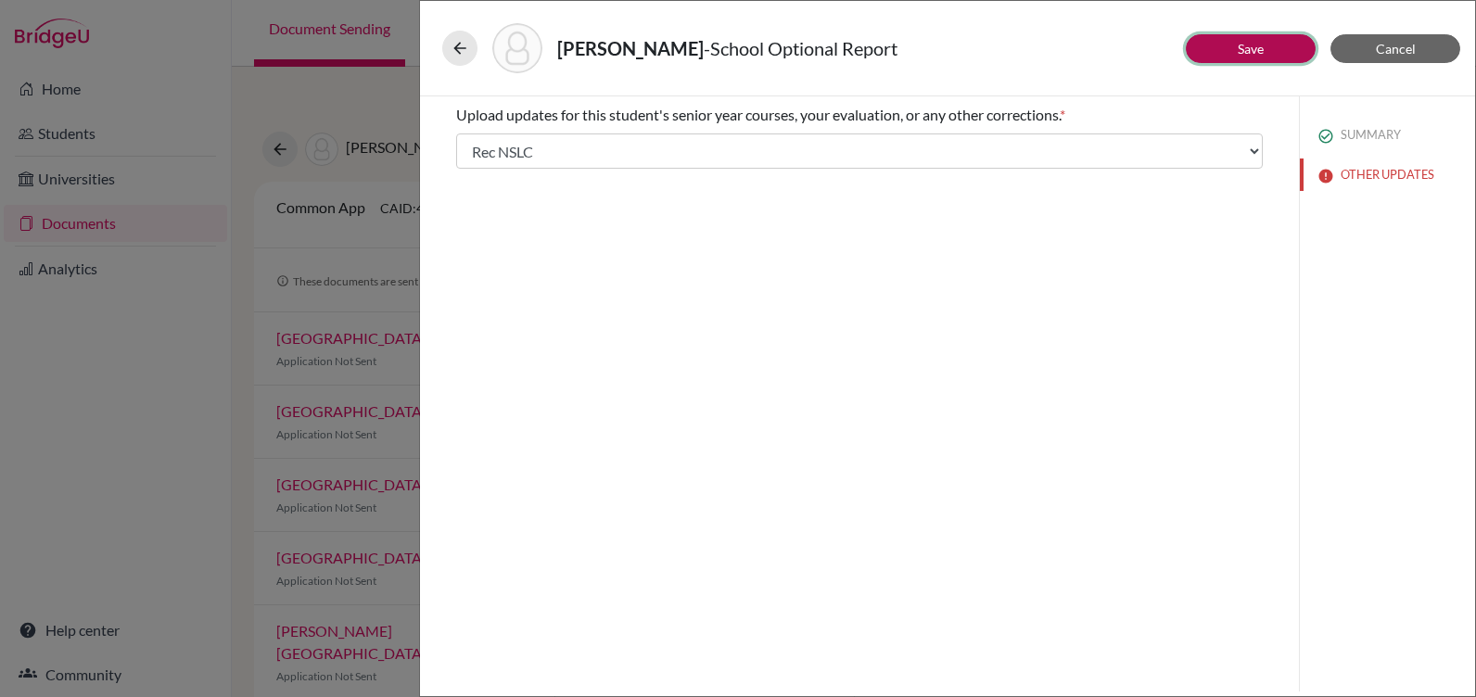
click at [1227, 46] on button "Save" at bounding box center [1251, 48] width 130 height 29
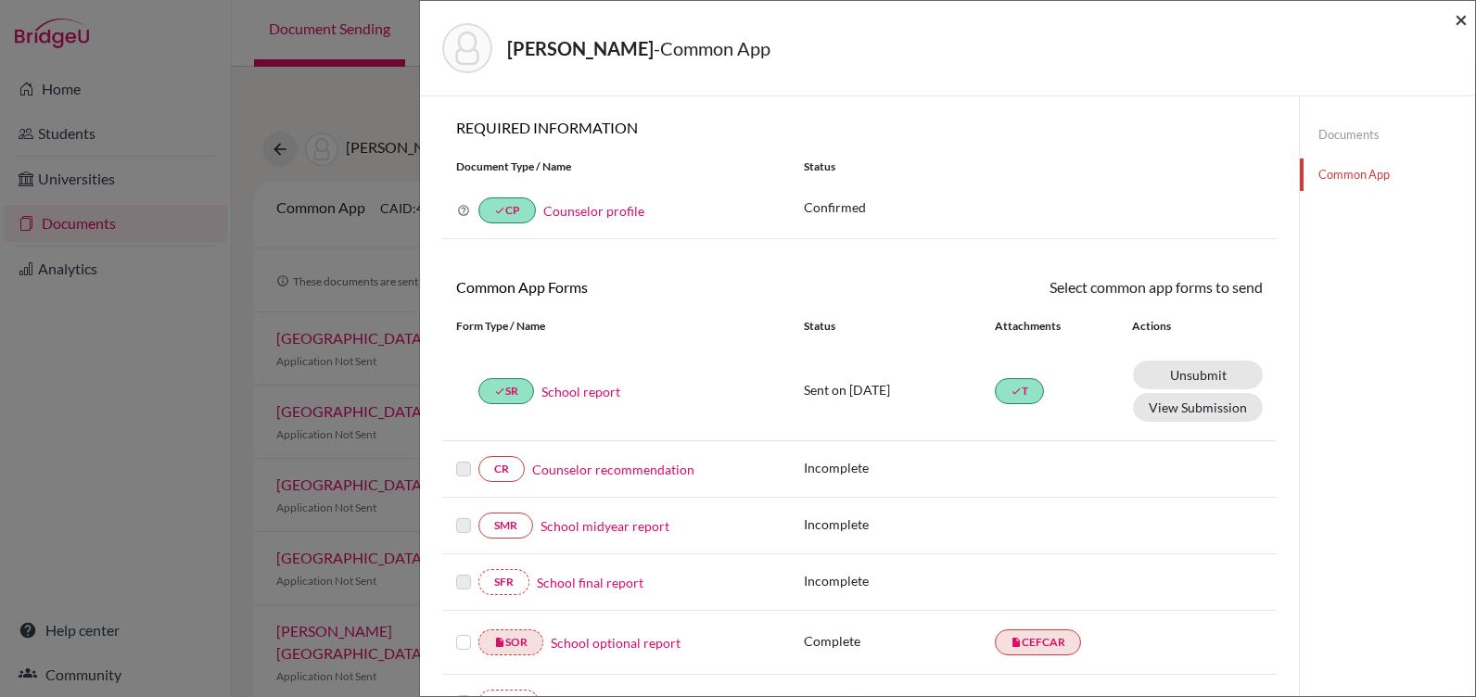
click at [1464, 15] on span "×" at bounding box center [1461, 19] width 13 height 27
